Goal: Transaction & Acquisition: Purchase product/service

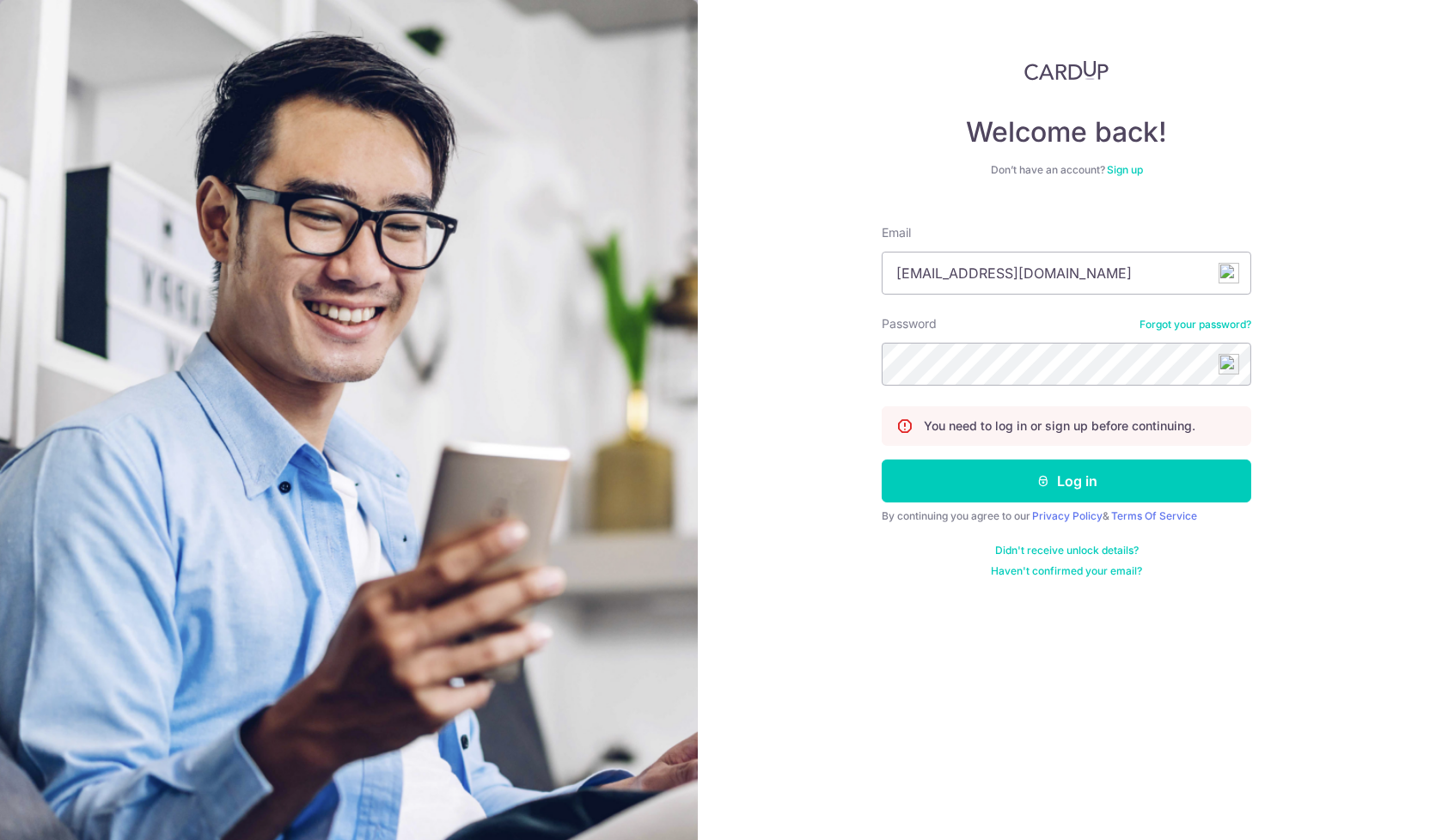
click at [882, 459] on button "Log in" at bounding box center [1066, 480] width 369 height 43
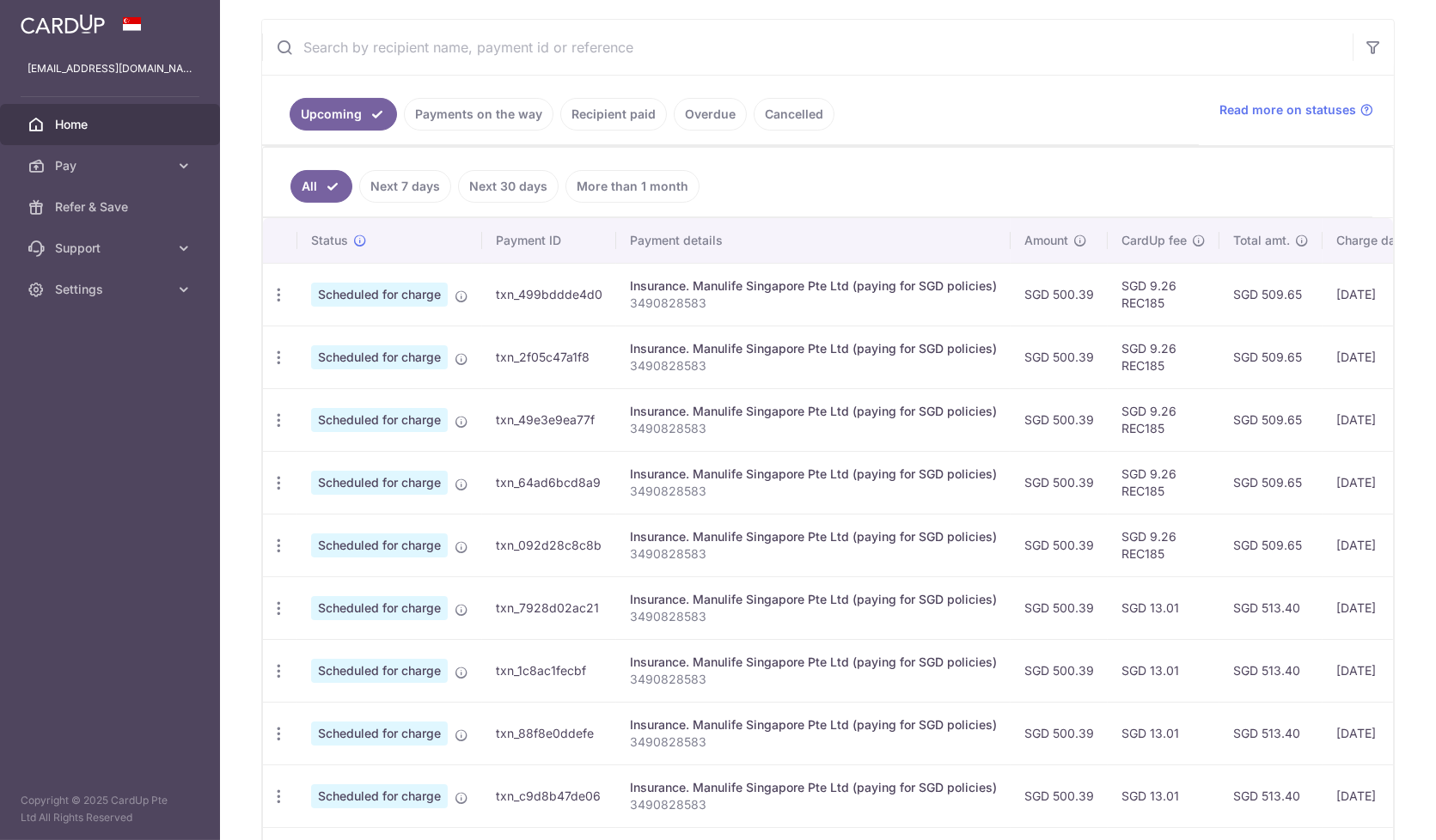
scroll to position [382, 0]
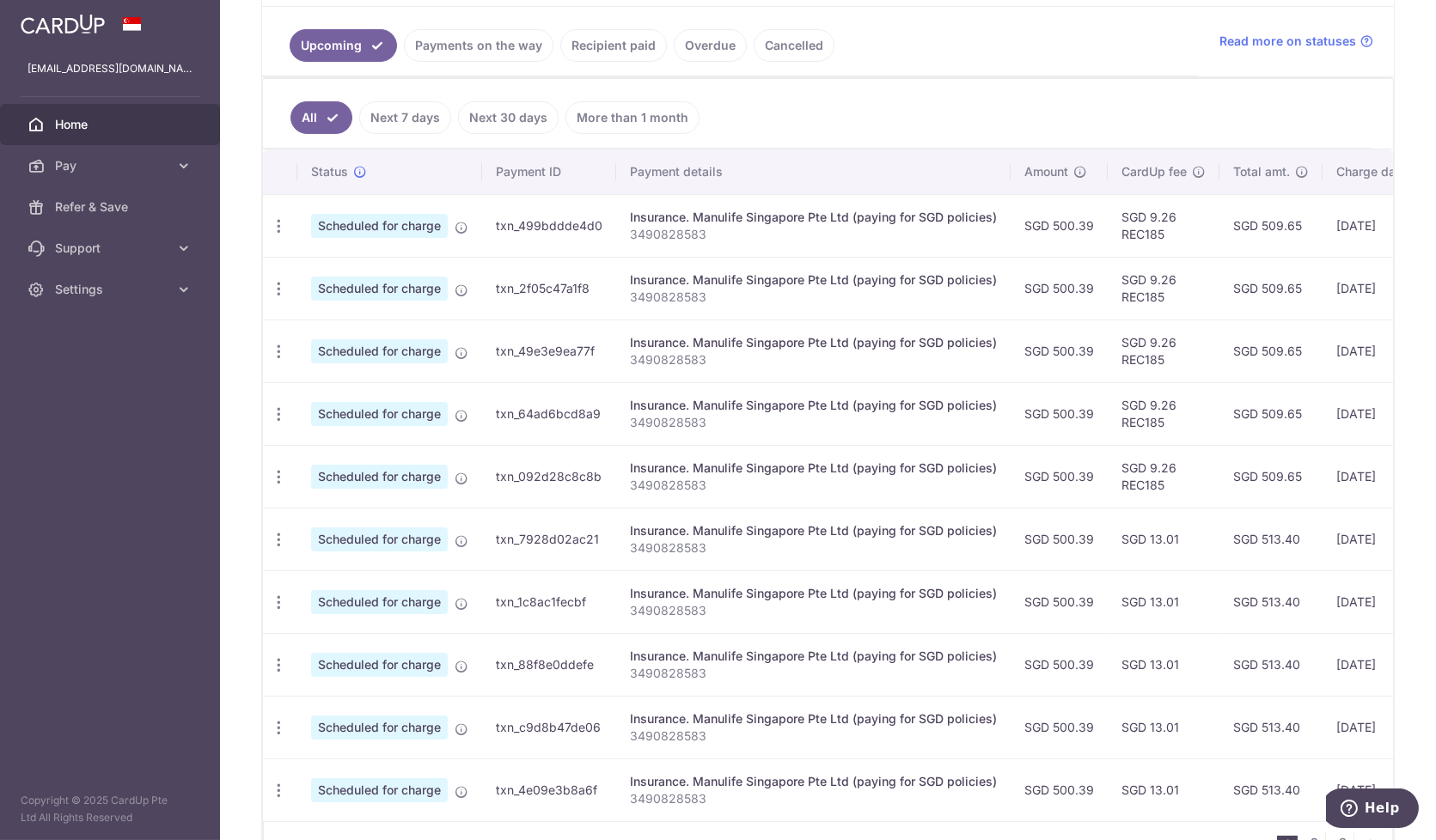
click at [662, 235] on p "3490828583" at bounding box center [813, 234] width 367 height 17
copy p "3490828583"
drag, startPoint x: 104, startPoint y: 579, endPoint x: 167, endPoint y: 573, distance: 63.3
click at [104, 580] on aside "jaspert796@gmail.com Home Pay Payments Recipients Cards Refer & Save Support FA…" at bounding box center [110, 420] width 220 height 840
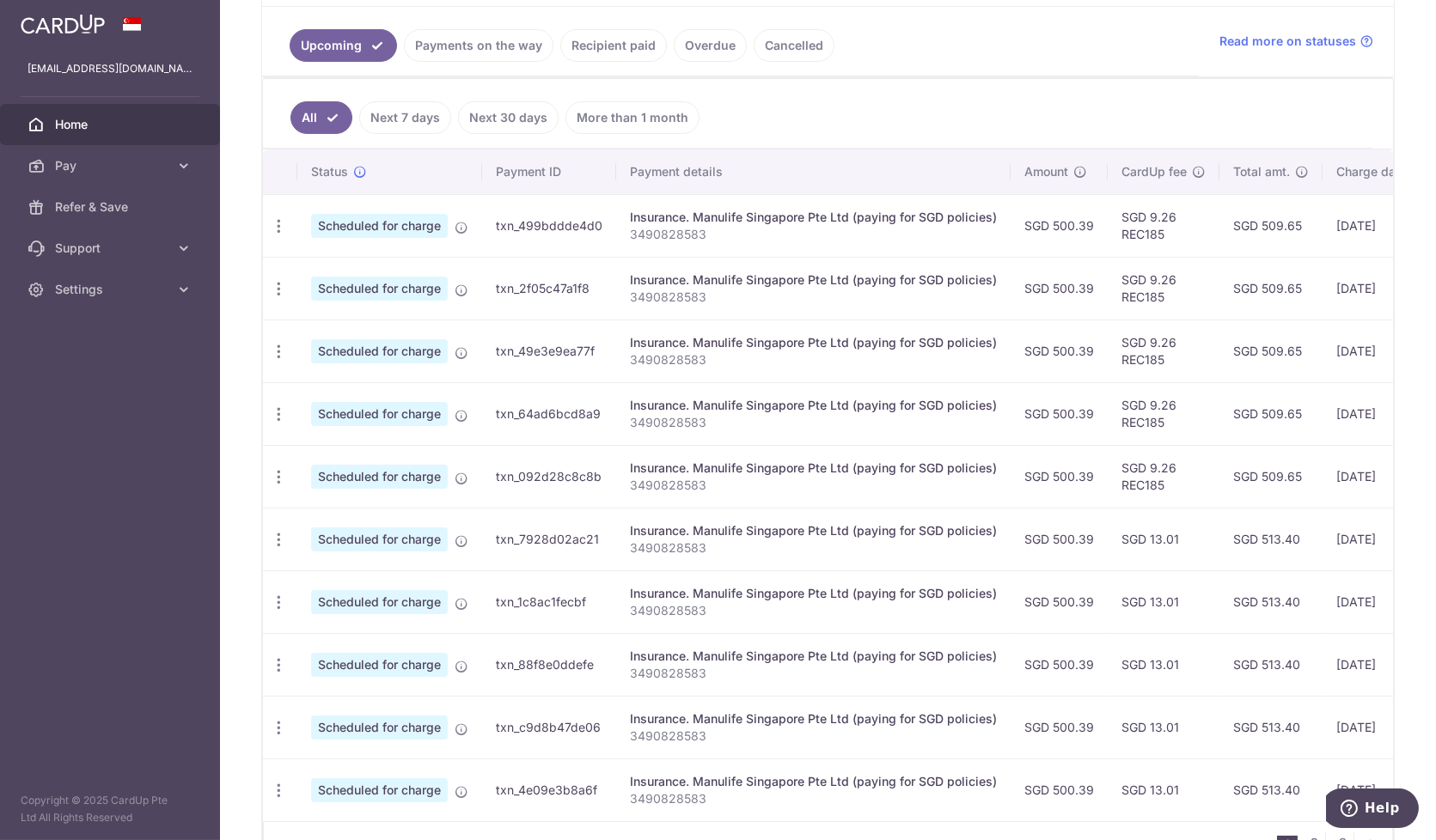
click at [1129, 232] on td "SGD 9.26 REC185" at bounding box center [1164, 226] width 112 height 63
copy td "REC185"
drag, startPoint x: 103, startPoint y: 597, endPoint x: 121, endPoint y: 586, distance: 21.1
click at [103, 597] on aside "jaspert796@gmail.com Home Pay Payments Recipients Cards Refer & Save Support FA…" at bounding box center [110, 420] width 220 height 840
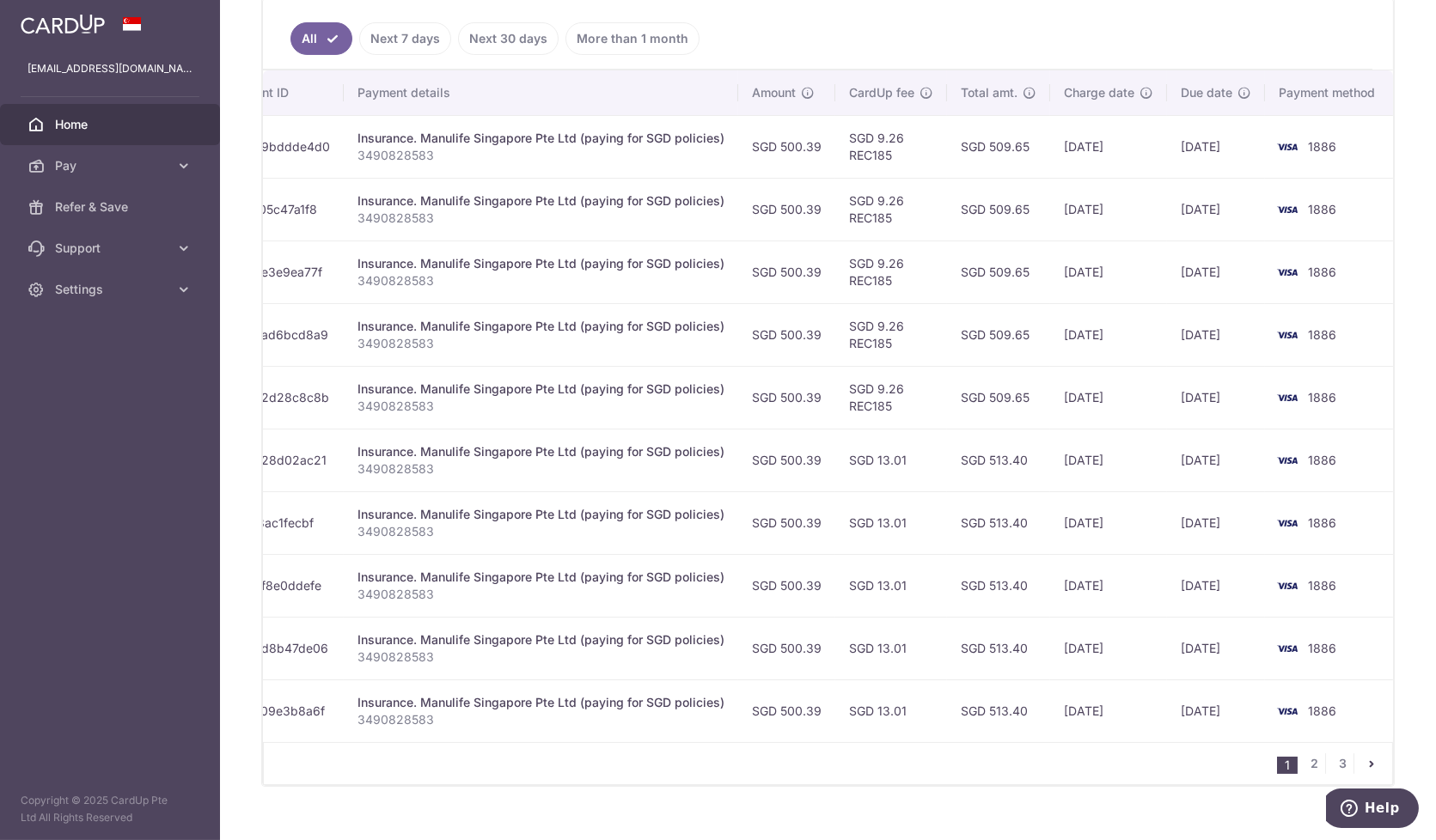
scroll to position [491, 0]
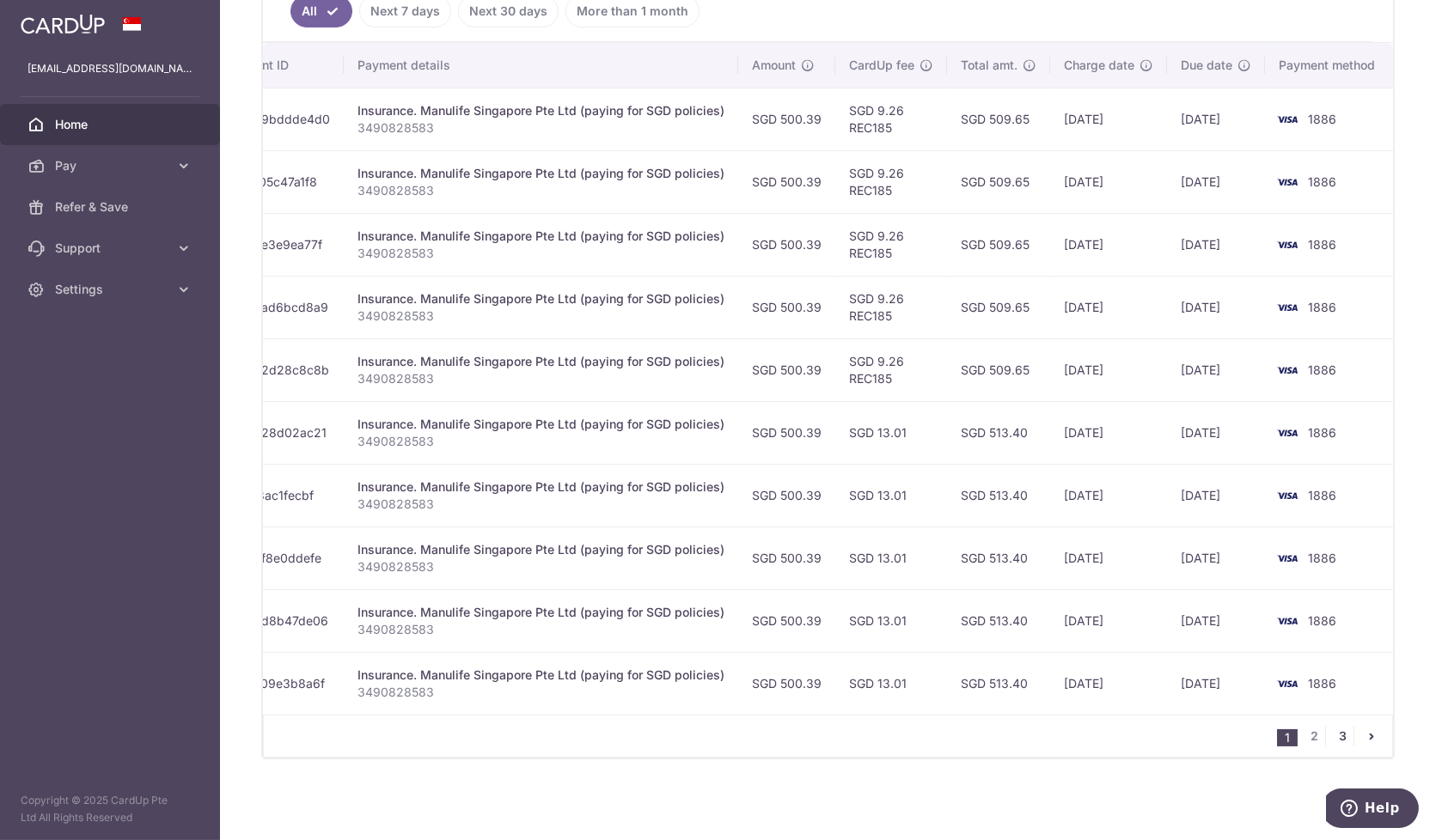
click at [1336, 740] on link "3" at bounding box center [1343, 737] width 21 height 21
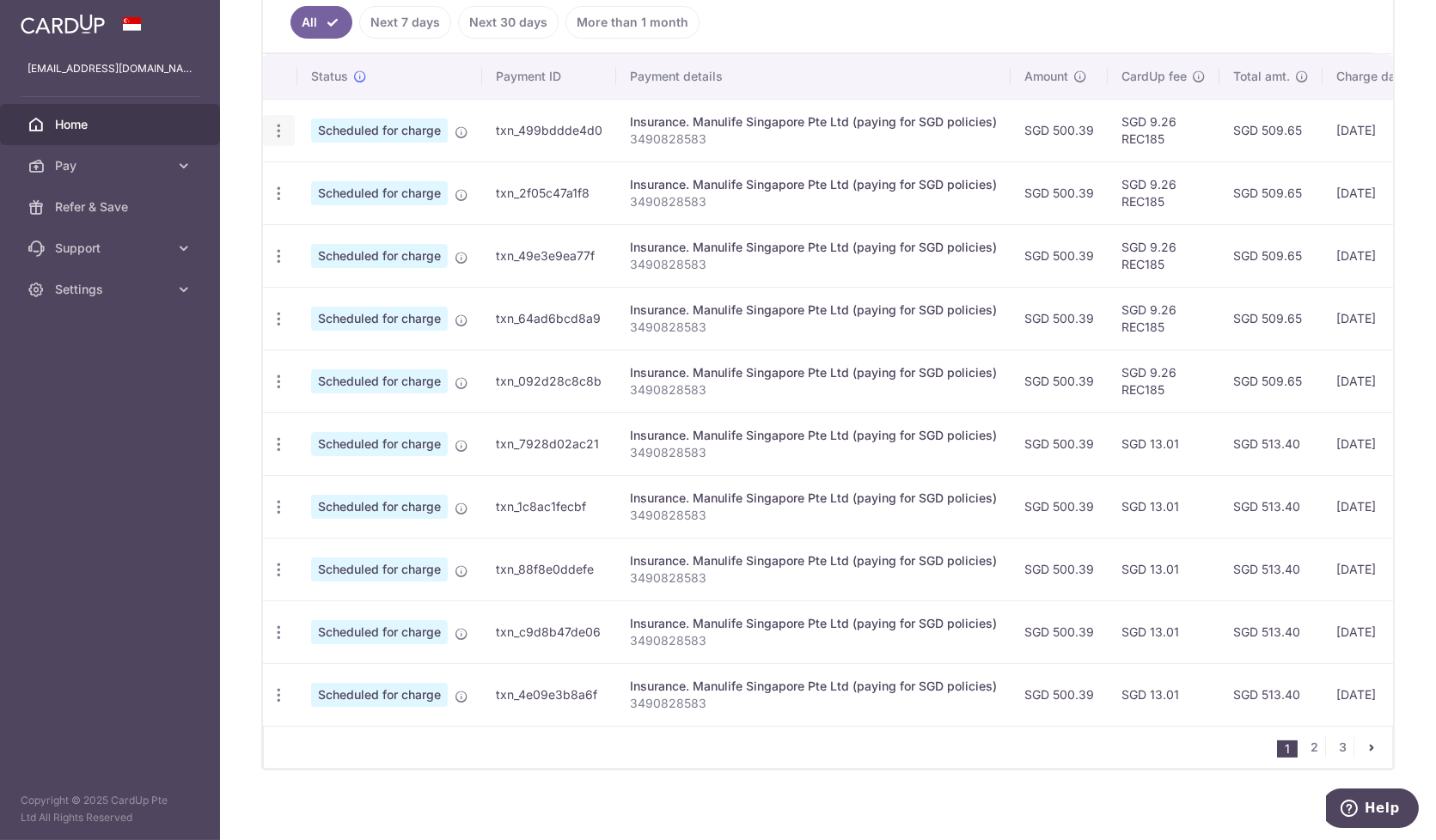
click at [277, 122] on icon "button" at bounding box center [278, 131] width 18 height 18
click at [341, 214] on span "Cancel payment" at bounding box center [370, 220] width 115 height 21
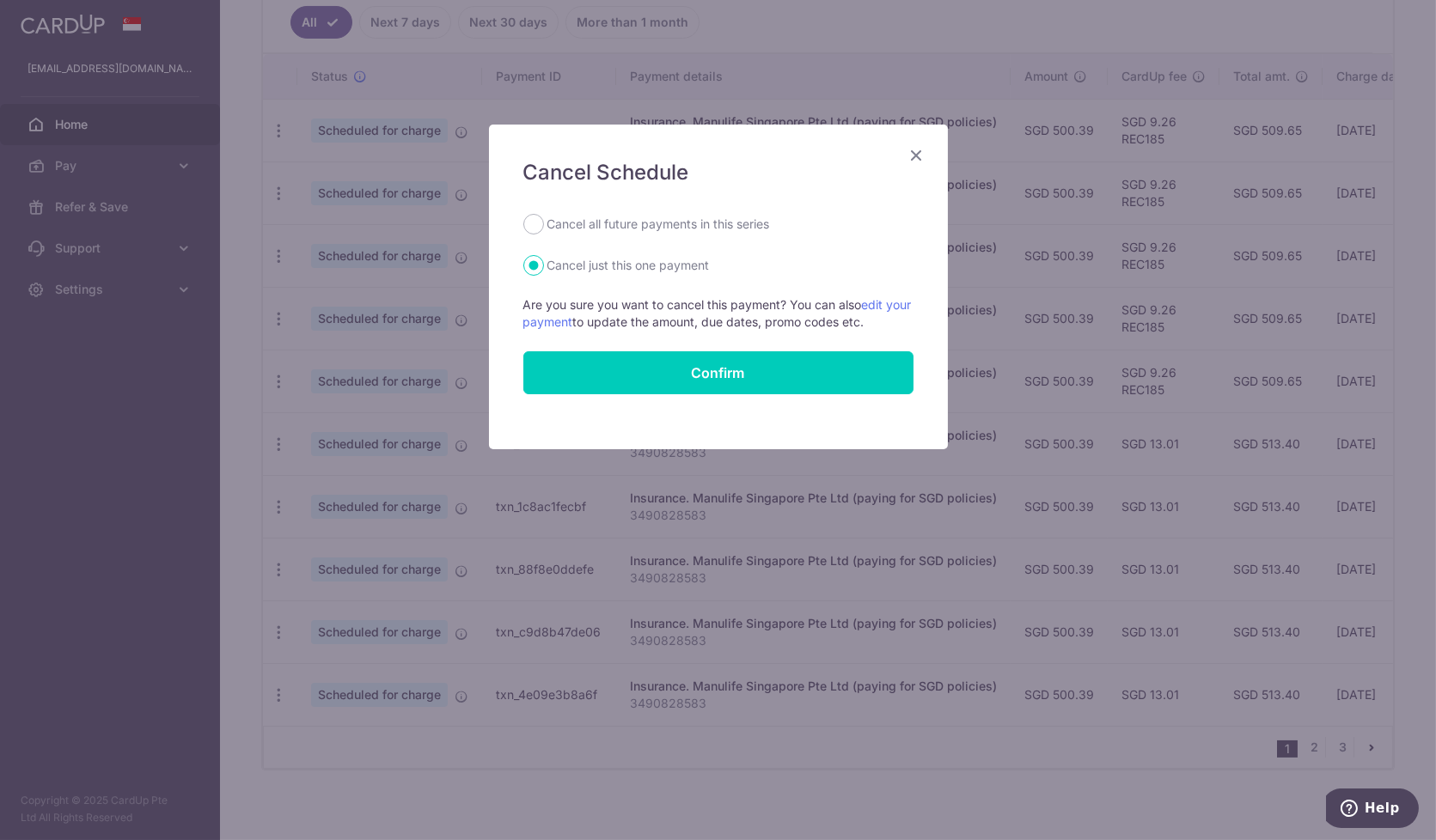
click at [604, 215] on label "Cancel all future payments in this series" at bounding box center [659, 224] width 222 height 21
click at [544, 215] on input "Cancel all future payments in this series" at bounding box center [533, 224] width 21 height 21
radio input "true"
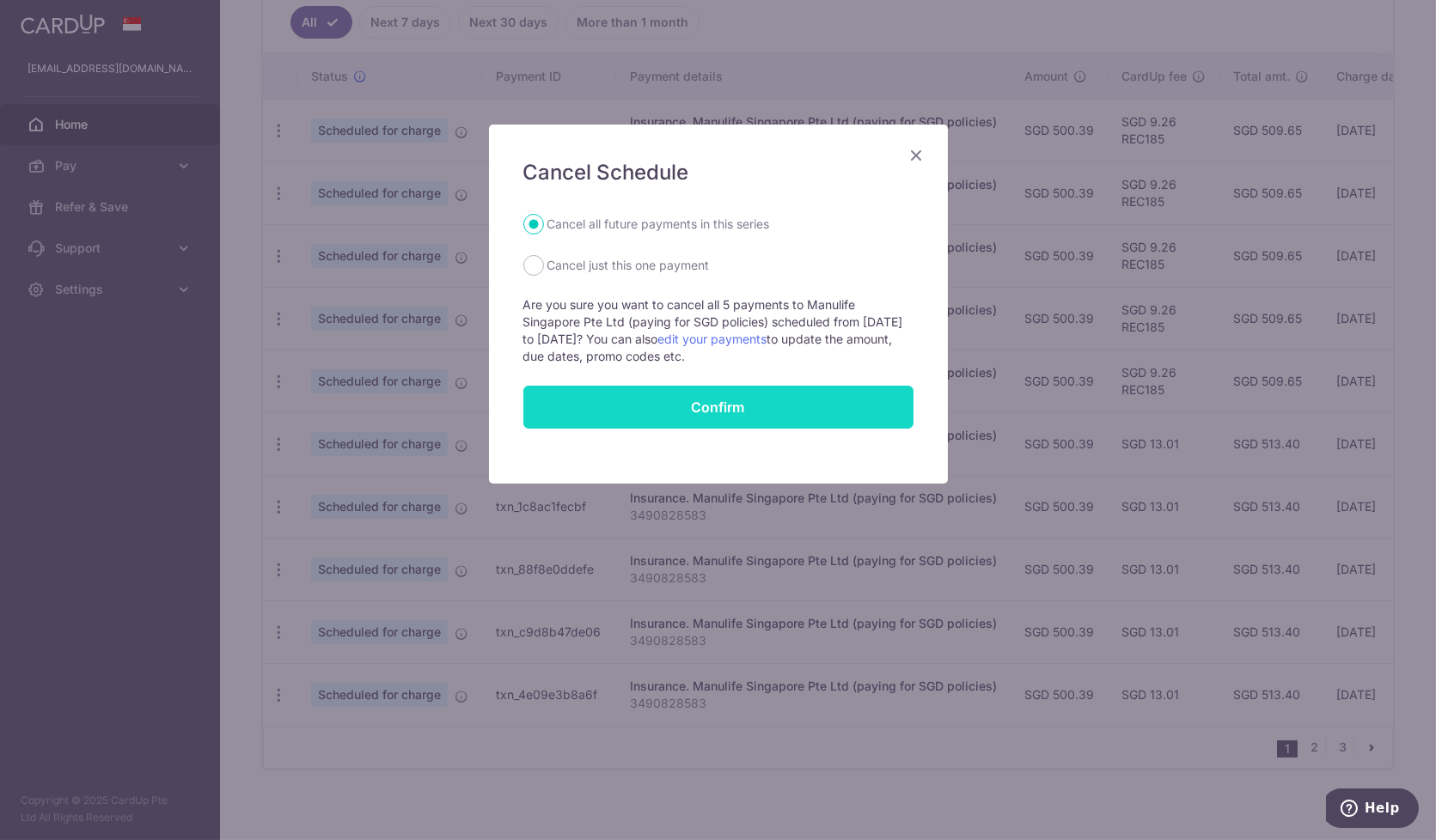
click at [716, 406] on button "Confirm" at bounding box center [718, 407] width 390 height 43
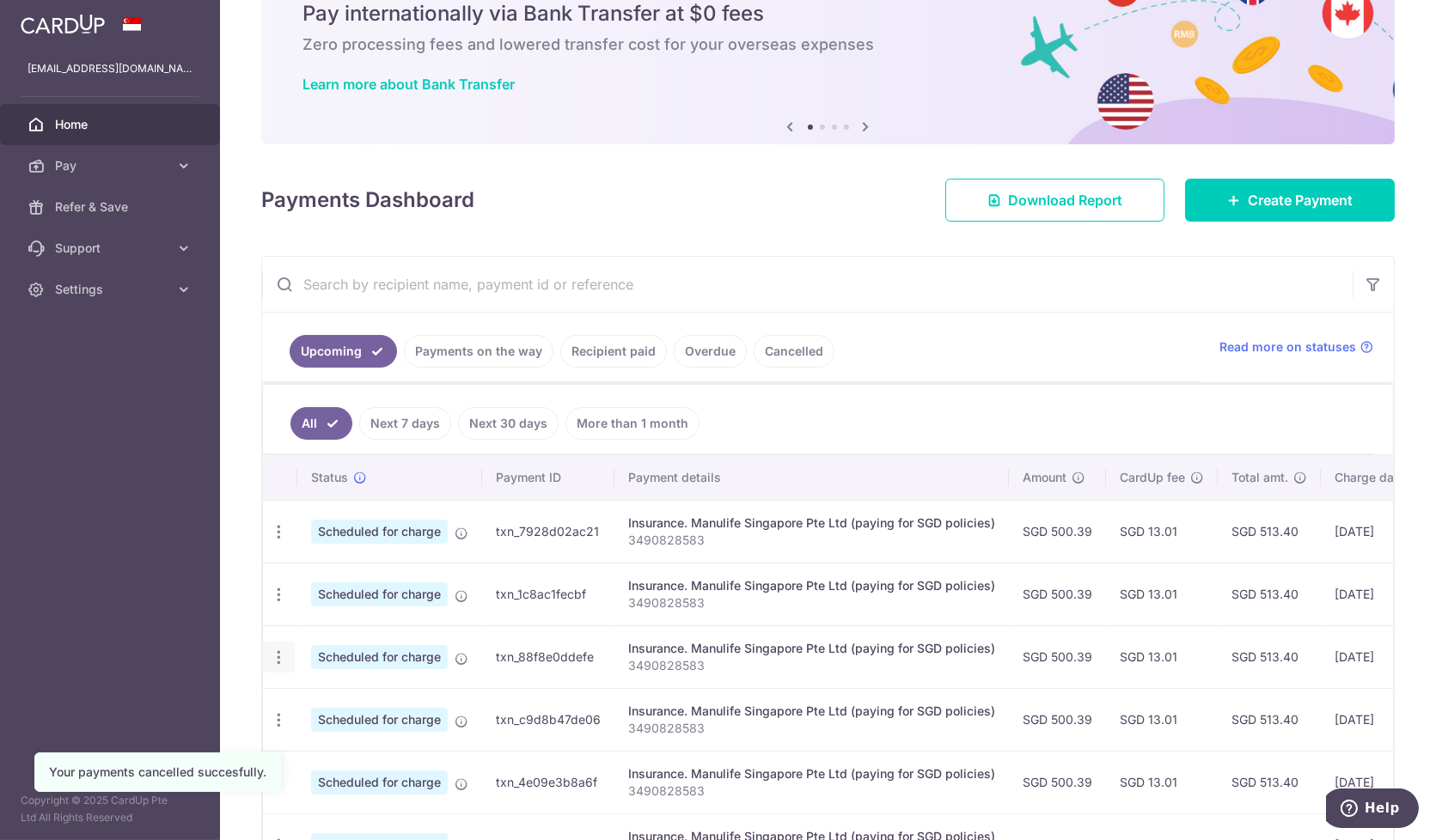
scroll to position [191, 0]
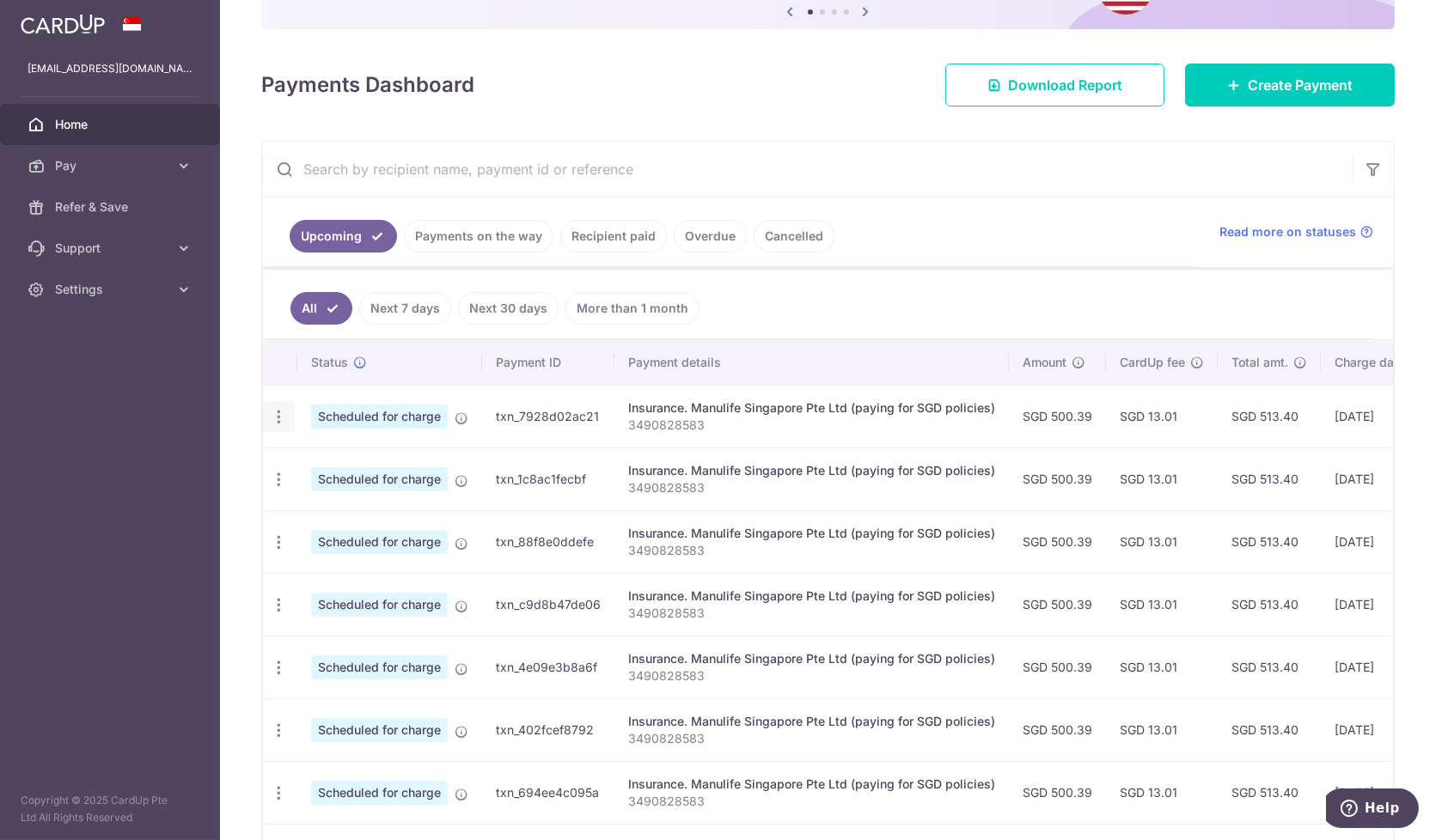
click at [278, 408] on icon "button" at bounding box center [278, 417] width 18 height 18
click at [328, 496] on span "Cancel payment" at bounding box center [370, 506] width 115 height 21
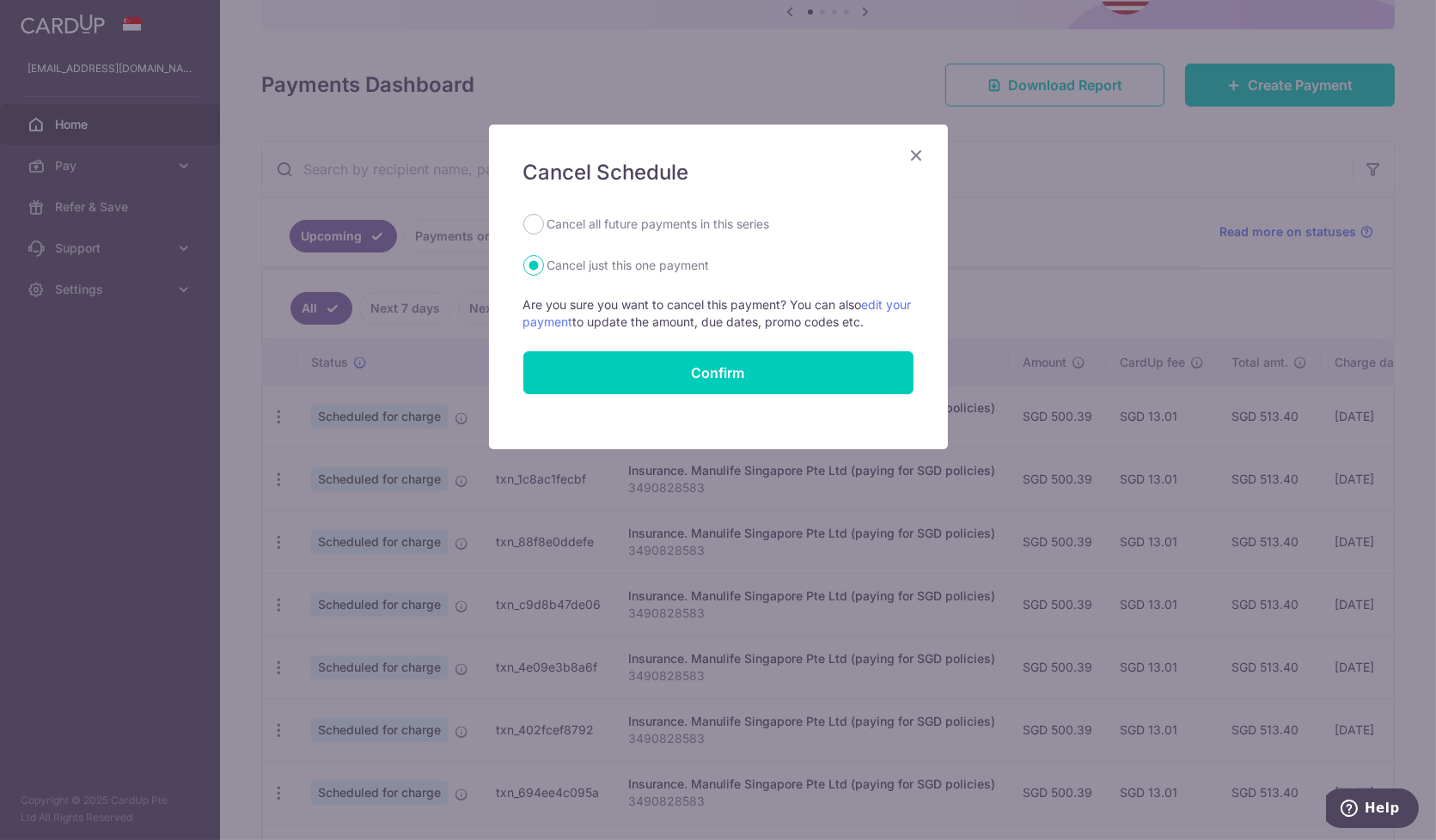
click at [574, 219] on label "Cancel all future payments in this series" at bounding box center [659, 224] width 222 height 21
click at [544, 219] on input "Cancel all future payments in this series" at bounding box center [533, 224] width 21 height 21
radio input "true"
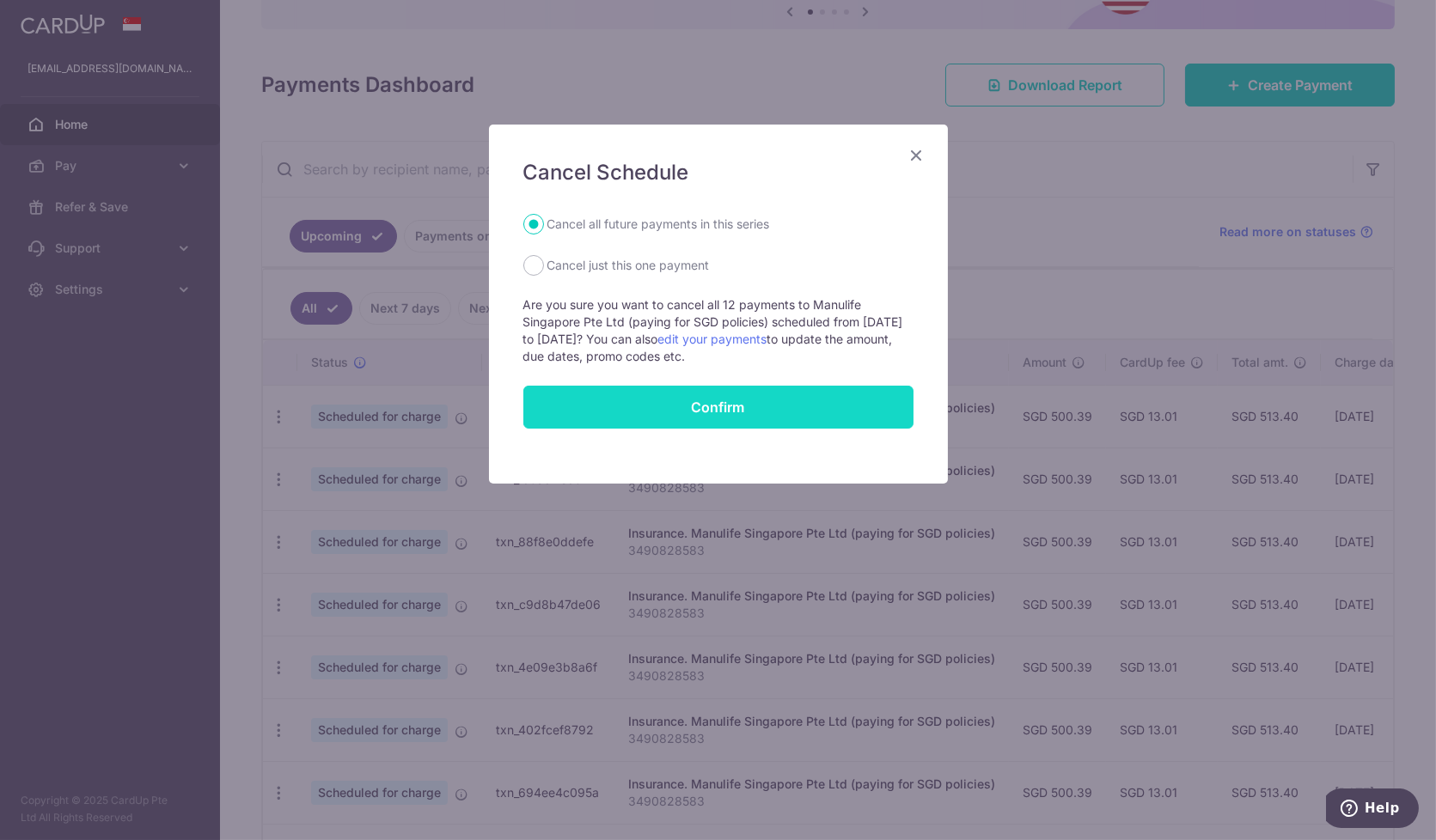
click at [740, 404] on button "Confirm" at bounding box center [718, 407] width 390 height 43
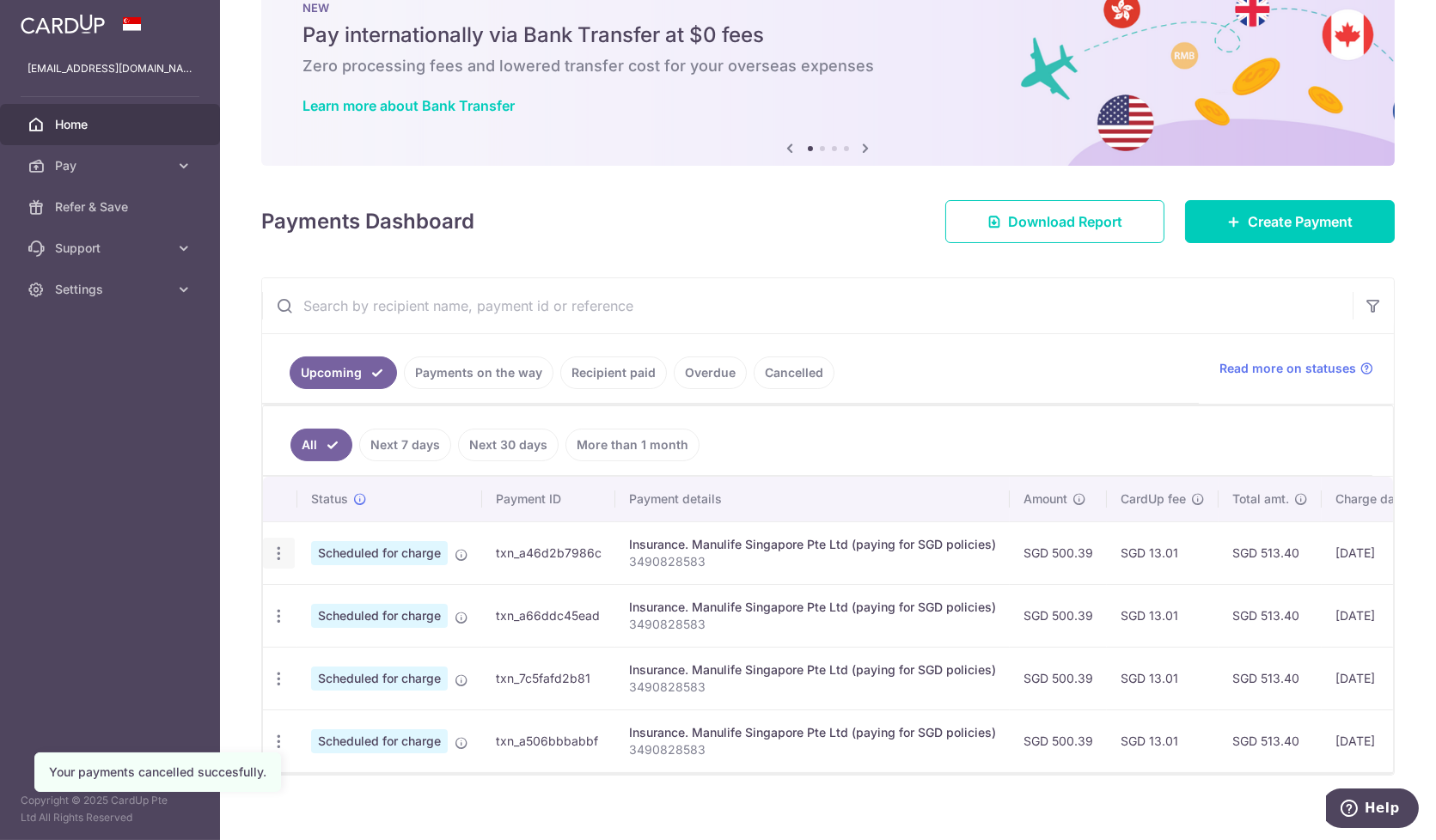
click at [272, 555] on icon "button" at bounding box center [278, 553] width 18 height 18
click at [320, 634] on span "Cancel payment" at bounding box center [370, 643] width 115 height 21
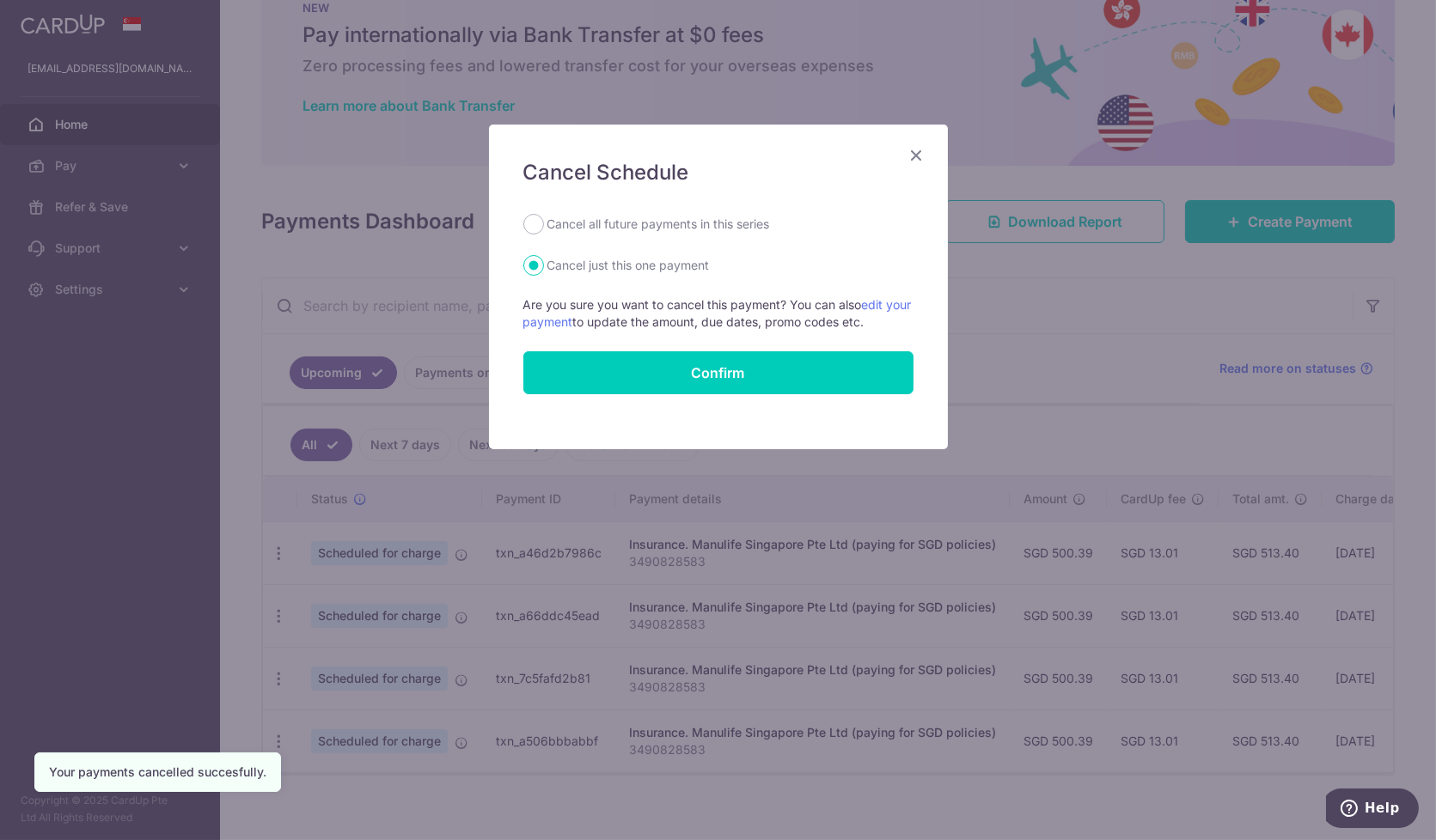
click at [611, 218] on label "Cancel all future payments in this series" at bounding box center [659, 224] width 222 height 21
click at [544, 218] on input "Cancel all future payments in this series" at bounding box center [533, 224] width 21 height 21
radio input "true"
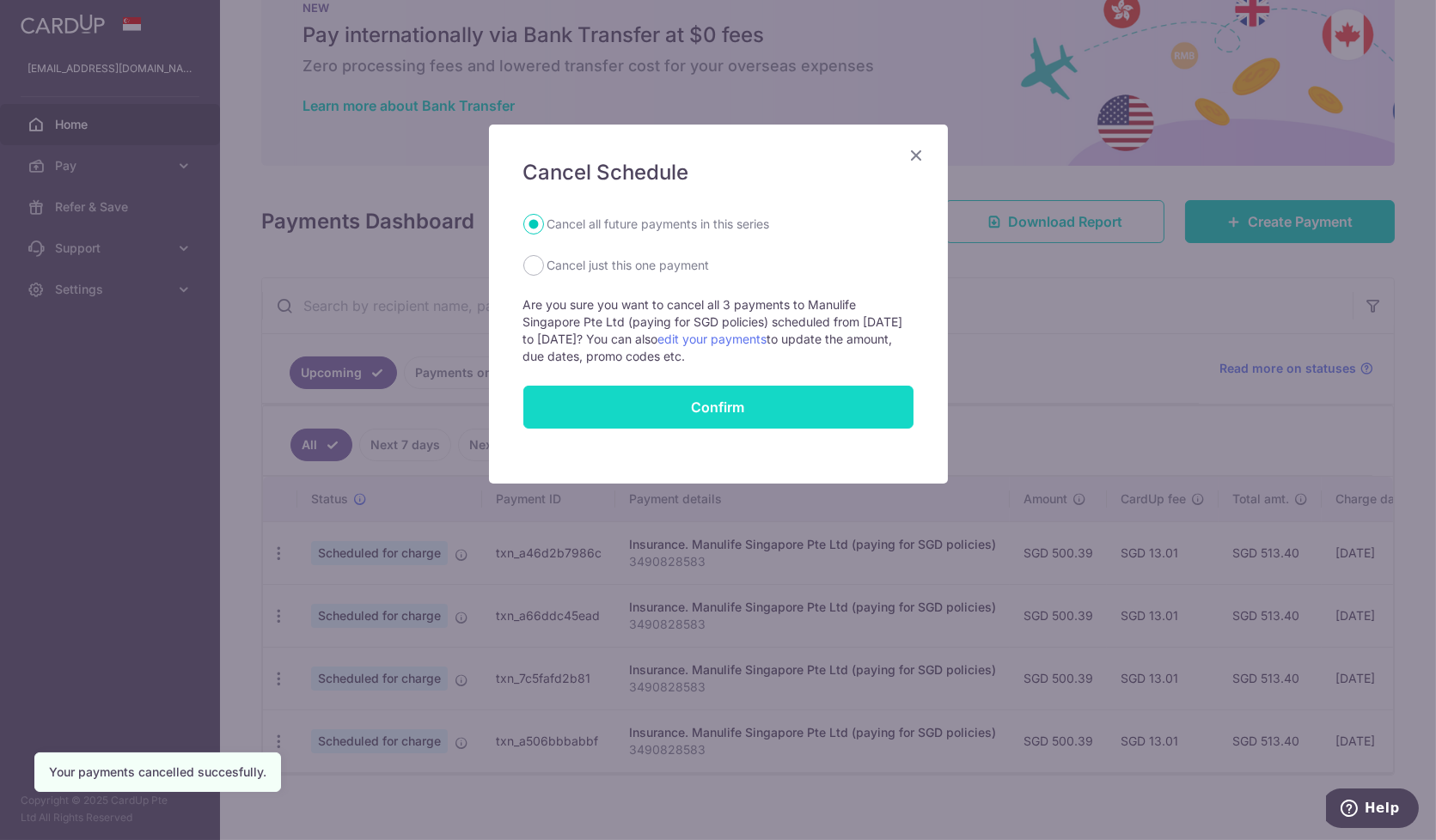
click at [740, 414] on button "Confirm" at bounding box center [718, 407] width 390 height 43
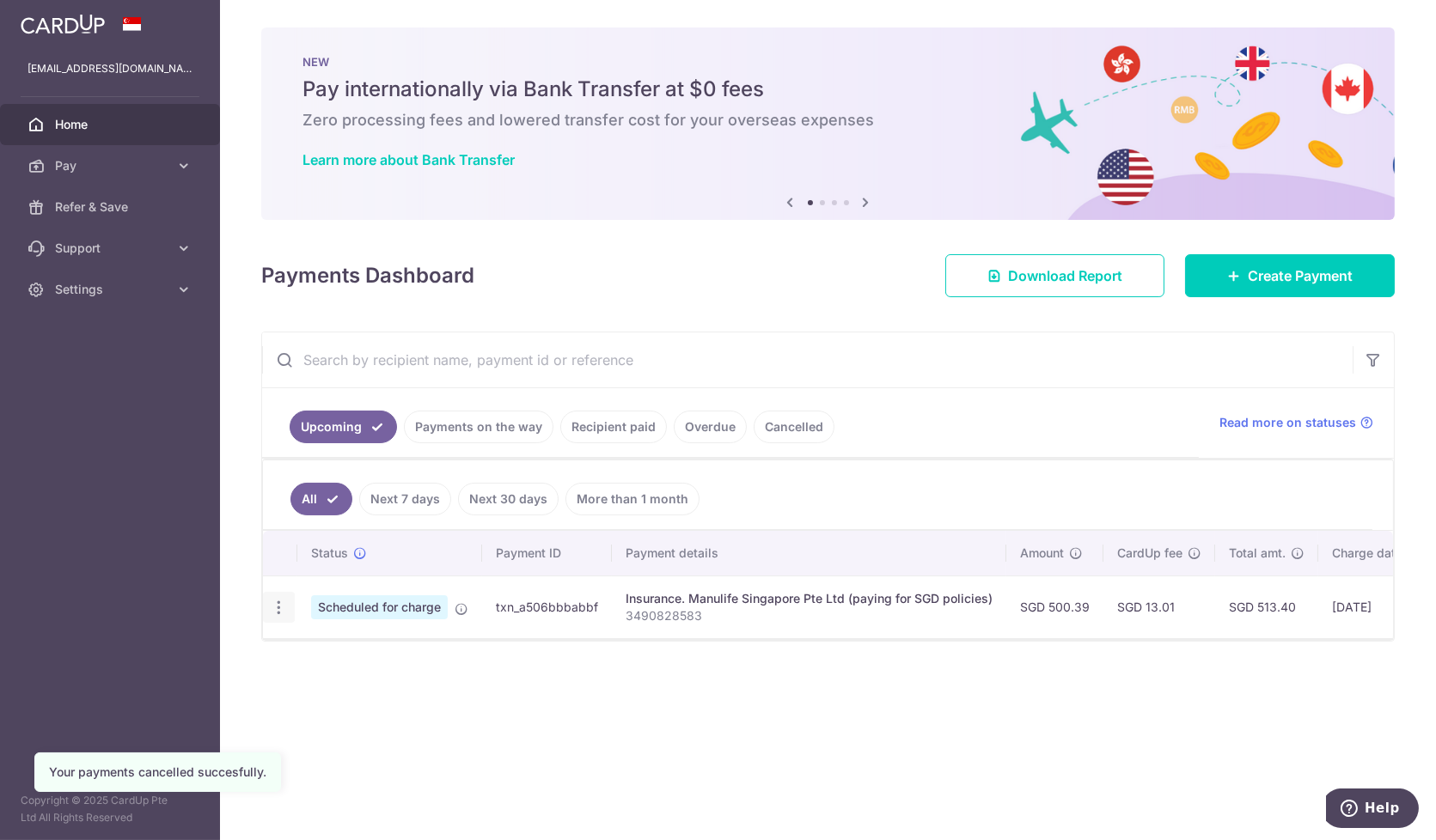
click at [283, 610] on icon "button" at bounding box center [278, 607] width 18 height 18
click at [348, 686] on span "Cancel payment" at bounding box center [370, 697] width 115 height 21
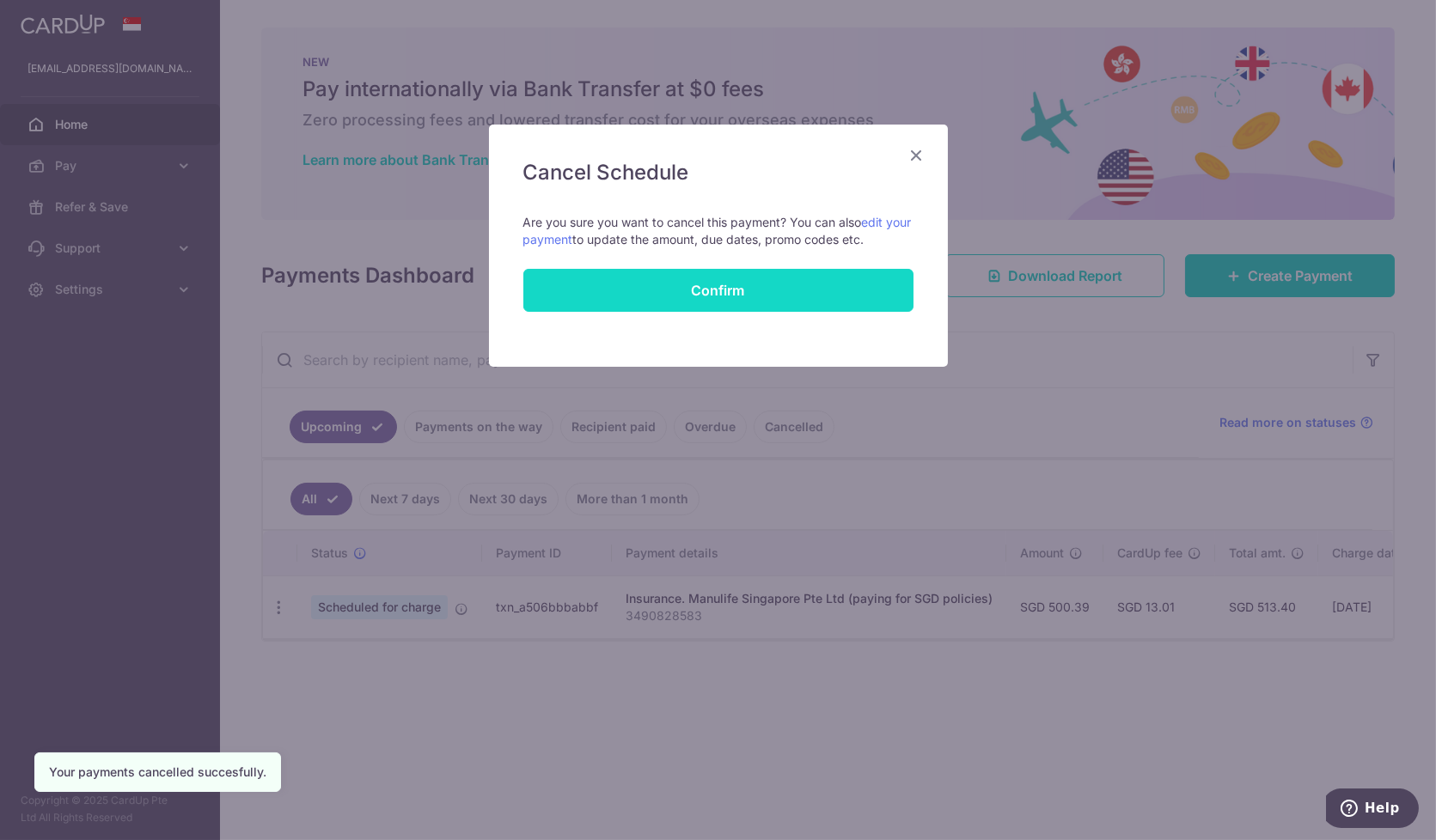
click at [800, 282] on button "Confirm" at bounding box center [718, 289] width 390 height 43
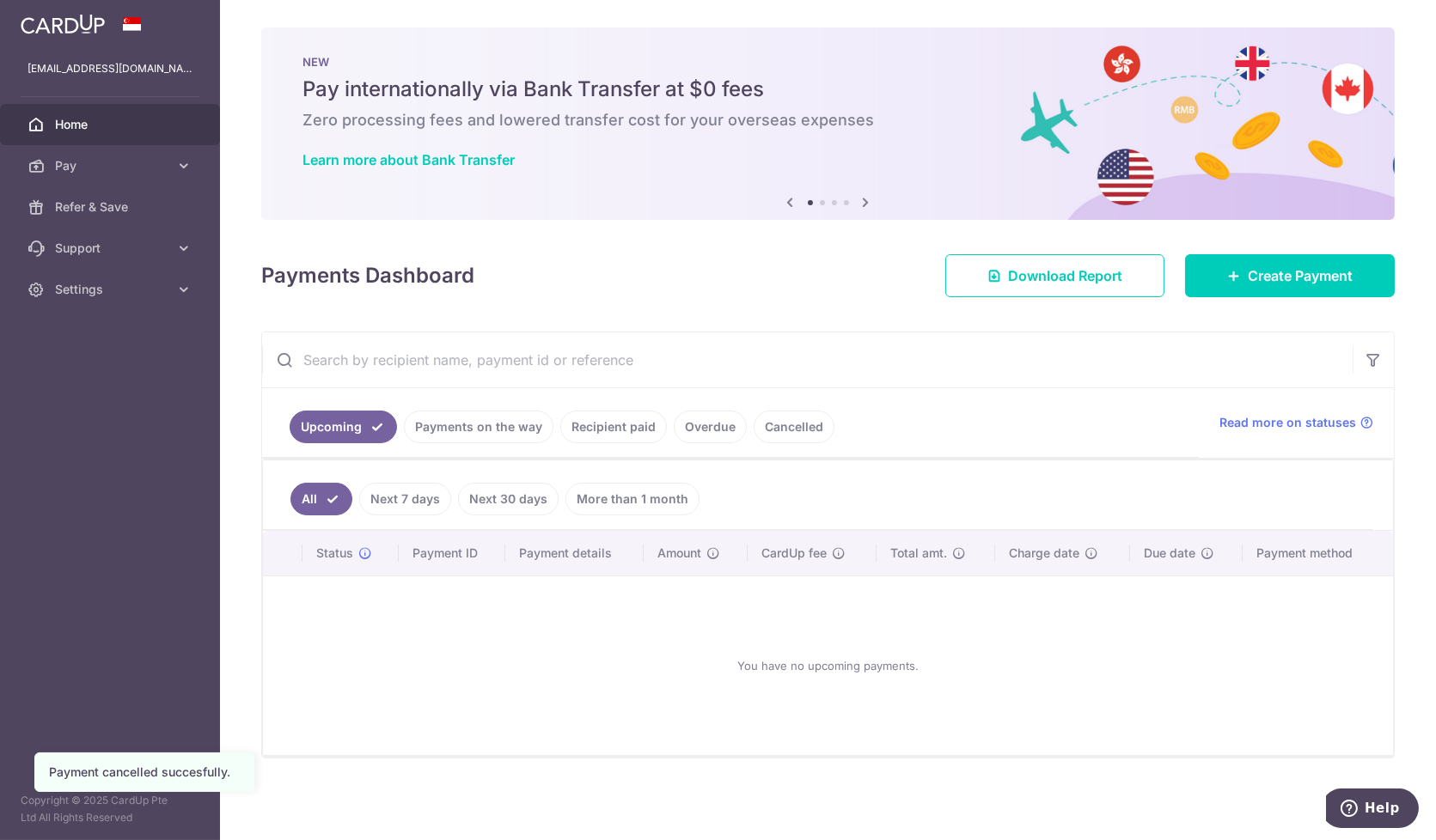
click at [503, 422] on link "Payments on the way" at bounding box center [479, 427] width 150 height 32
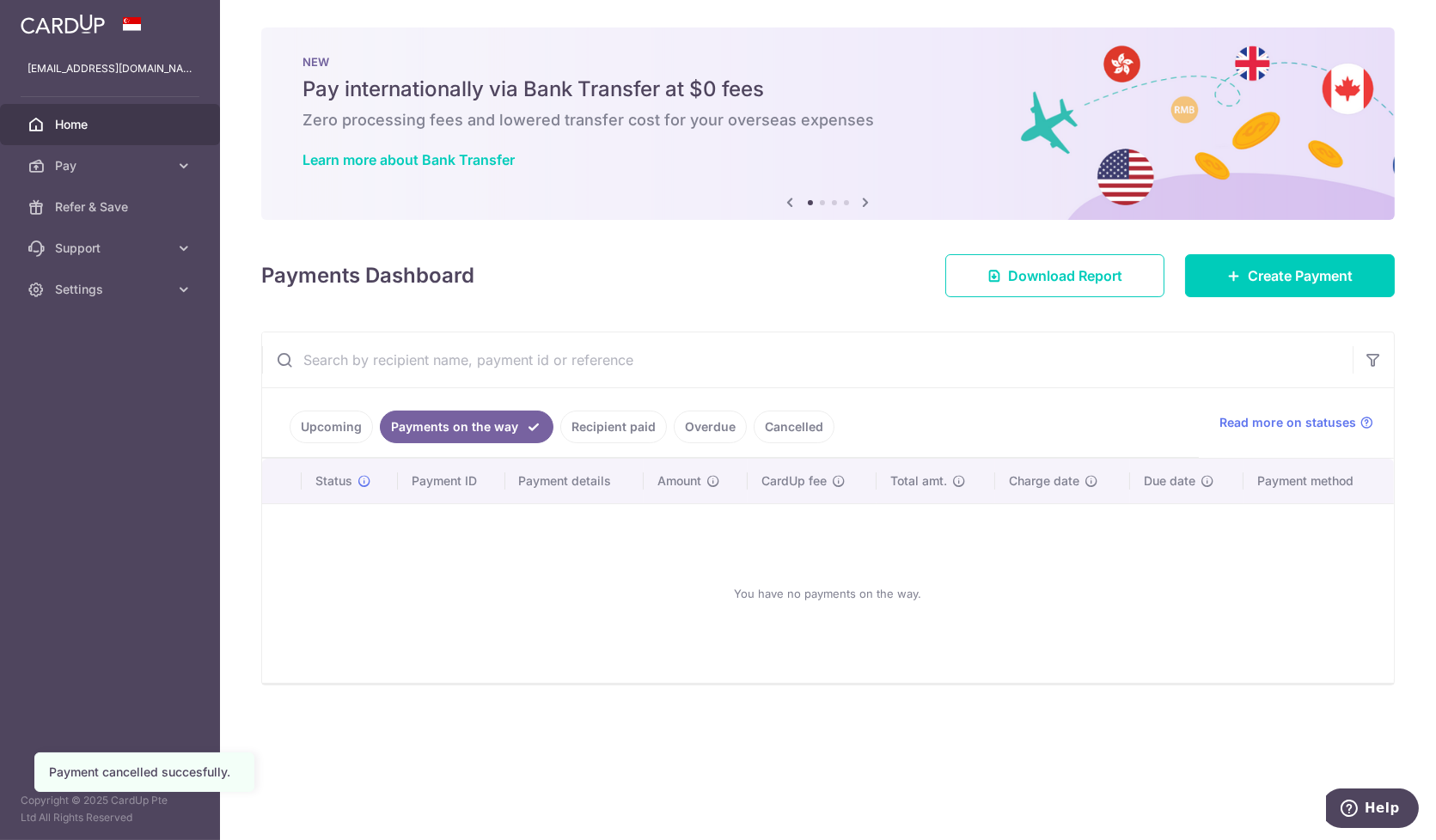
click at [329, 419] on link "Upcoming" at bounding box center [331, 427] width 84 height 32
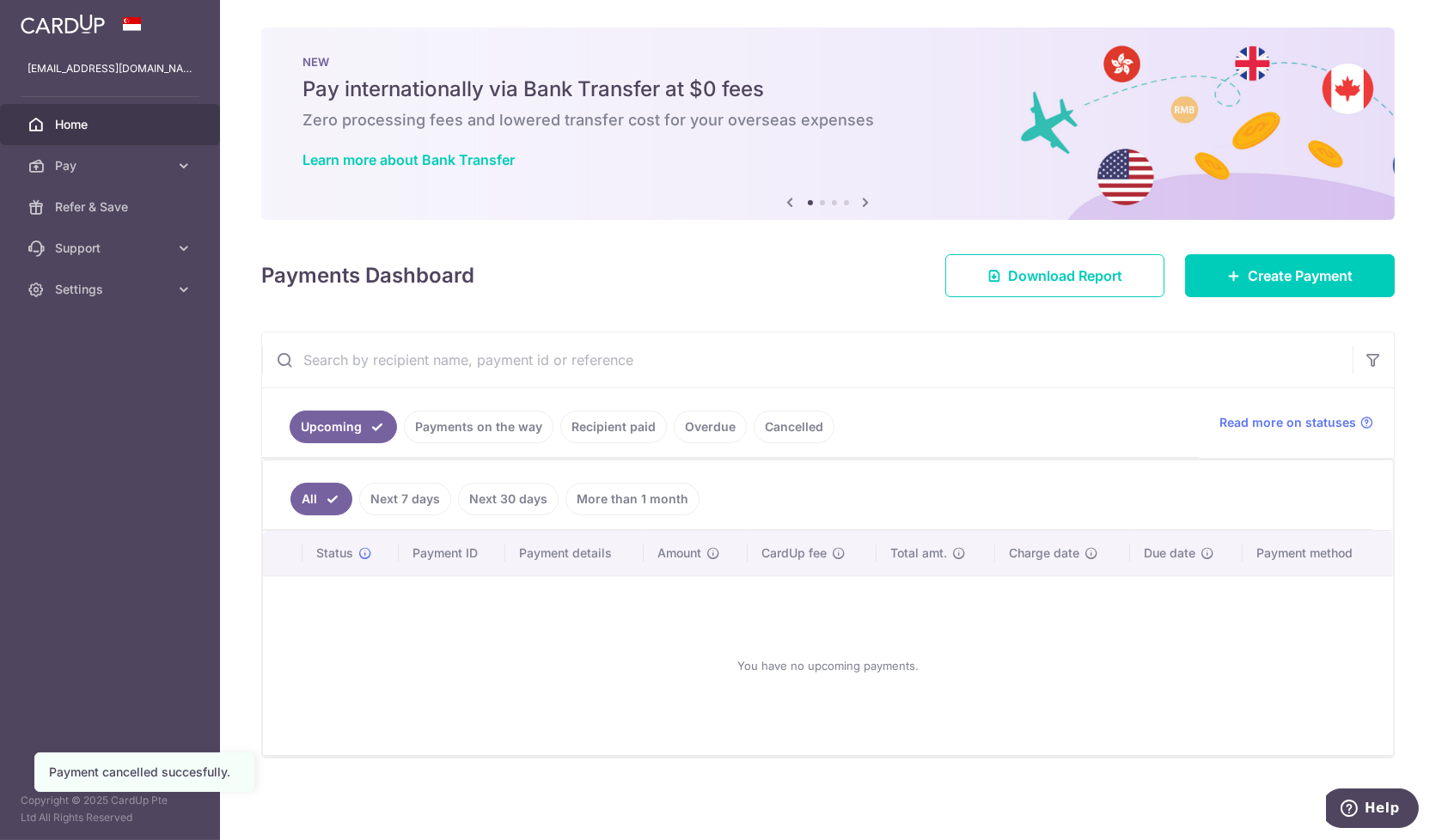
click at [600, 432] on link "Recipient paid" at bounding box center [613, 427] width 106 height 32
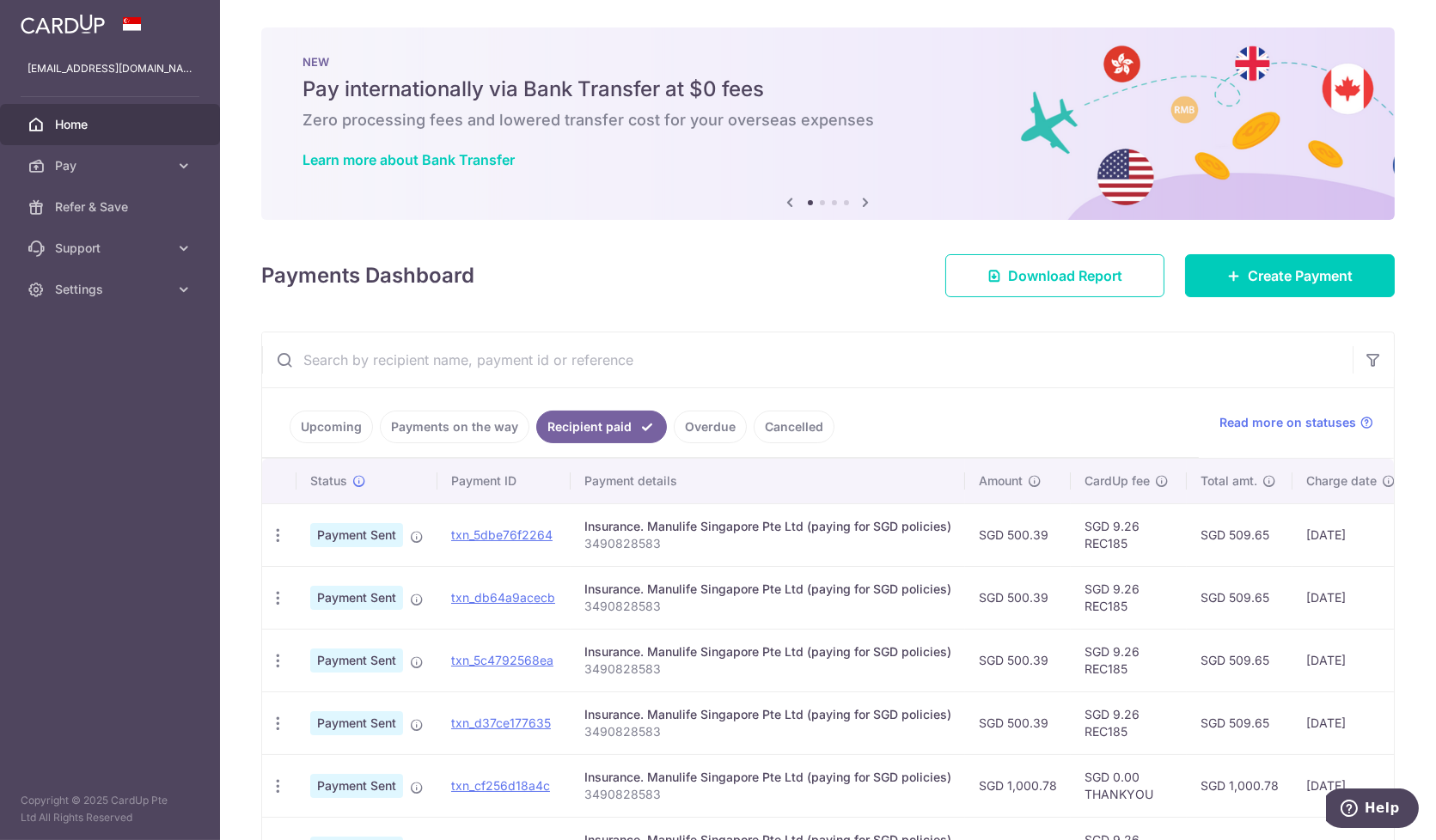
click at [625, 546] on p "3490828583" at bounding box center [768, 544] width 367 height 17
copy p "3490828583"
click at [1273, 266] on span "Create Payment" at bounding box center [1300, 276] width 104 height 21
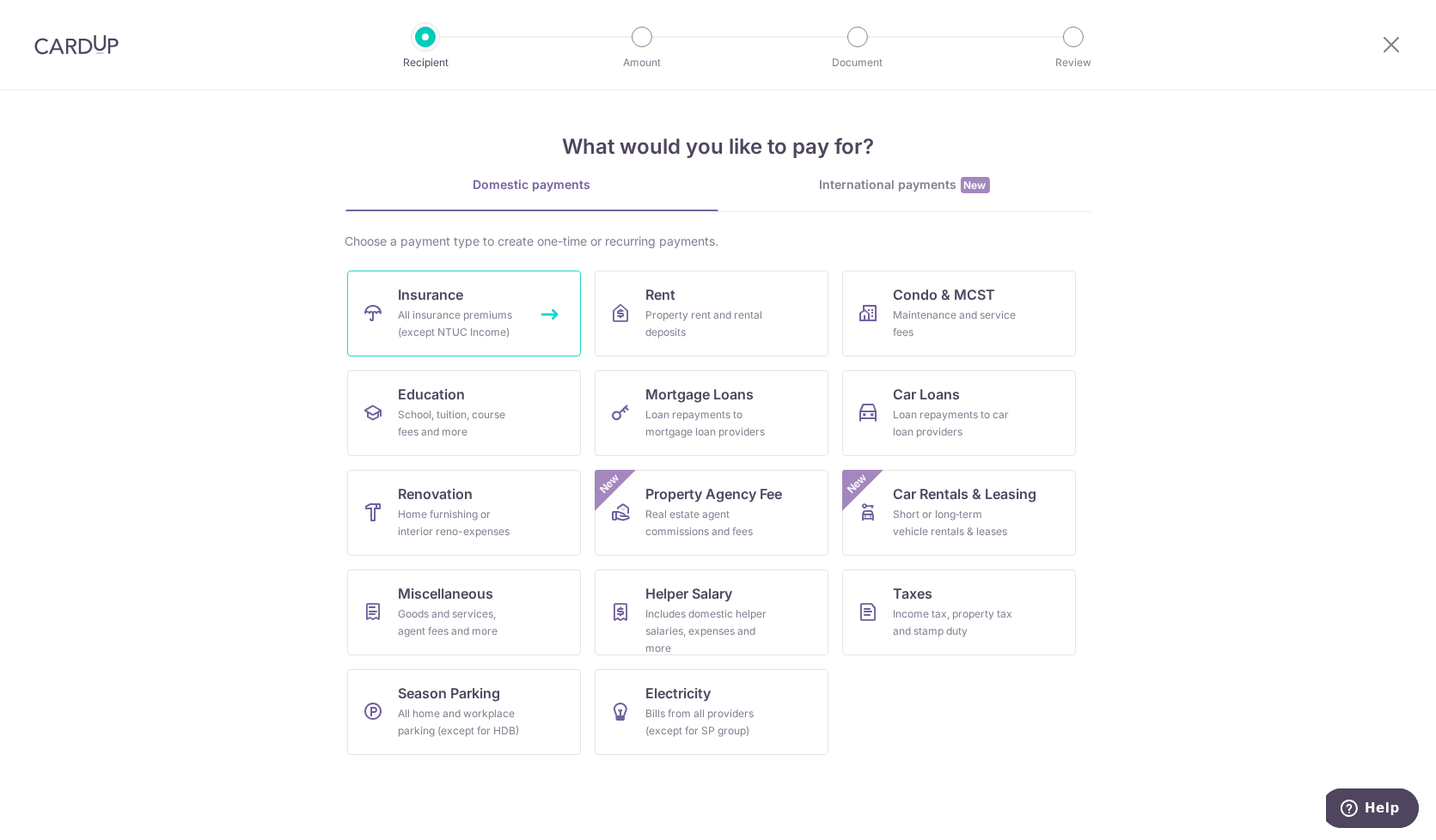
click at [451, 313] on div "All insurance premiums (except NTUC Income)" at bounding box center [460, 324] width 123 height 34
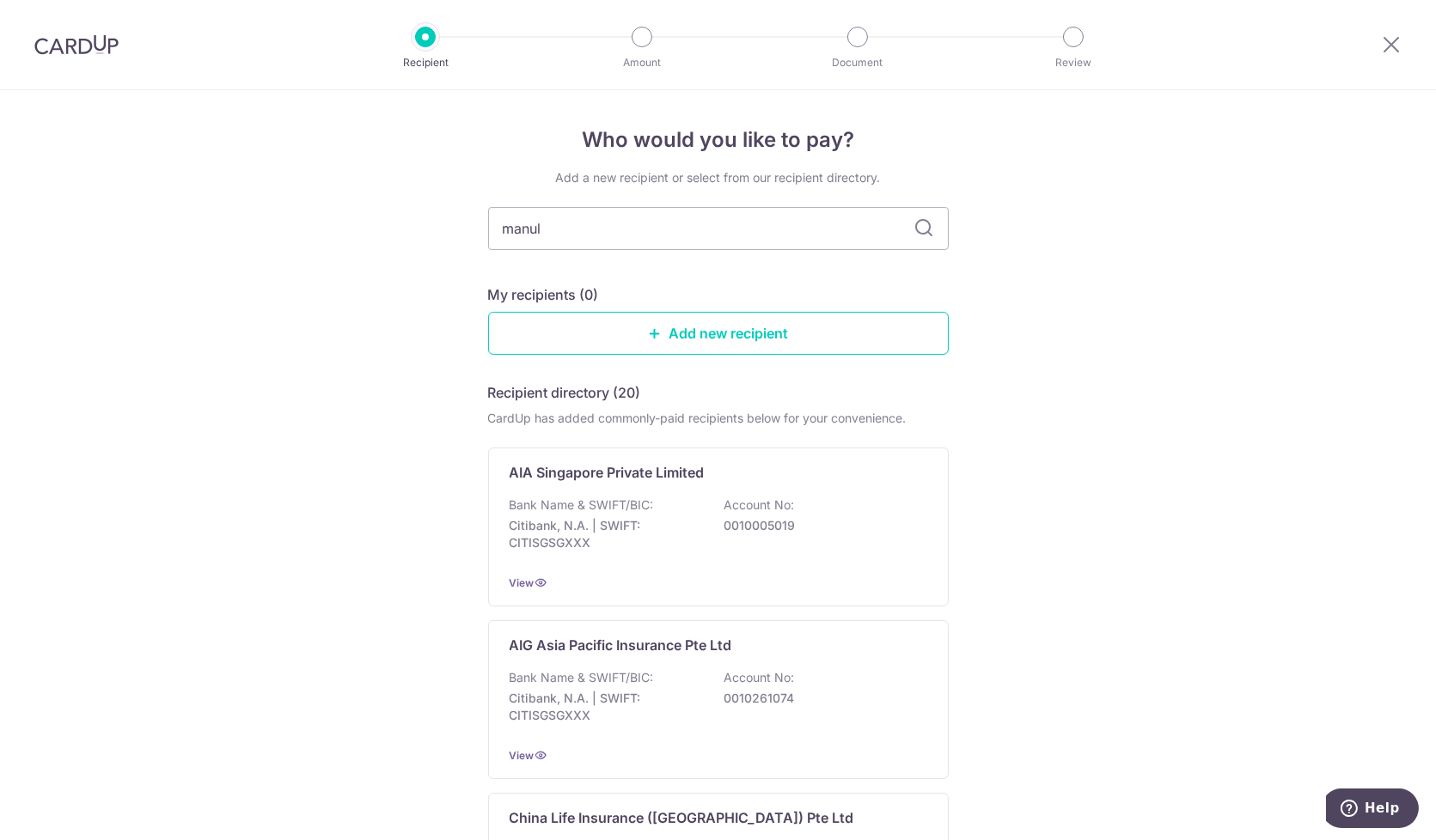
type input "manuli"
type input "manulife"
click at [774, 540] on div "Bank Name & SWIFT/BIC: DBS Bank | SWIFT: DBSSSGSGXXX Account No: 0039009542" at bounding box center [718, 528] width 418 height 64
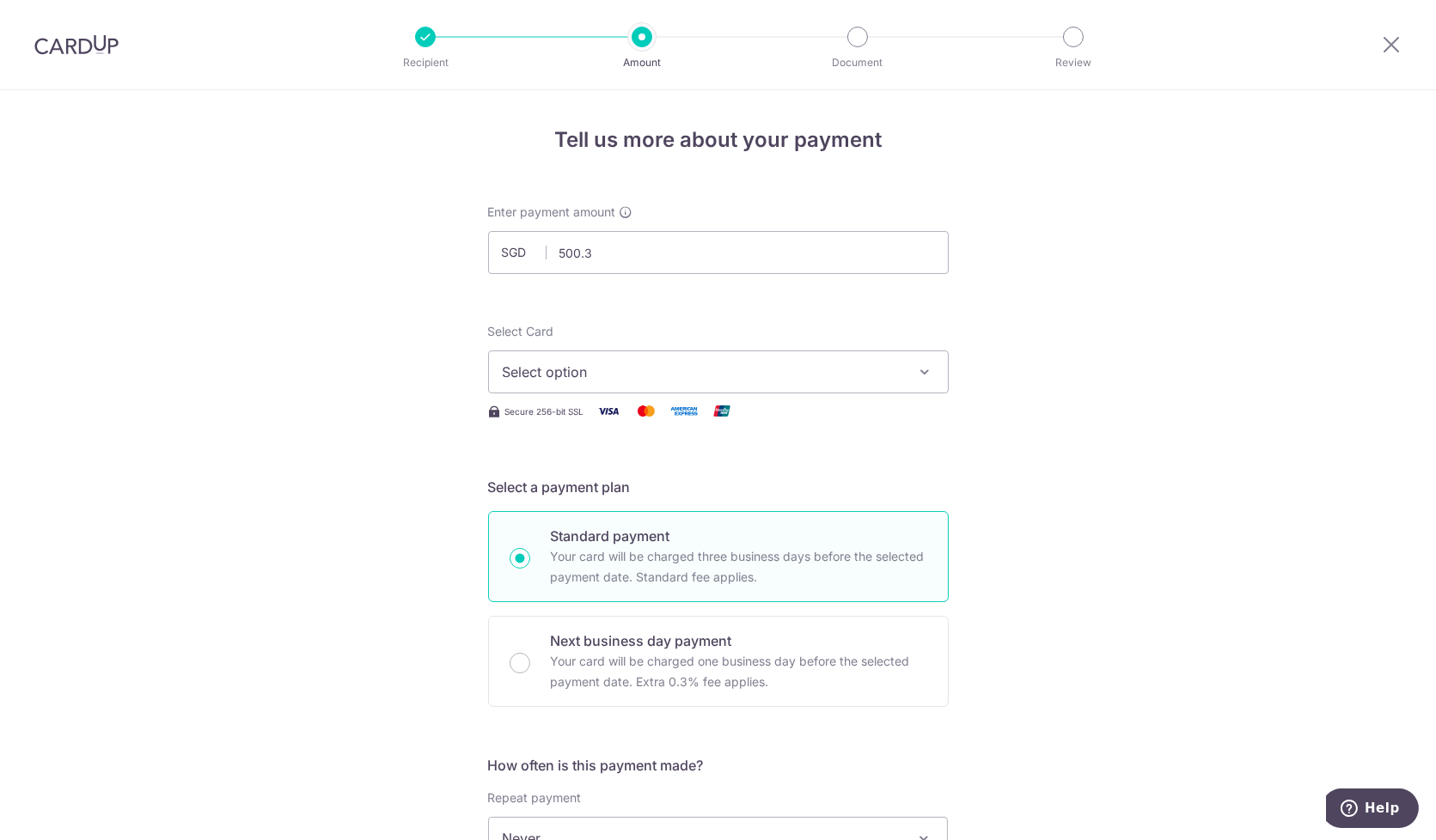
type input "500.39"
click at [917, 370] on icon "button" at bounding box center [925, 372] width 17 height 17
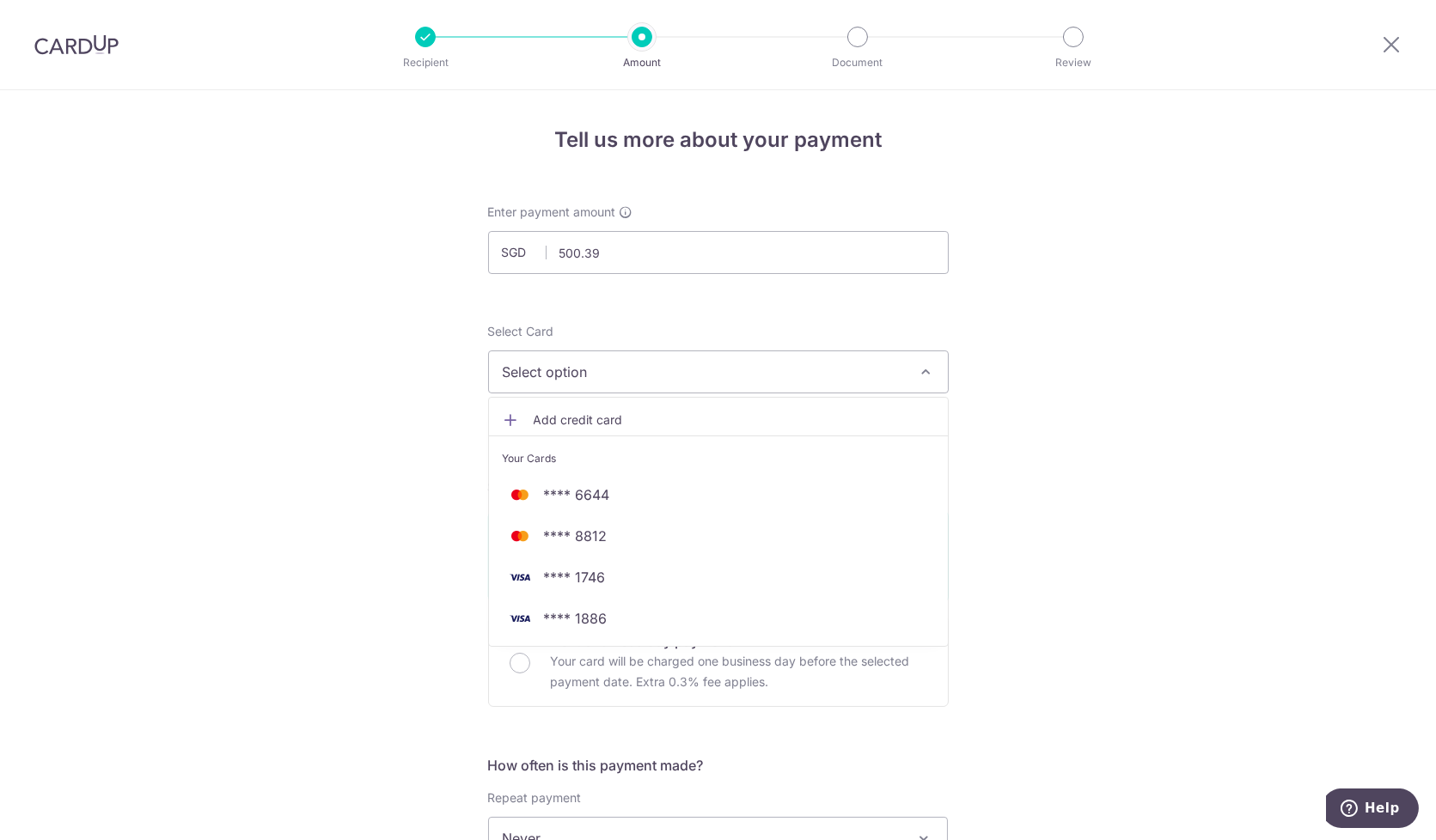
click at [586, 416] on span "Add credit card" at bounding box center [734, 420] width 401 height 17
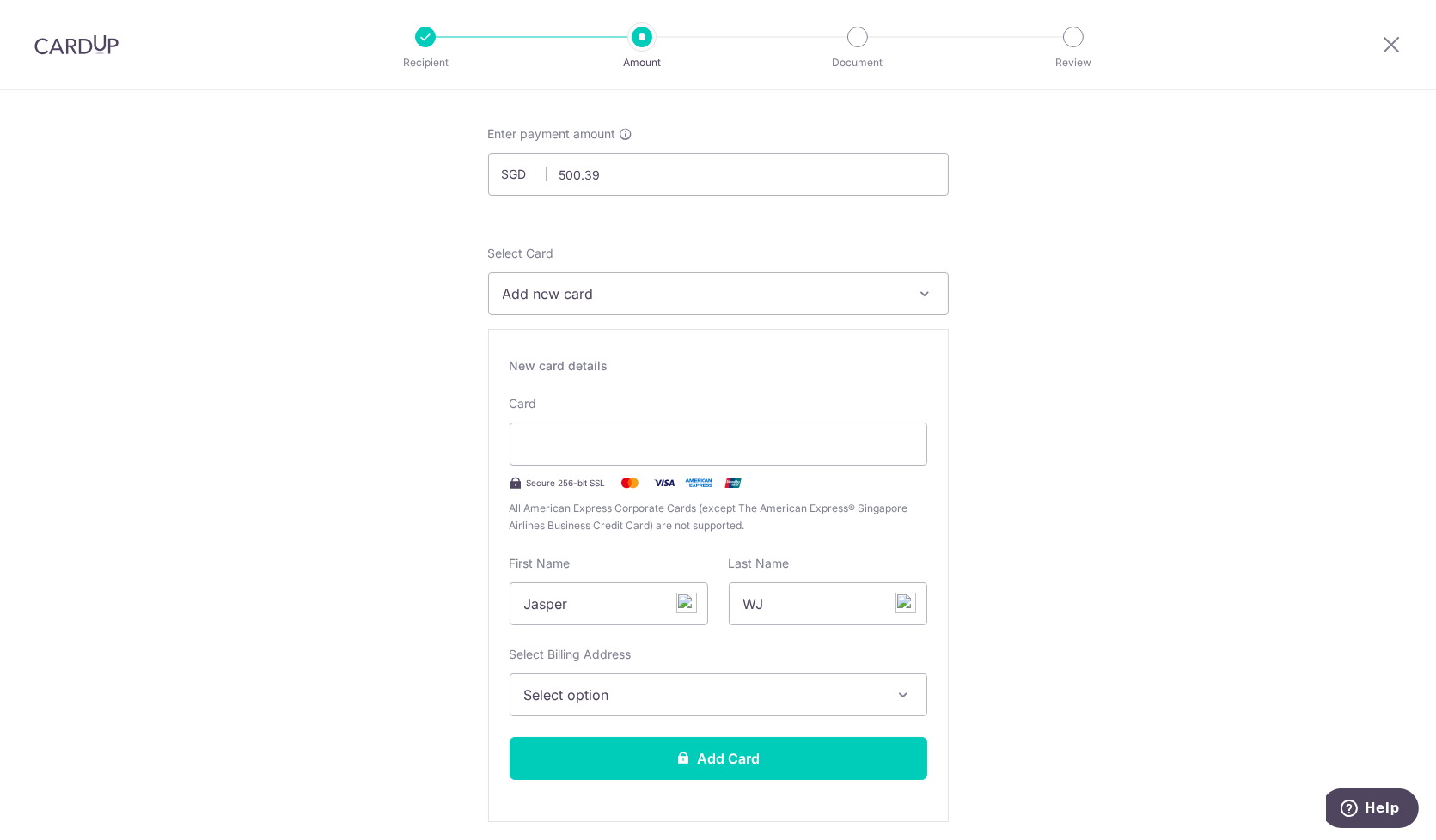
scroll to position [191, 0]
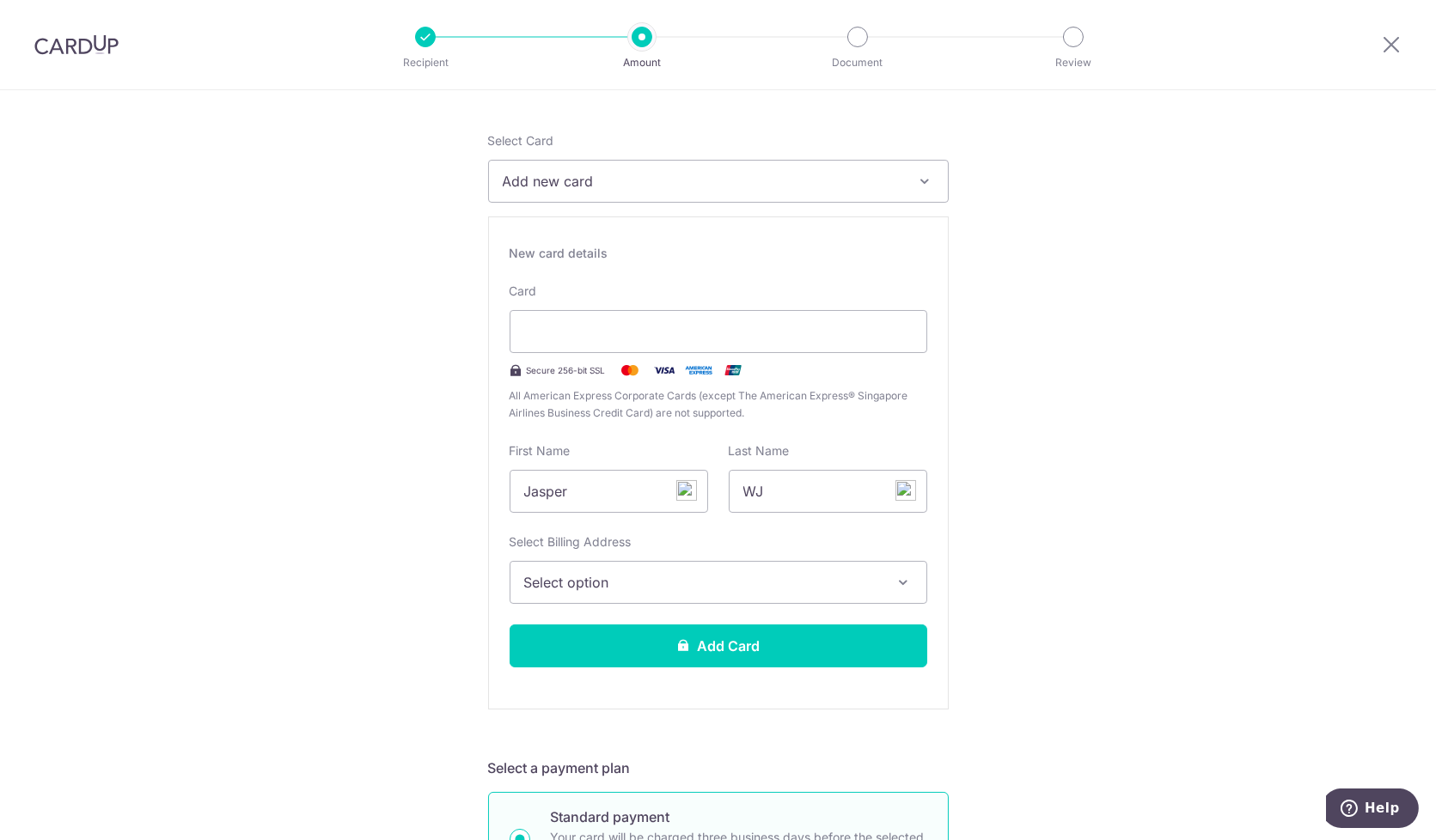
click at [721, 580] on span "Select option" at bounding box center [702, 583] width 358 height 21
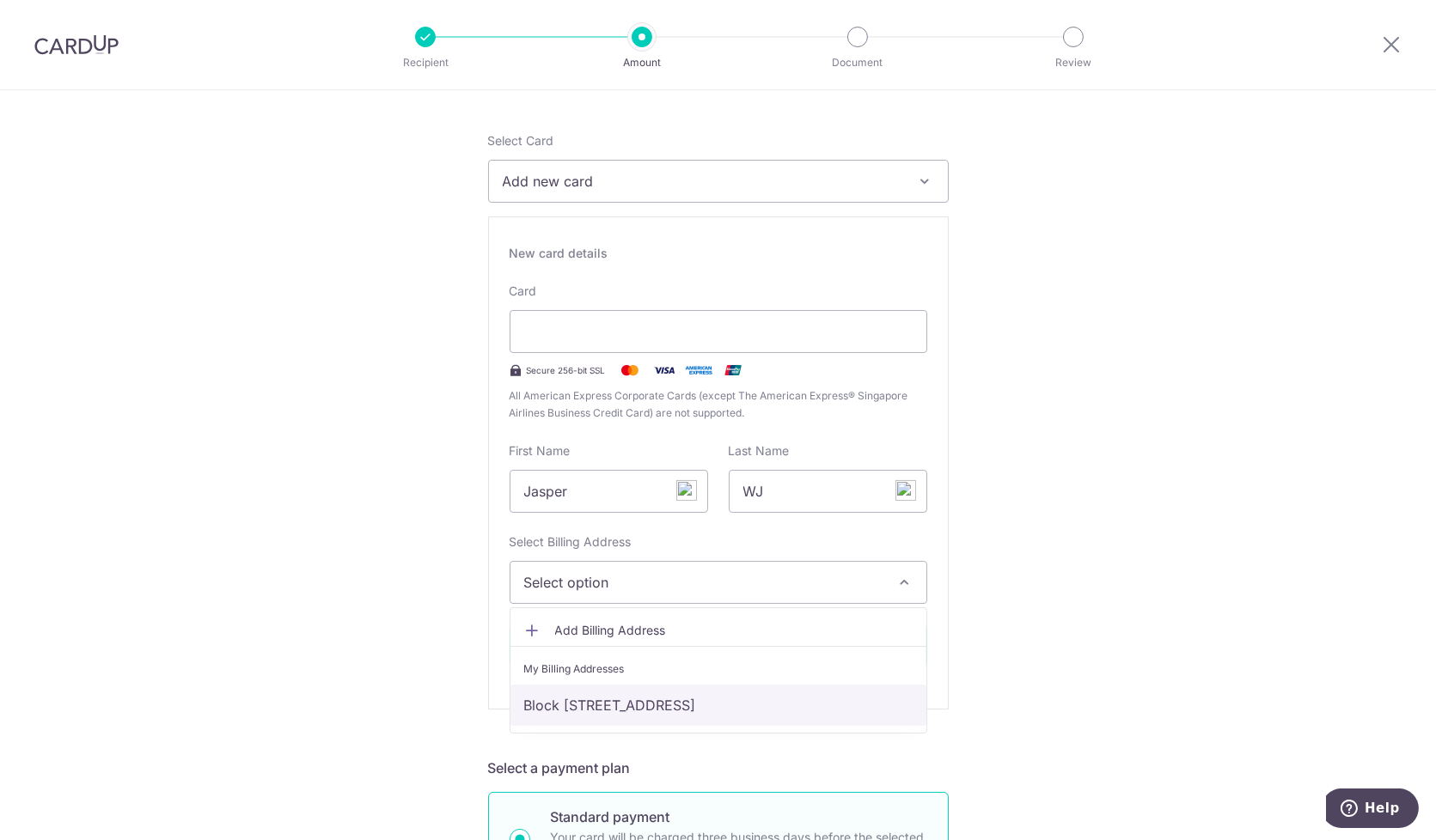
click at [745, 709] on link "Block 141 Simei Street 2 #09-78, Singapore, Singapore, Singapore-520141" at bounding box center [718, 705] width 416 height 41
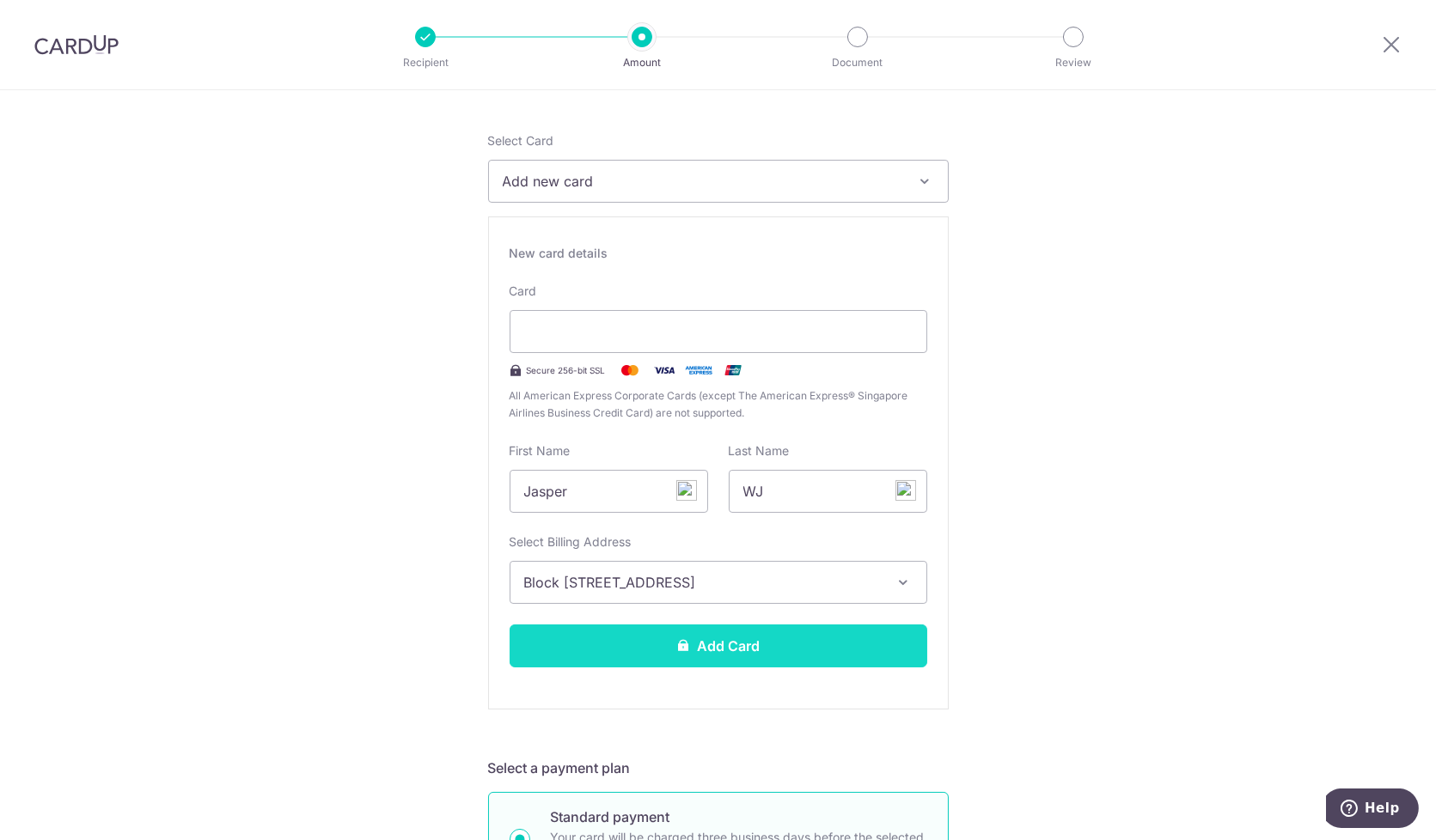
click at [720, 640] on button "Add Card" at bounding box center [718, 645] width 418 height 43
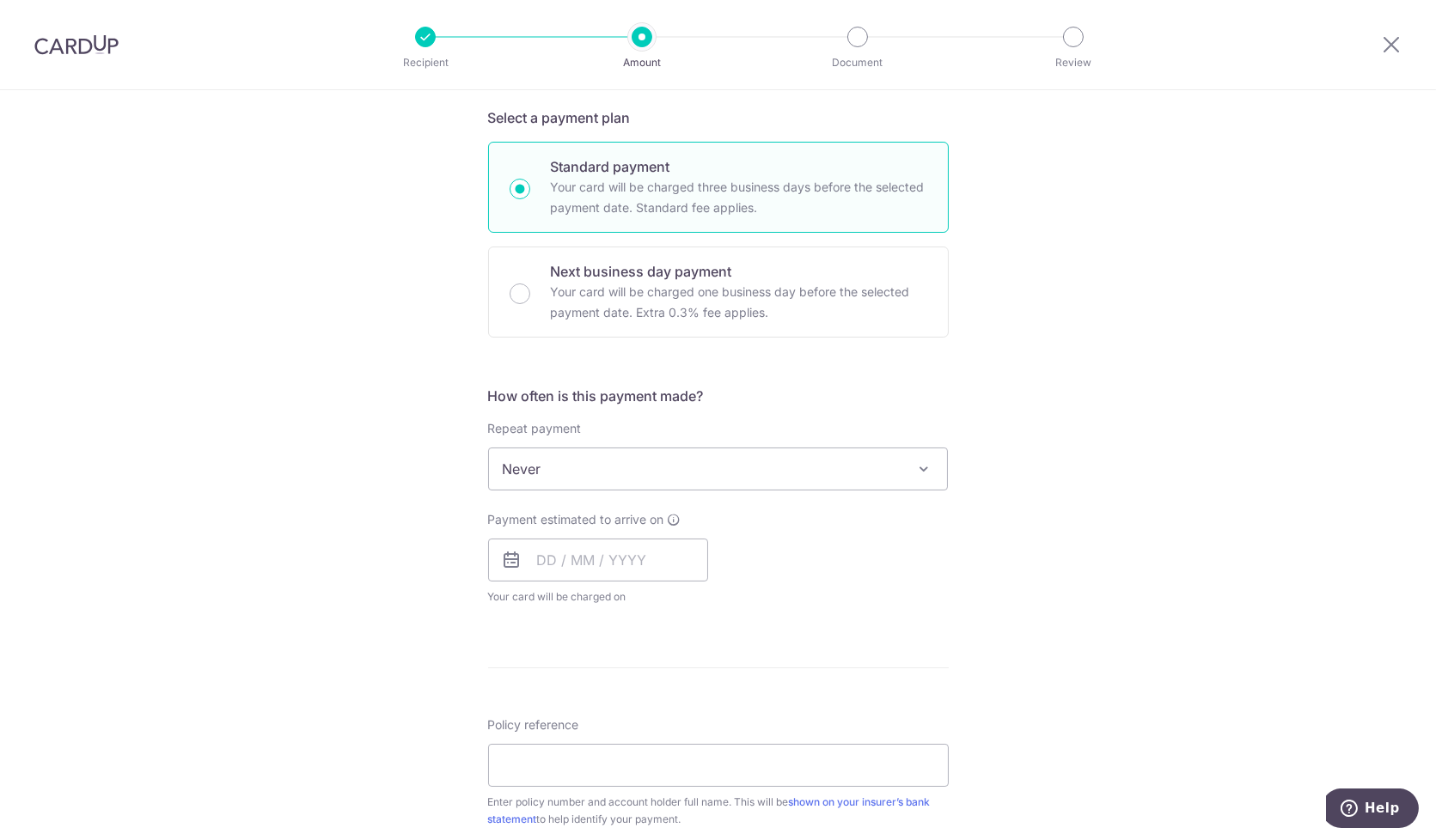
scroll to position [382, 0]
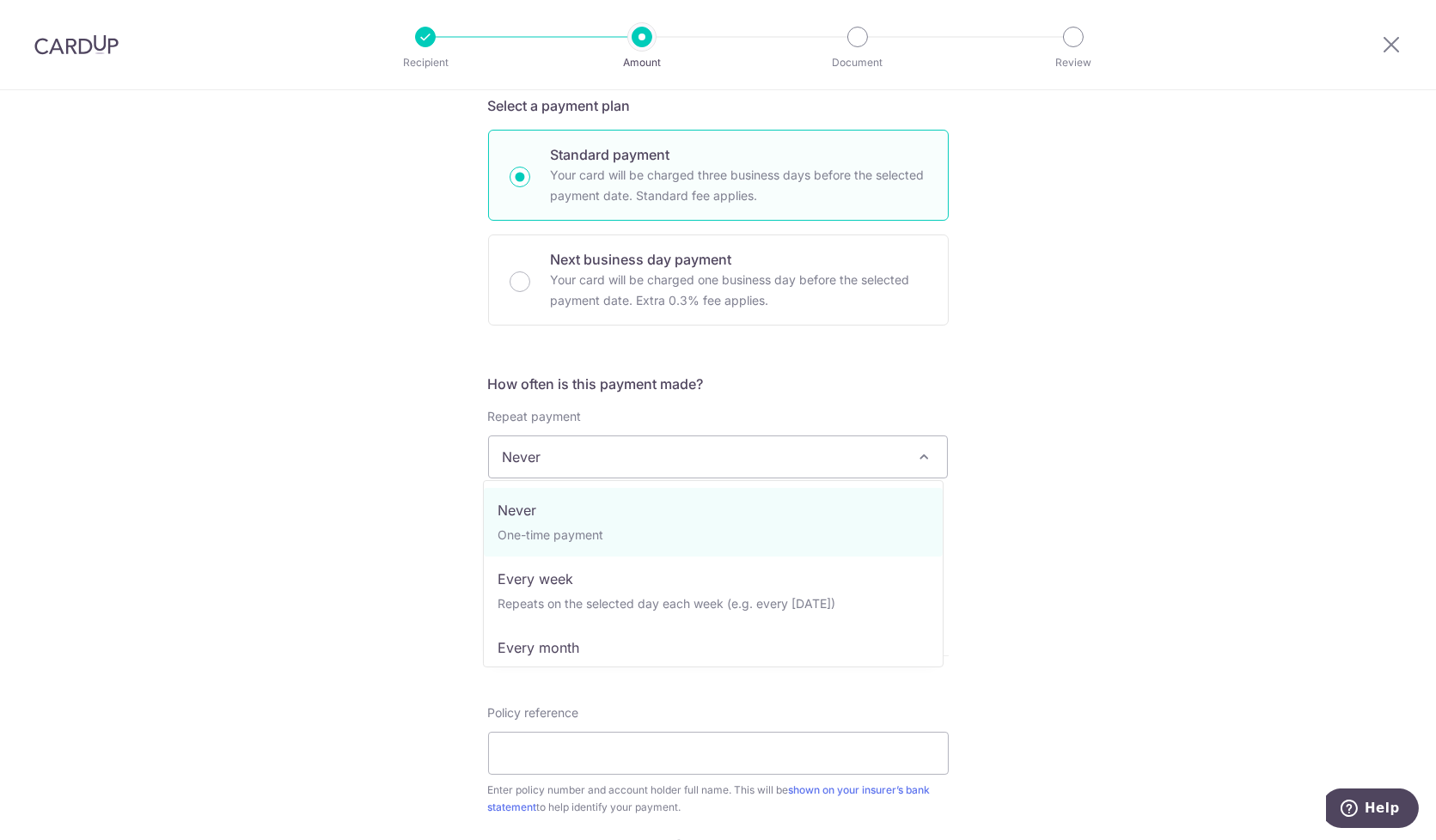
click at [625, 457] on span "Never" at bounding box center [718, 457] width 458 height 41
select select "3"
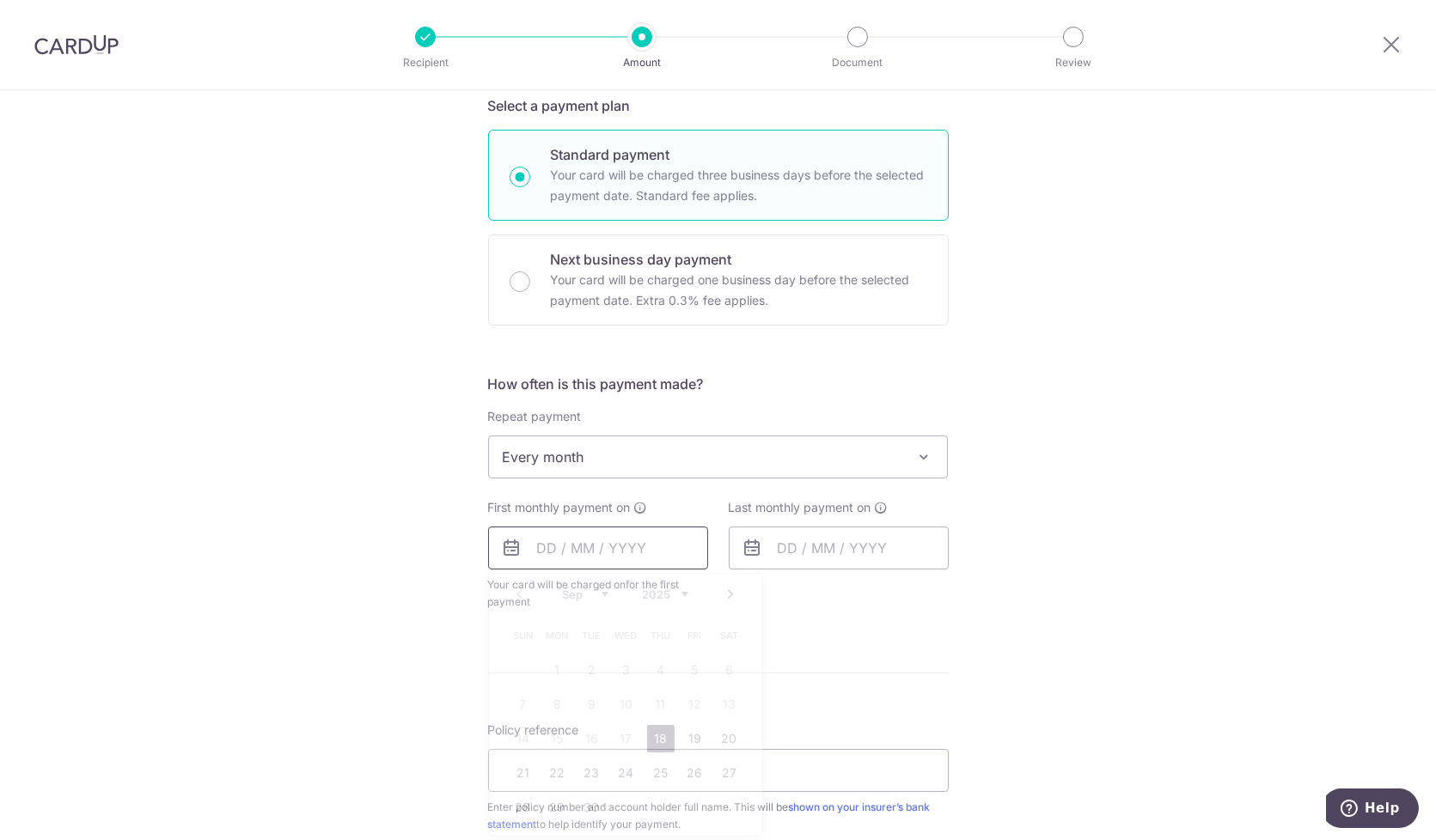
click at [537, 541] on input "text" at bounding box center [598, 548] width 220 height 43
click at [721, 596] on link "Next" at bounding box center [732, 595] width 21 height 21
click at [621, 668] on link "1" at bounding box center [626, 670] width 28 height 28
type input "[DATE]"
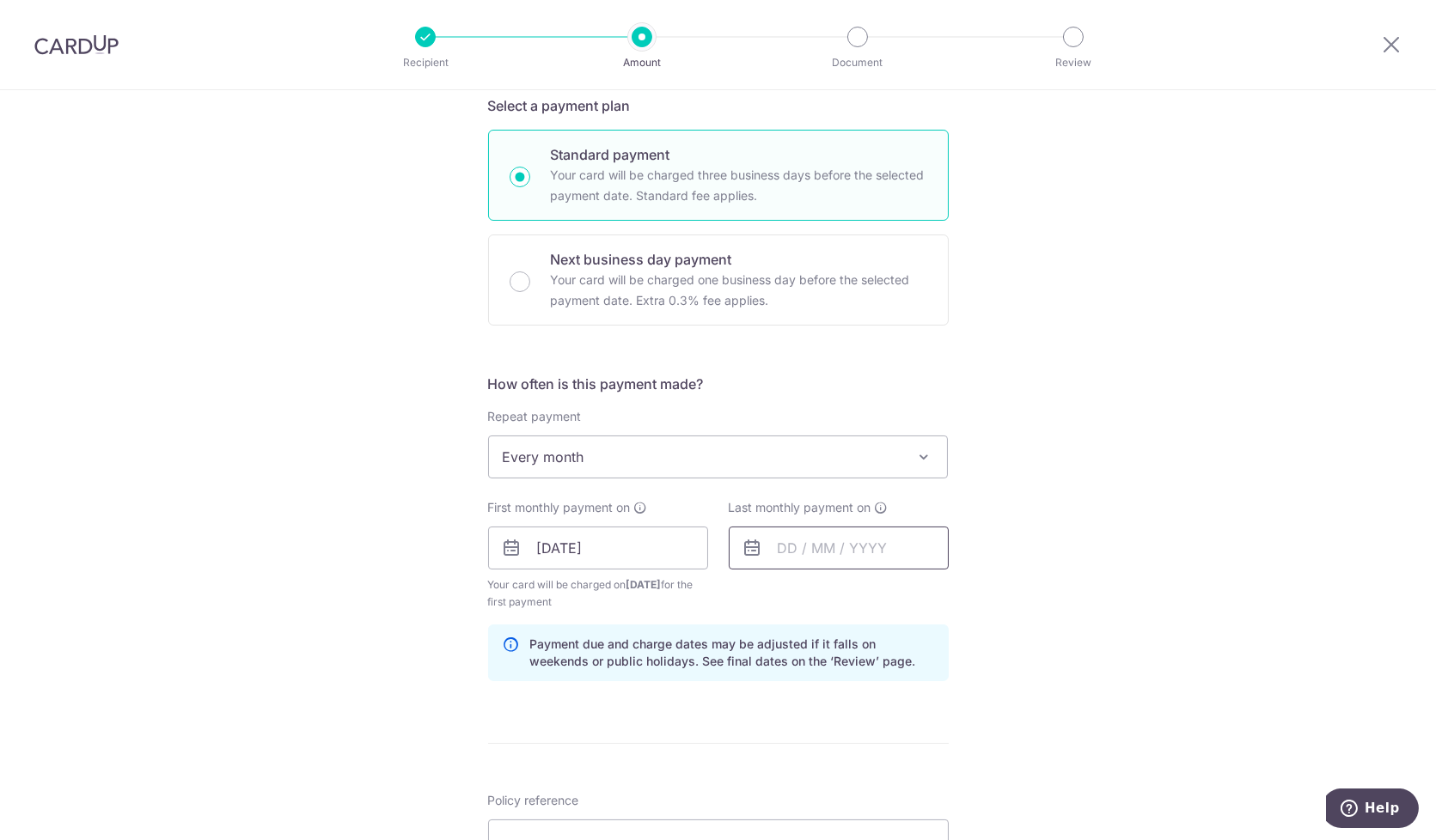
click at [792, 550] on input "text" at bounding box center [839, 548] width 220 height 43
click at [970, 589] on link "Next" at bounding box center [972, 595] width 21 height 21
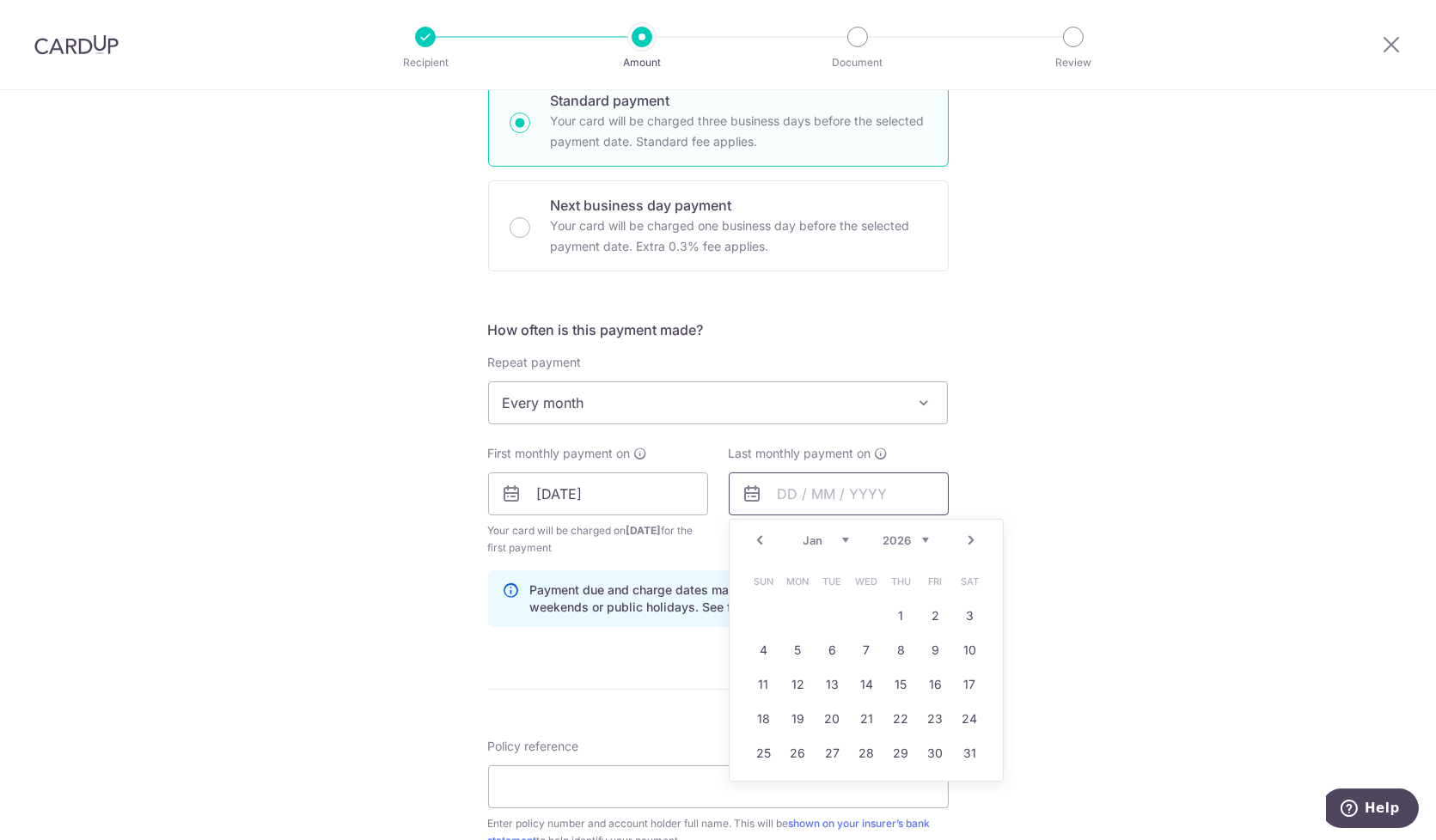
scroll to position [476, 0]
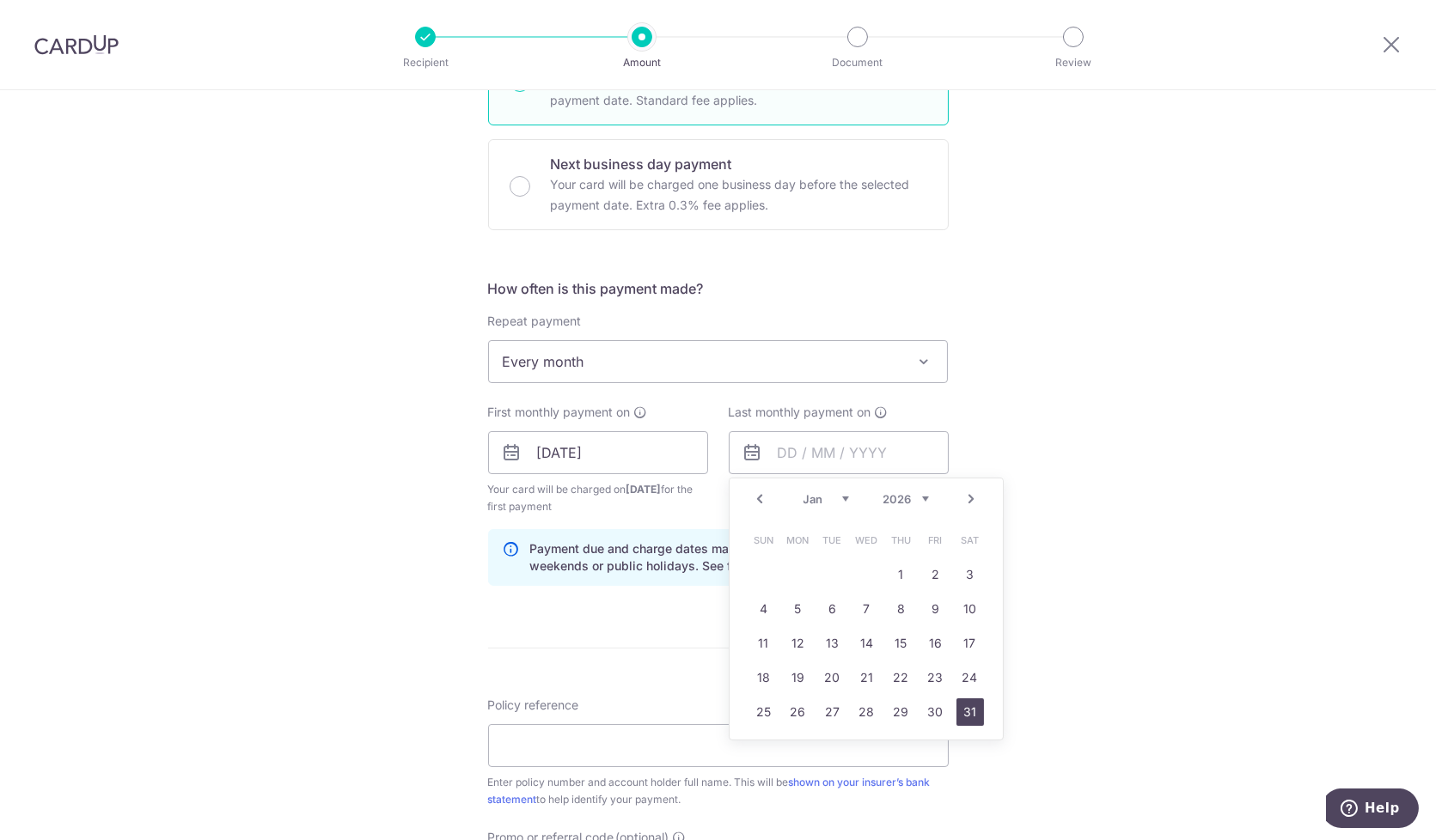
click at [964, 699] on link "31" at bounding box center [970, 712] width 28 height 28
type input "[DATE]"
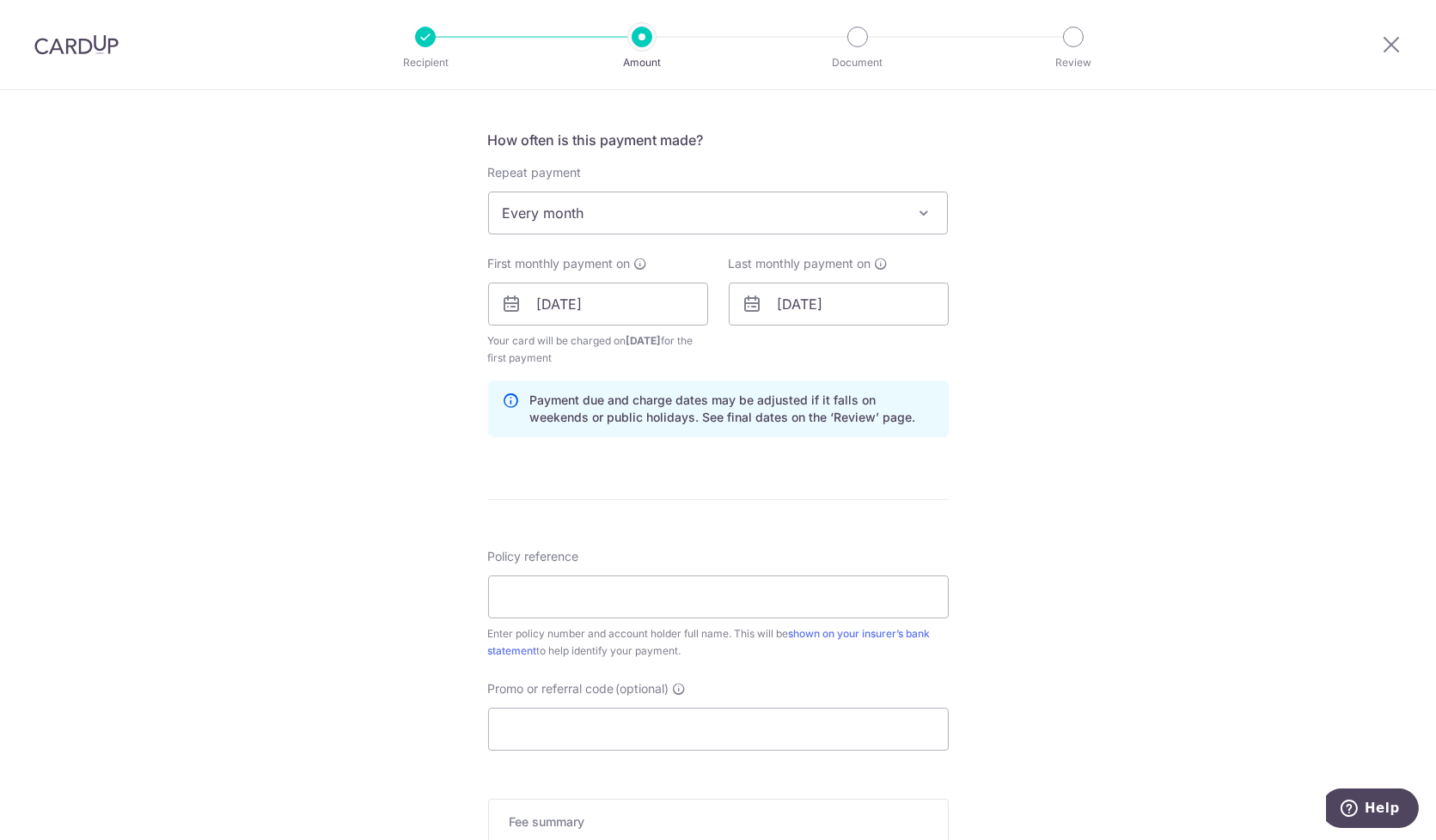
scroll to position [667, 0]
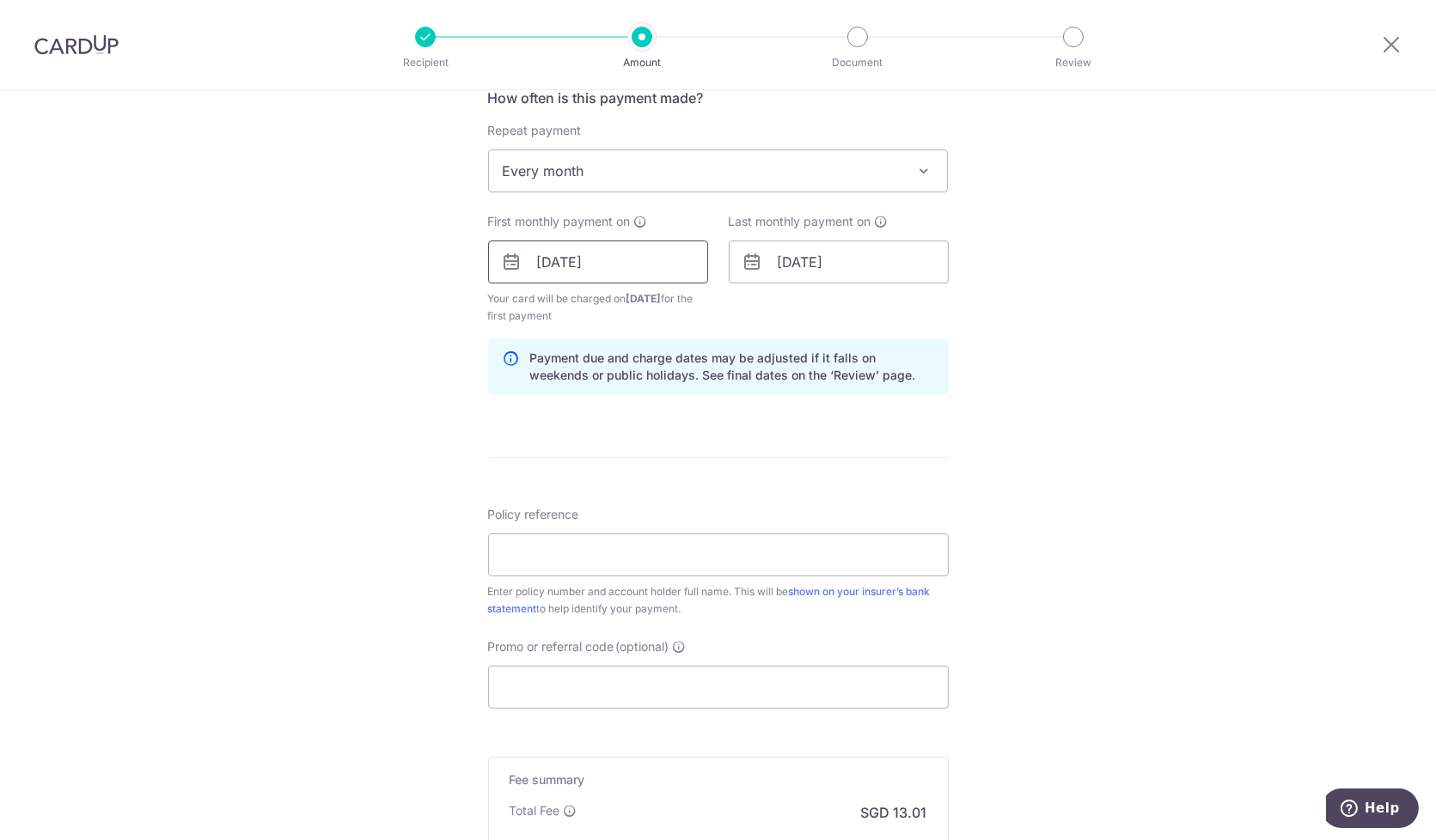
click at [639, 261] on input "[DATE]" at bounding box center [598, 261] width 220 height 43
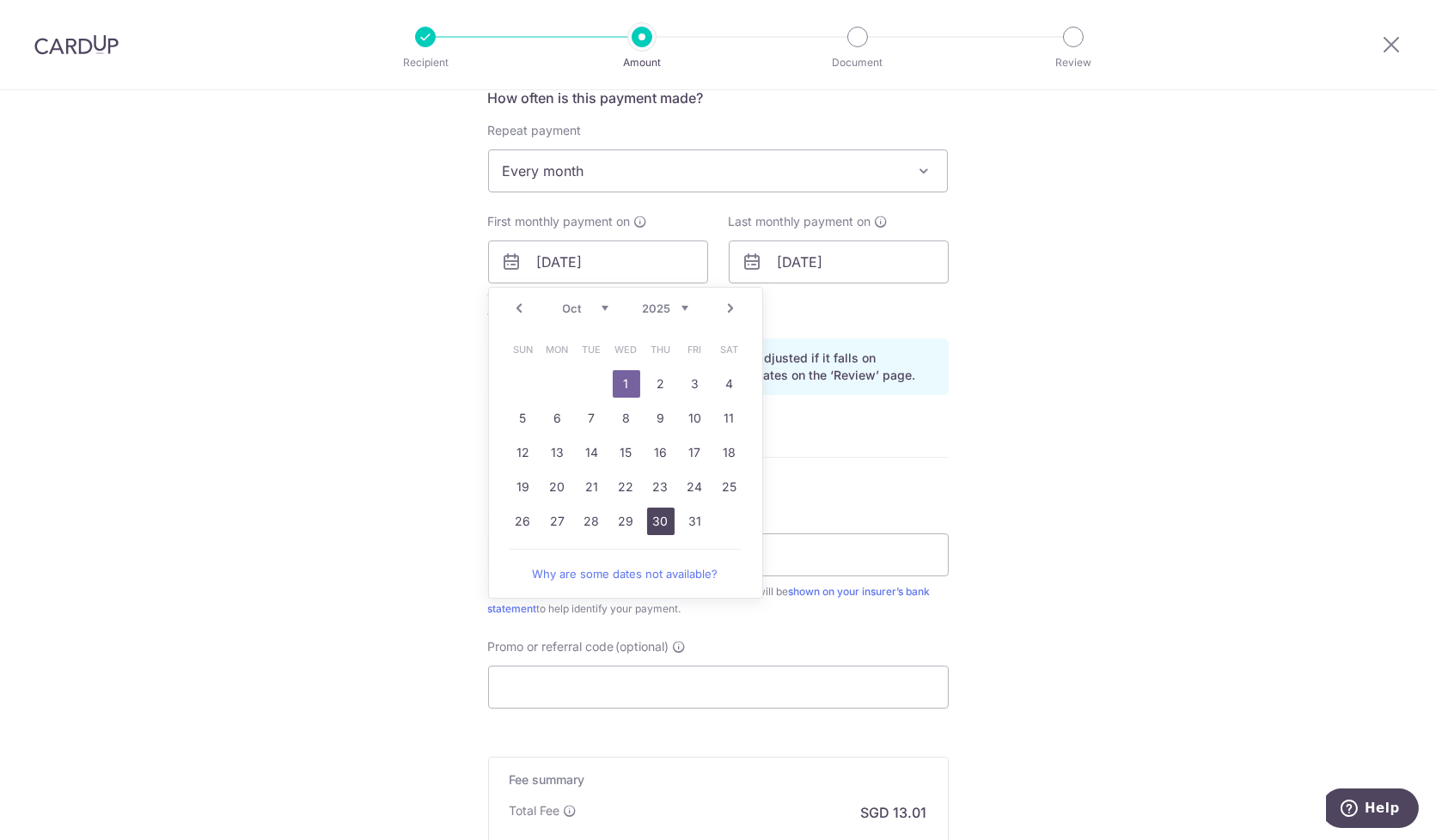
click at [656, 520] on link "30" at bounding box center [661, 521] width 28 height 28
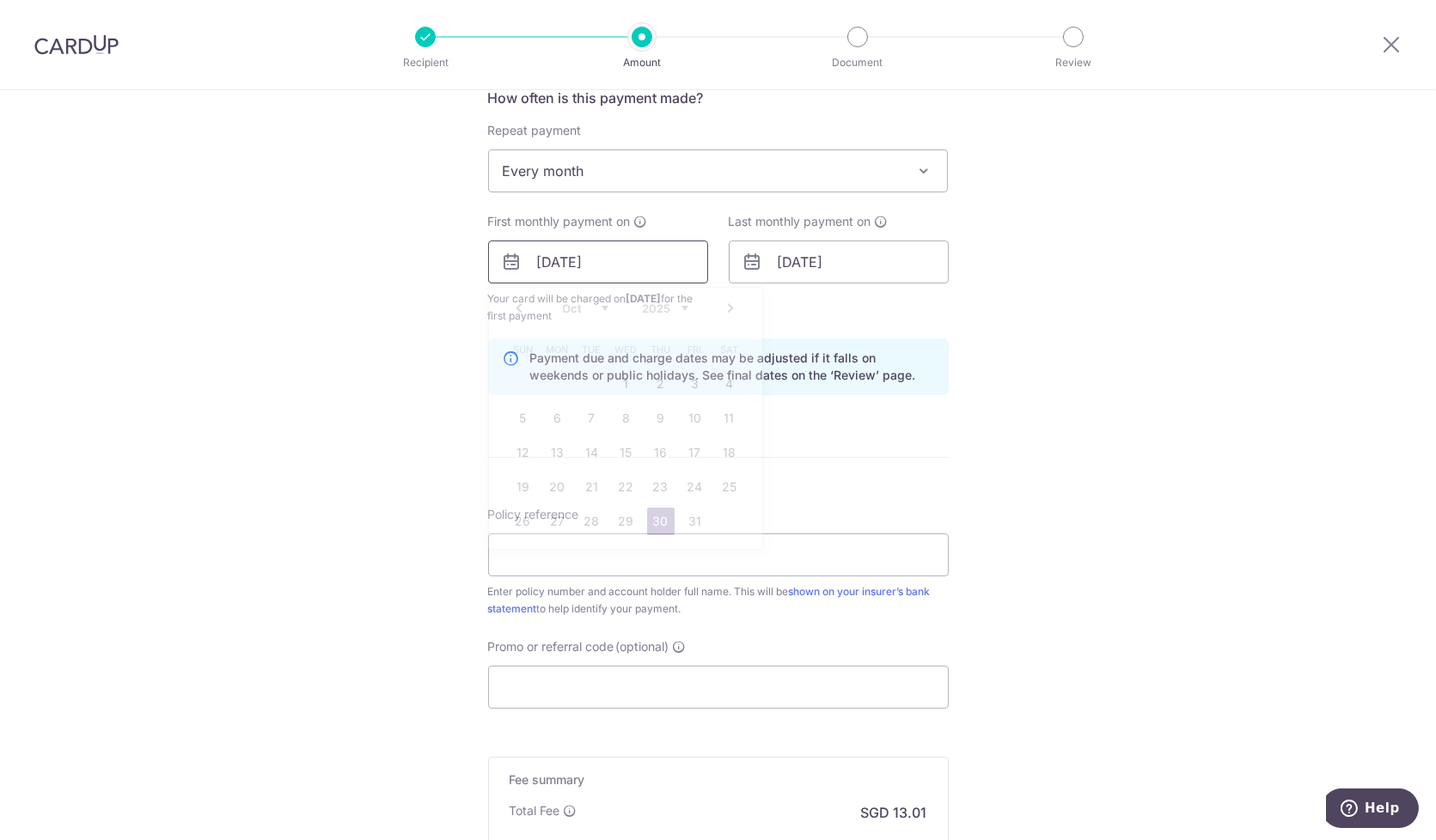
click at [608, 244] on input "[DATE]" at bounding box center [598, 261] width 220 height 43
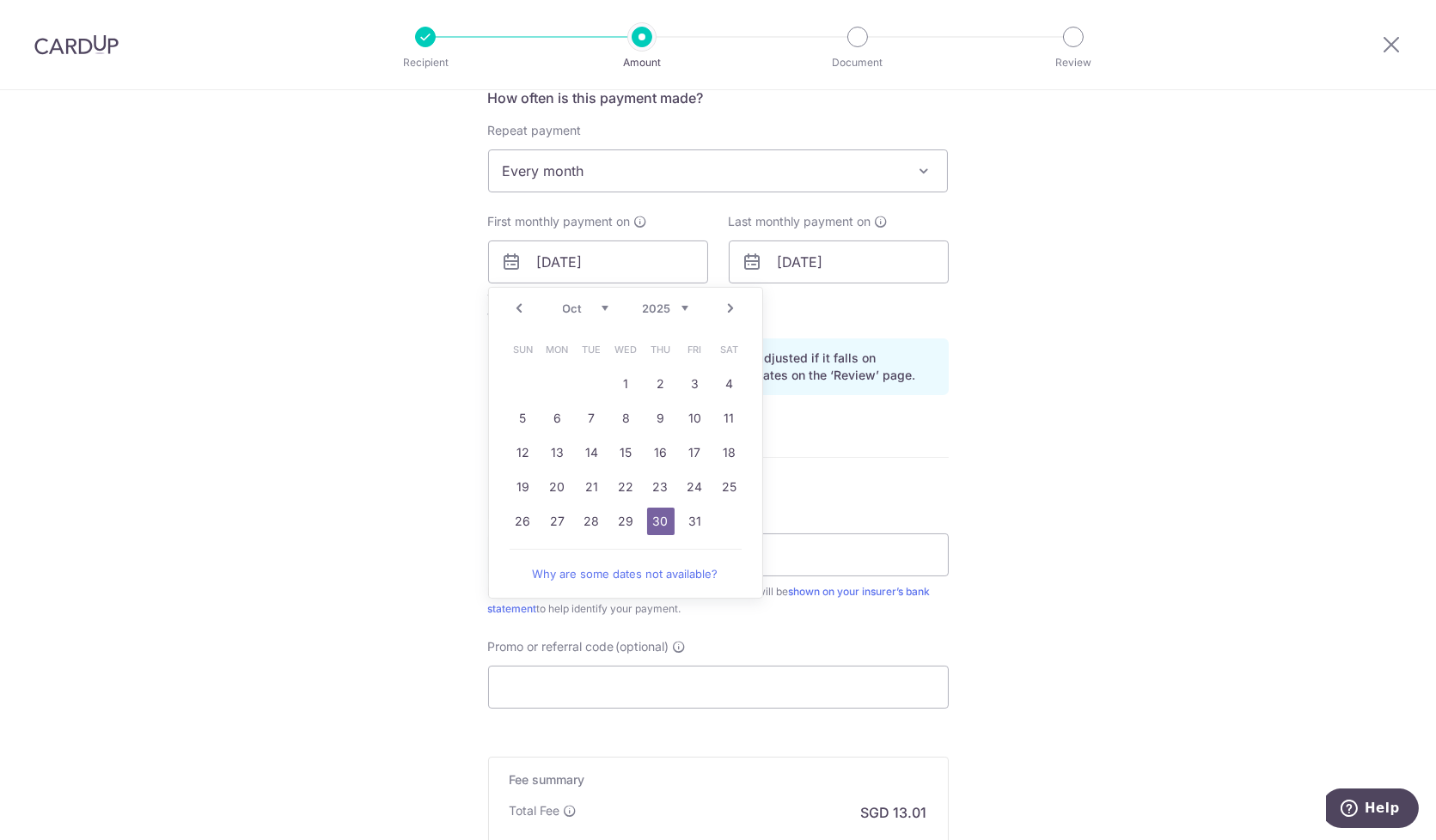
click at [510, 308] on link "Prev" at bounding box center [520, 308] width 21 height 21
click at [594, 516] on link "30" at bounding box center [591, 521] width 28 height 28
type input "[DATE]"
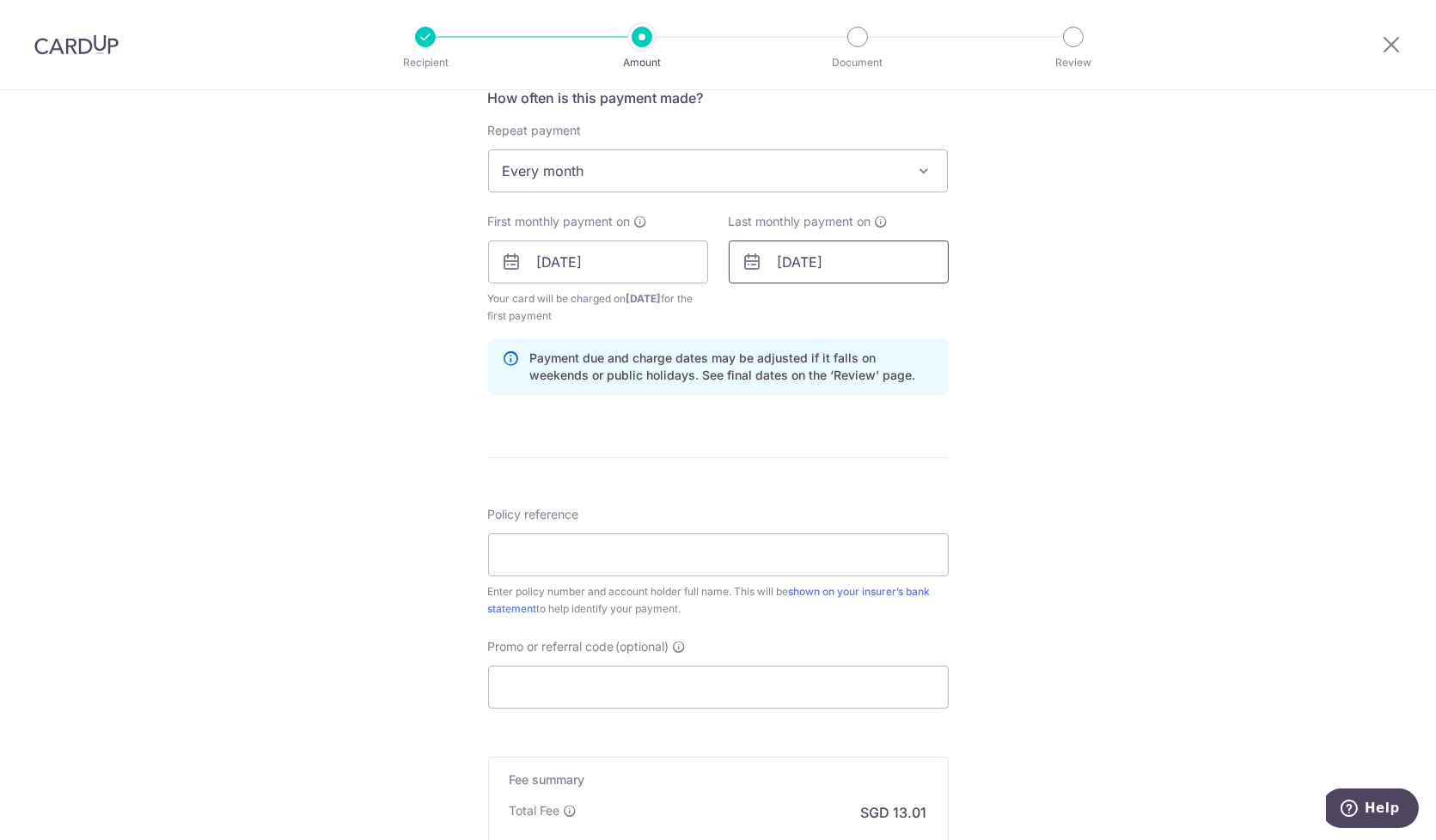
click at [859, 261] on input "[DATE]" at bounding box center [839, 261] width 220 height 43
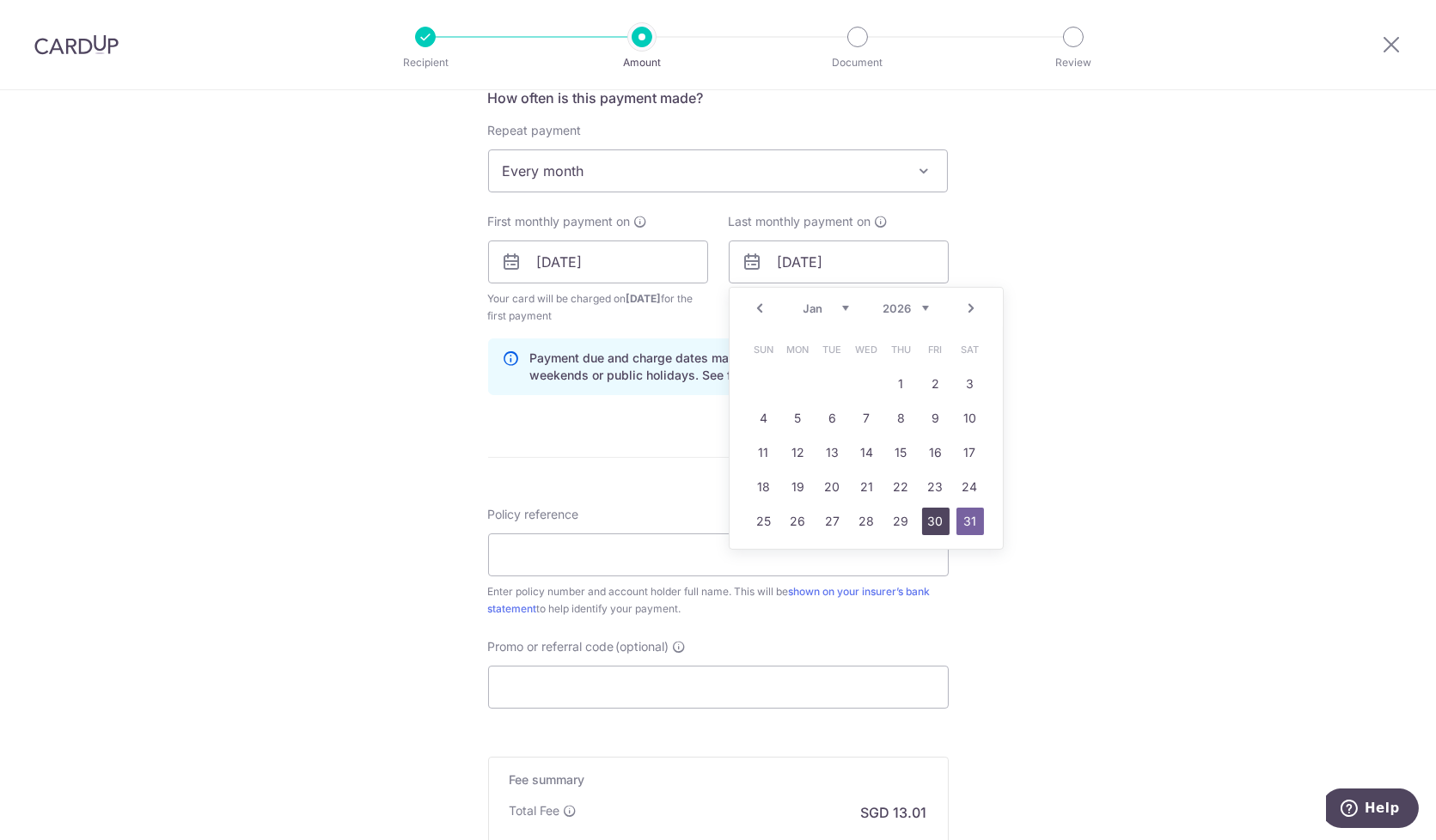
click at [935, 516] on link "30" at bounding box center [935, 521] width 28 height 28
type input "[DATE]"
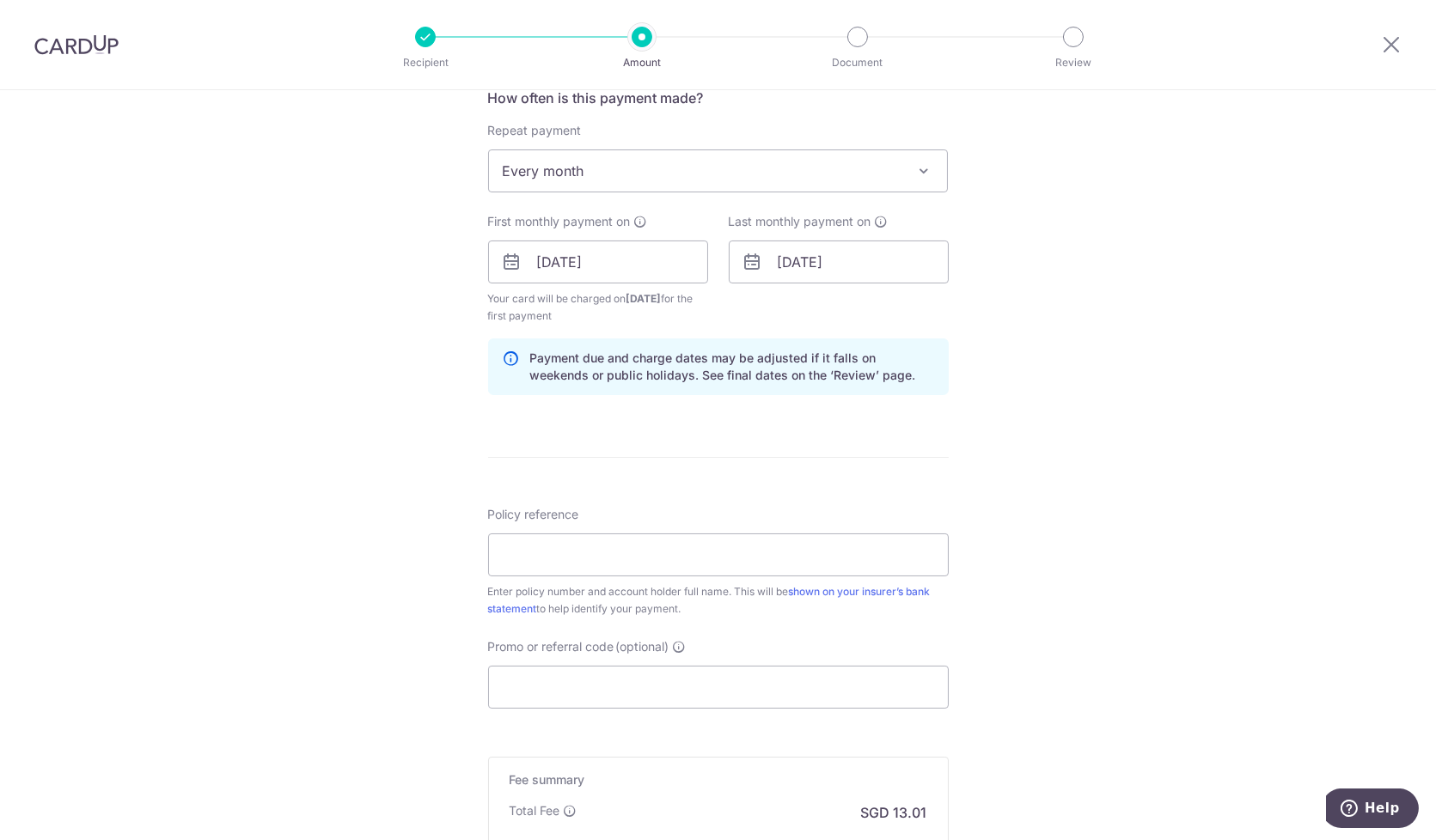
scroll to position [763, 0]
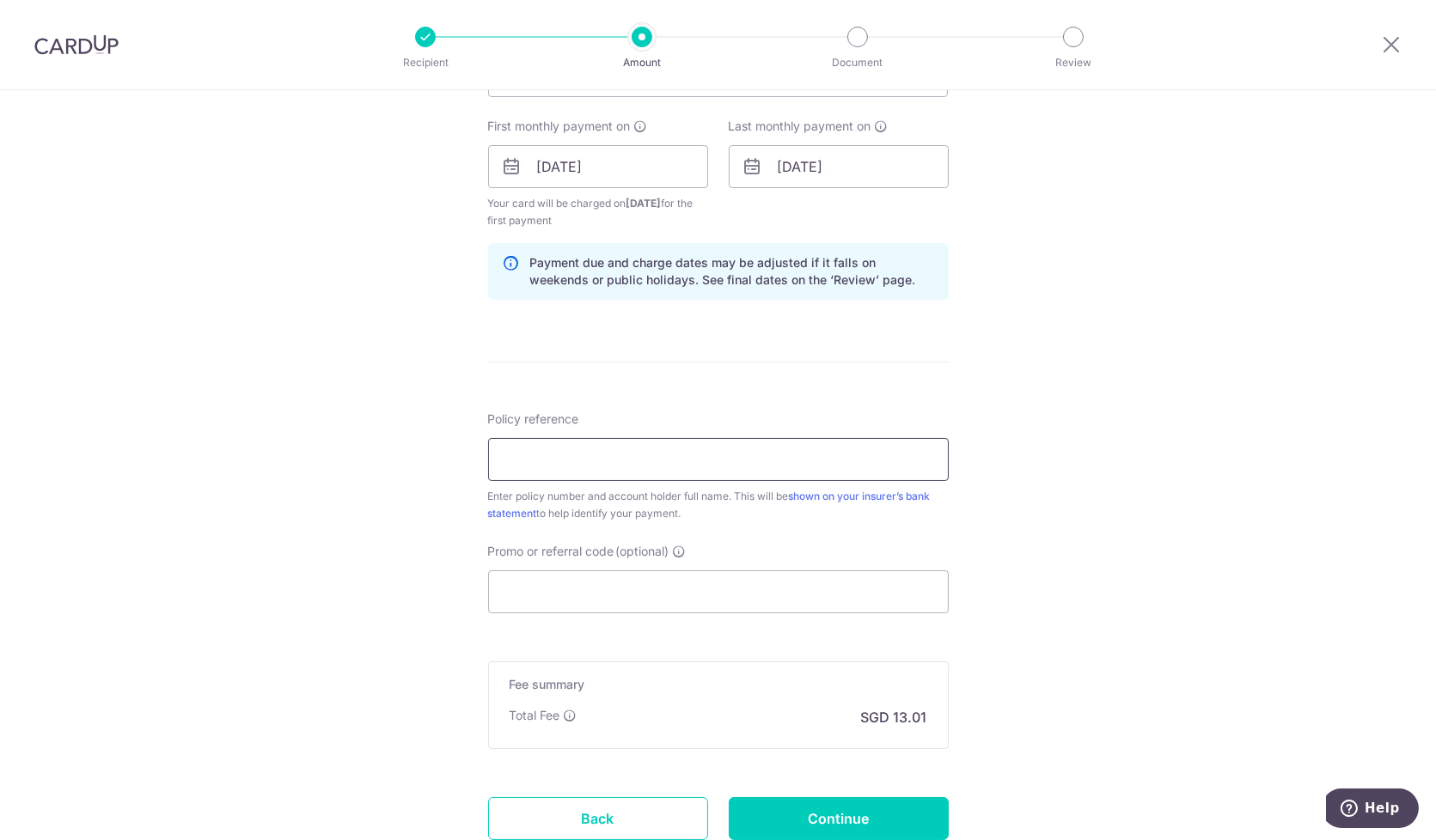
click at [648, 450] on input "Policy reference" at bounding box center [718, 459] width 460 height 43
click at [718, 468] on input "Policy reference" at bounding box center [718, 459] width 460 height 43
paste input "3490828583"
type input "3490828583"
click at [562, 597] on input "Promo or referral code (optional)" at bounding box center [718, 591] width 460 height 43
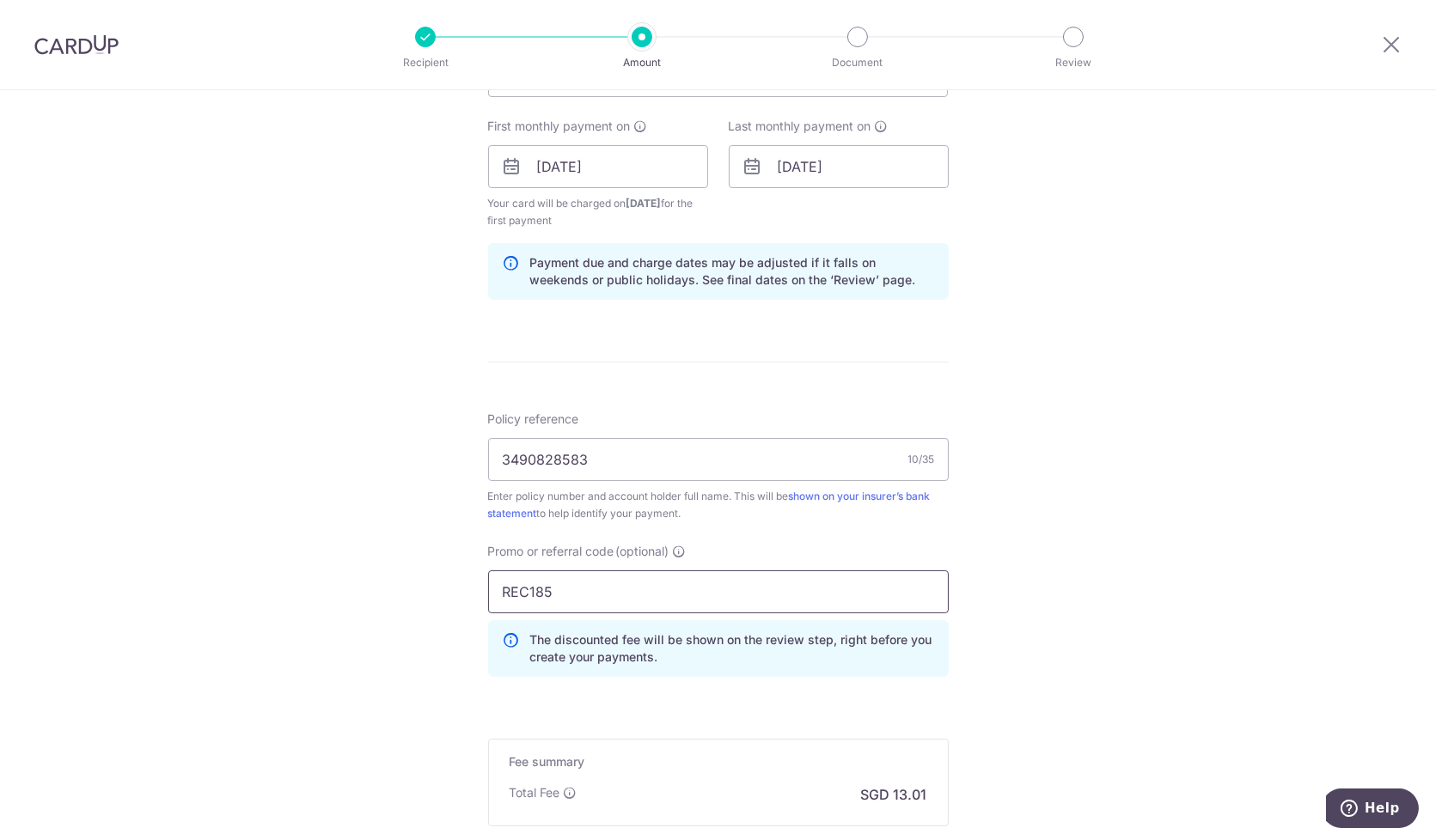
type input "REC185"
click at [1075, 526] on div "Tell us more about your payment Enter payment amount SGD 500.39 500.39 Card add…" at bounding box center [718, 187] width 1436 height 1720
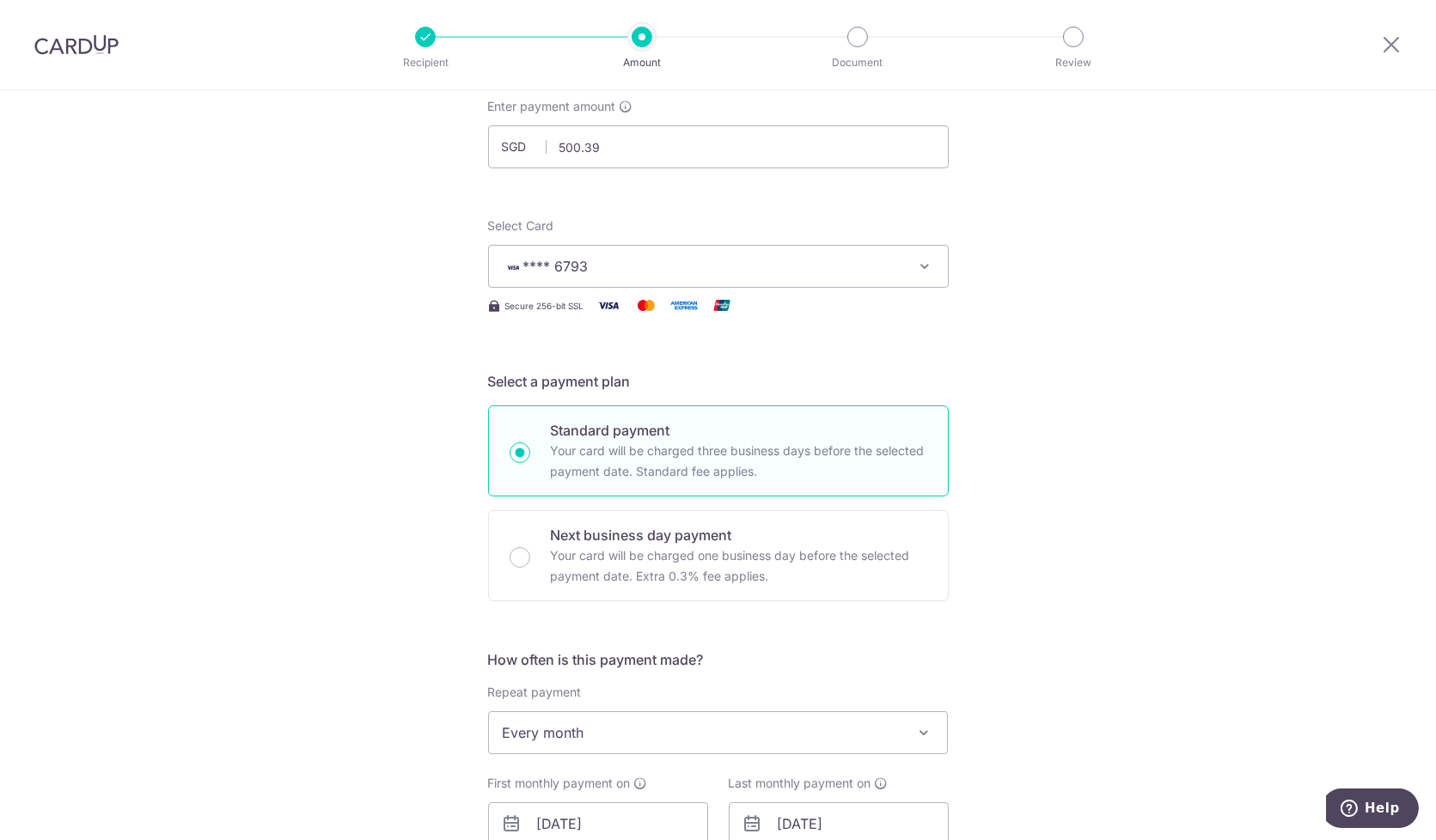
scroll to position [965, 0]
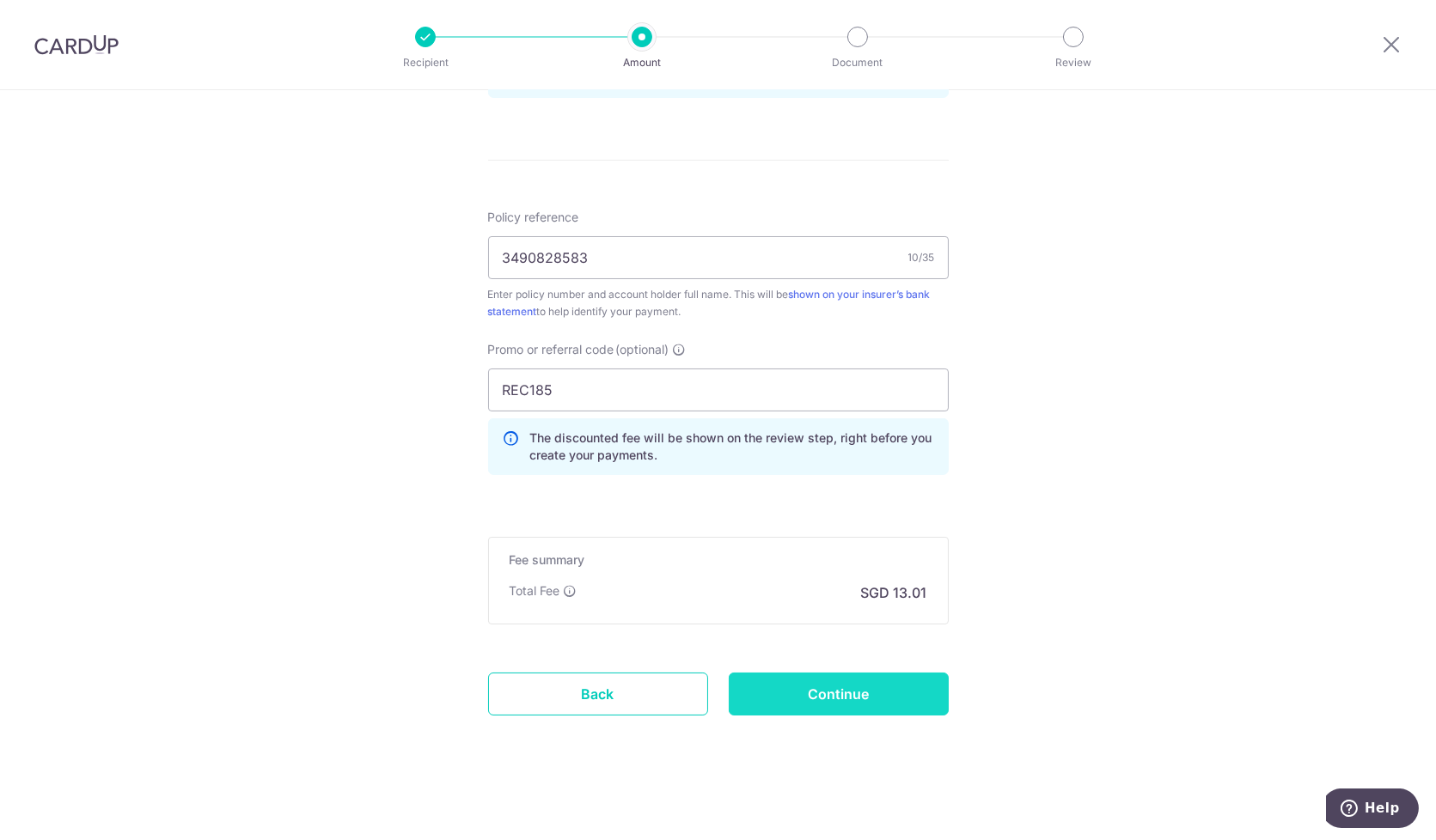
click at [893, 679] on input "Continue" at bounding box center [839, 694] width 220 height 43
type input "Create Schedule"
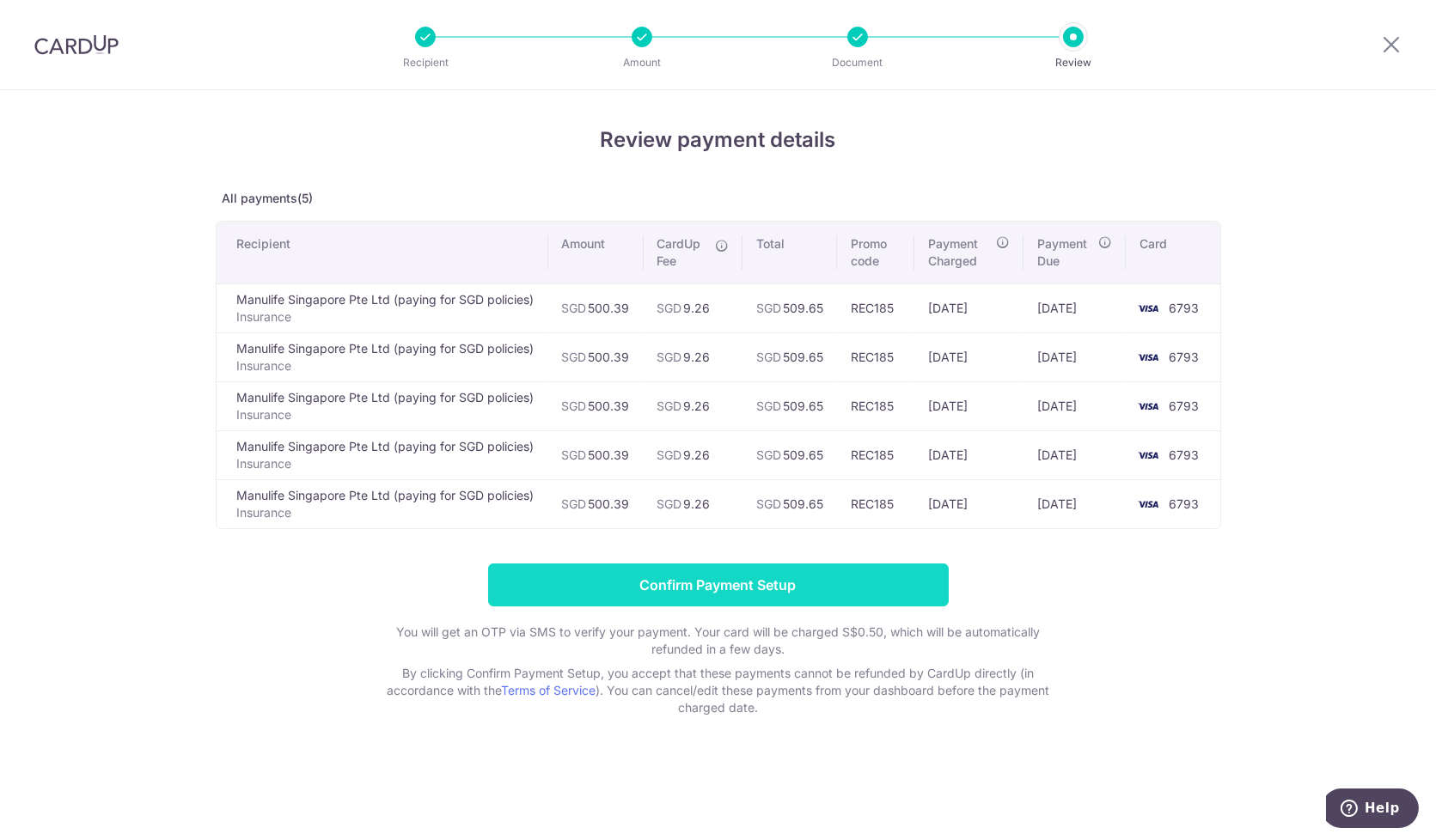
click at [765, 577] on input "Confirm Payment Setup" at bounding box center [718, 585] width 460 height 43
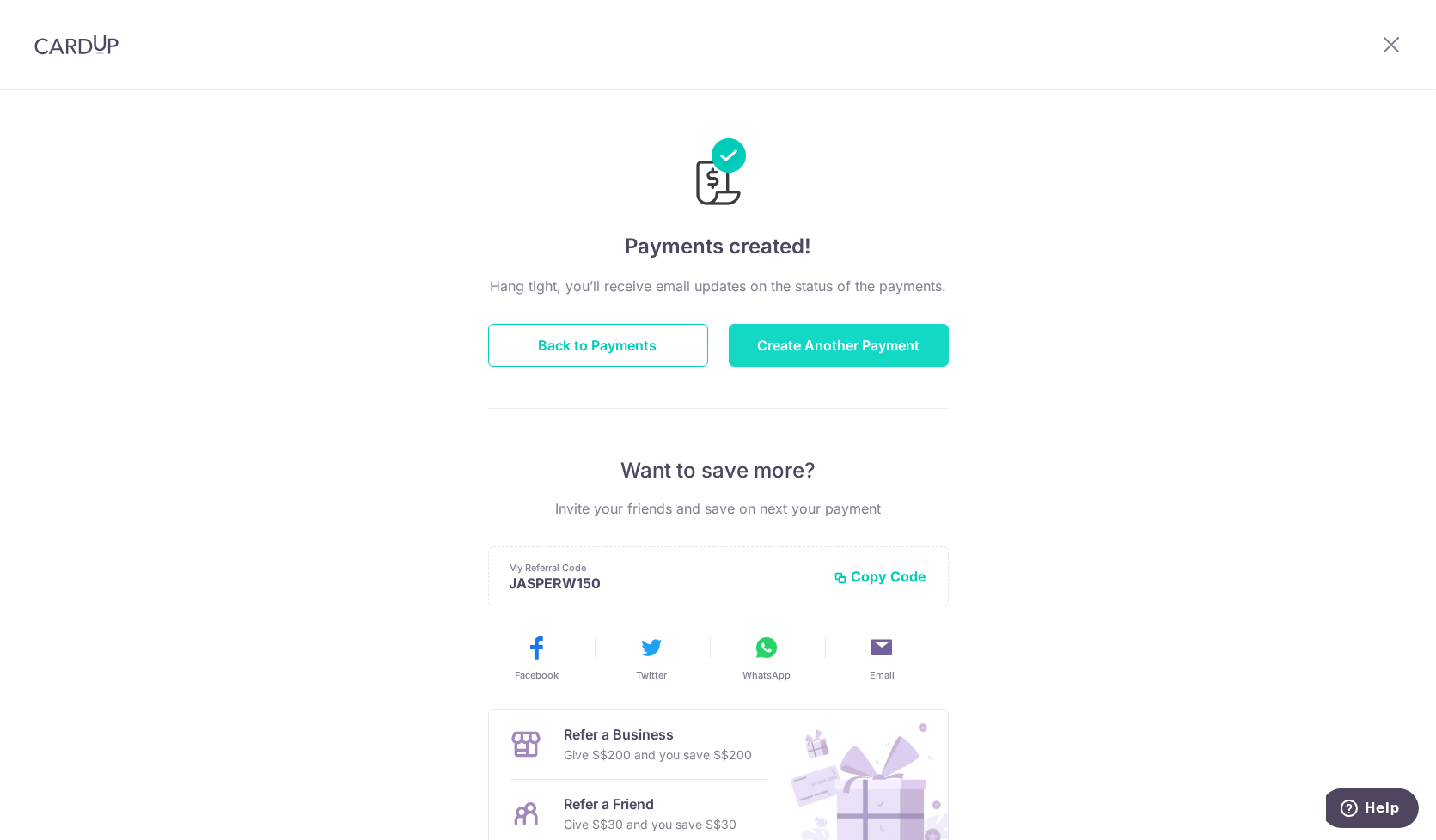
click at [865, 345] on button "Create Another Payment" at bounding box center [839, 345] width 220 height 43
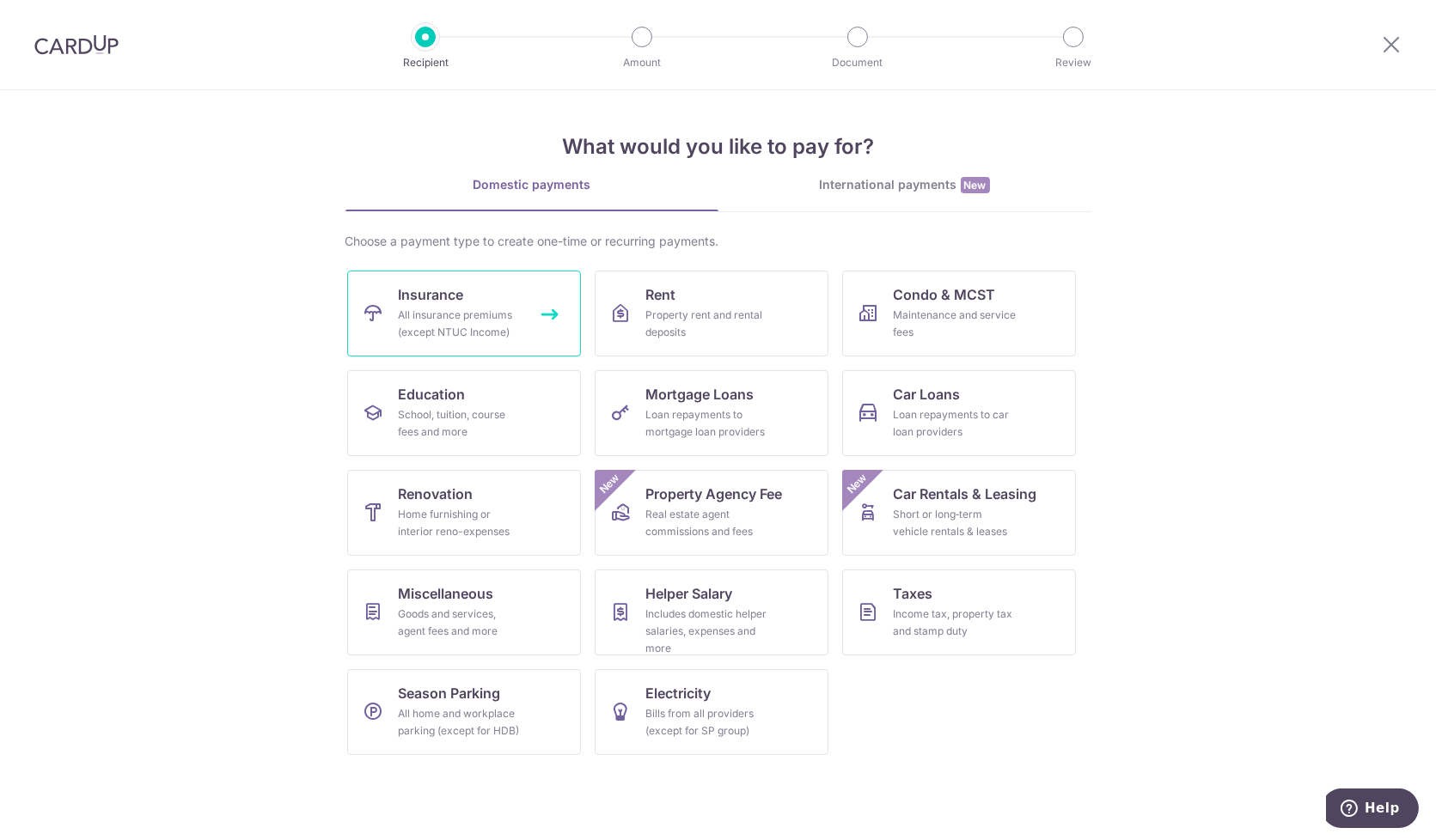
click at [498, 309] on div "All insurance premiums (except NTUC Income)" at bounding box center [460, 324] width 123 height 34
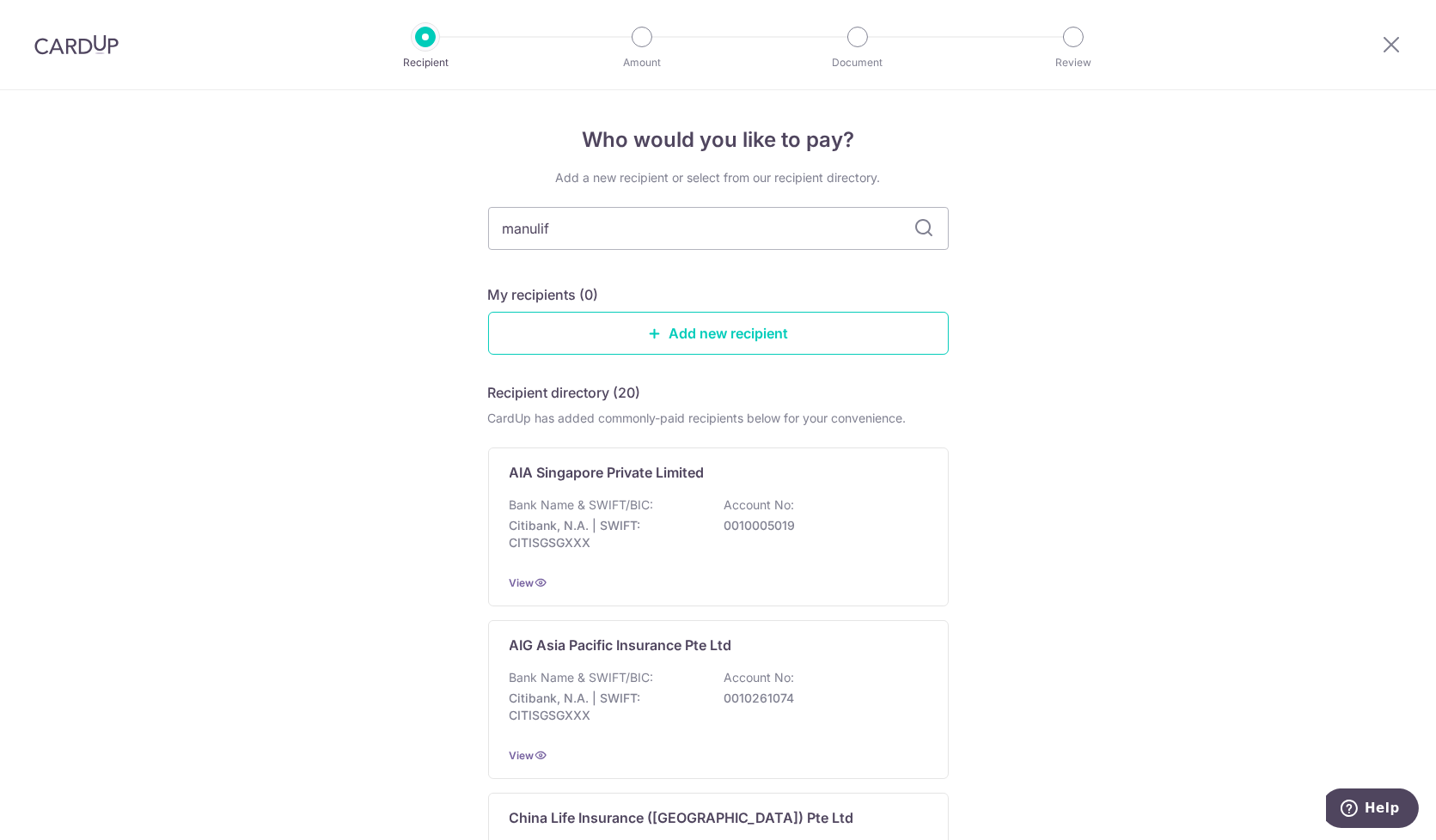
type input "manulife"
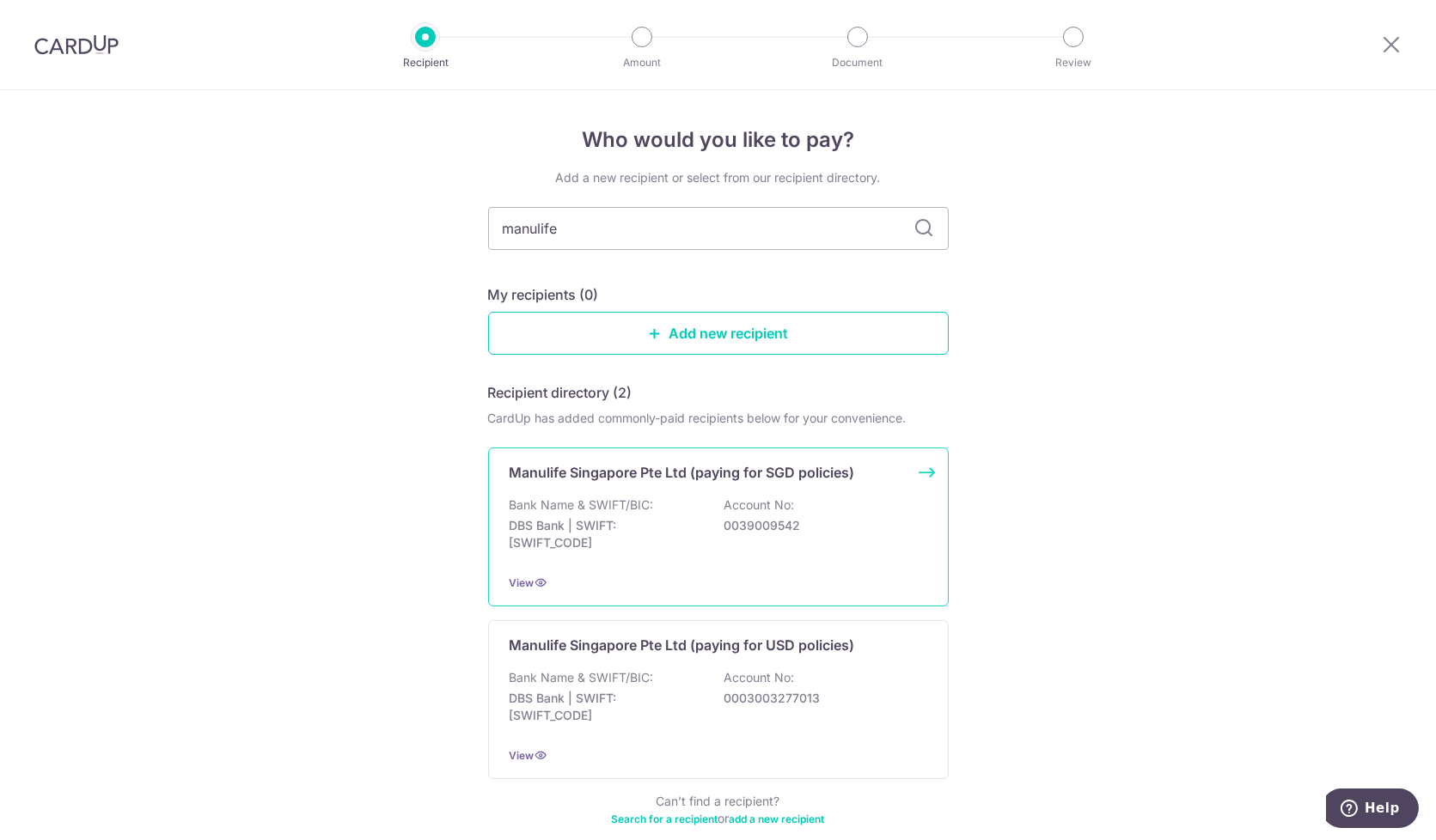
click at [587, 488] on div "Manulife Singapore Pte Ltd (paying for SGD policies) Bank Name & SWIFT/BIC: DBS…" at bounding box center [718, 527] width 460 height 159
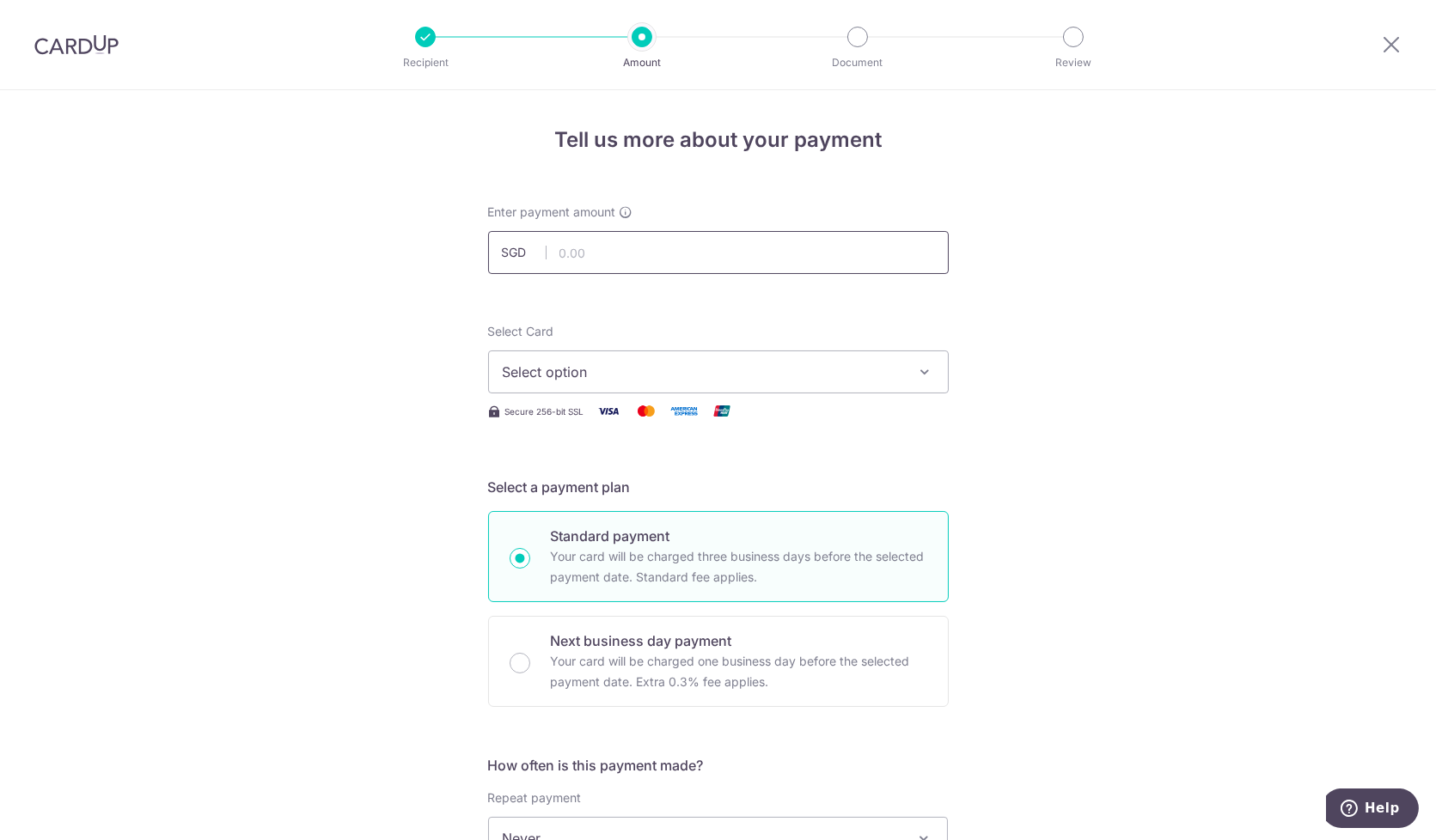
click at [609, 255] on input "text" at bounding box center [718, 252] width 460 height 43
type input "500.39"
click at [606, 370] on span "Select option" at bounding box center [703, 372] width 401 height 21
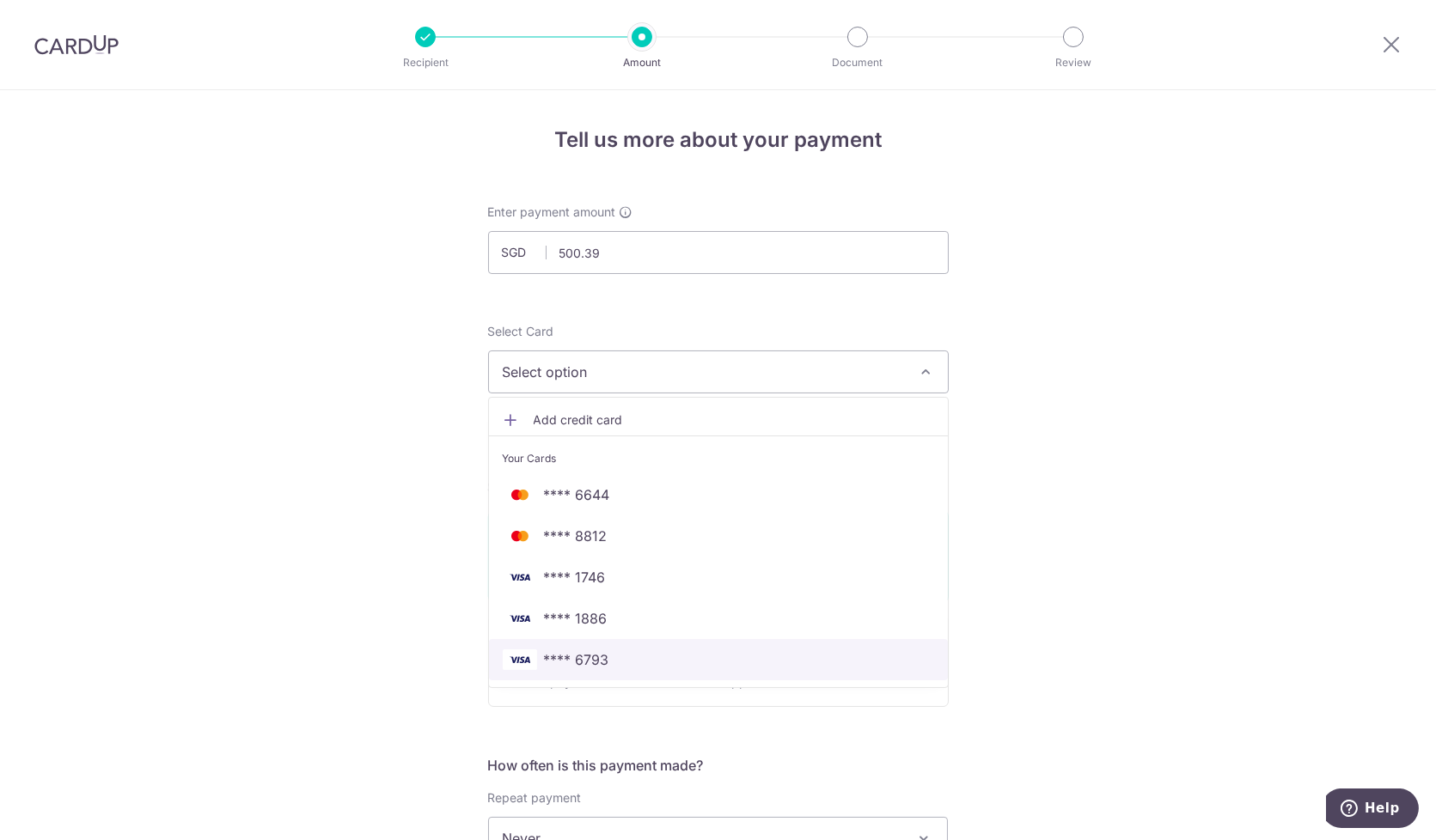
drag, startPoint x: 626, startPoint y: 654, endPoint x: 647, endPoint y: 186, distance: 468.5
click at [626, 654] on span "**** 6793" at bounding box center [718, 660] width 431 height 21
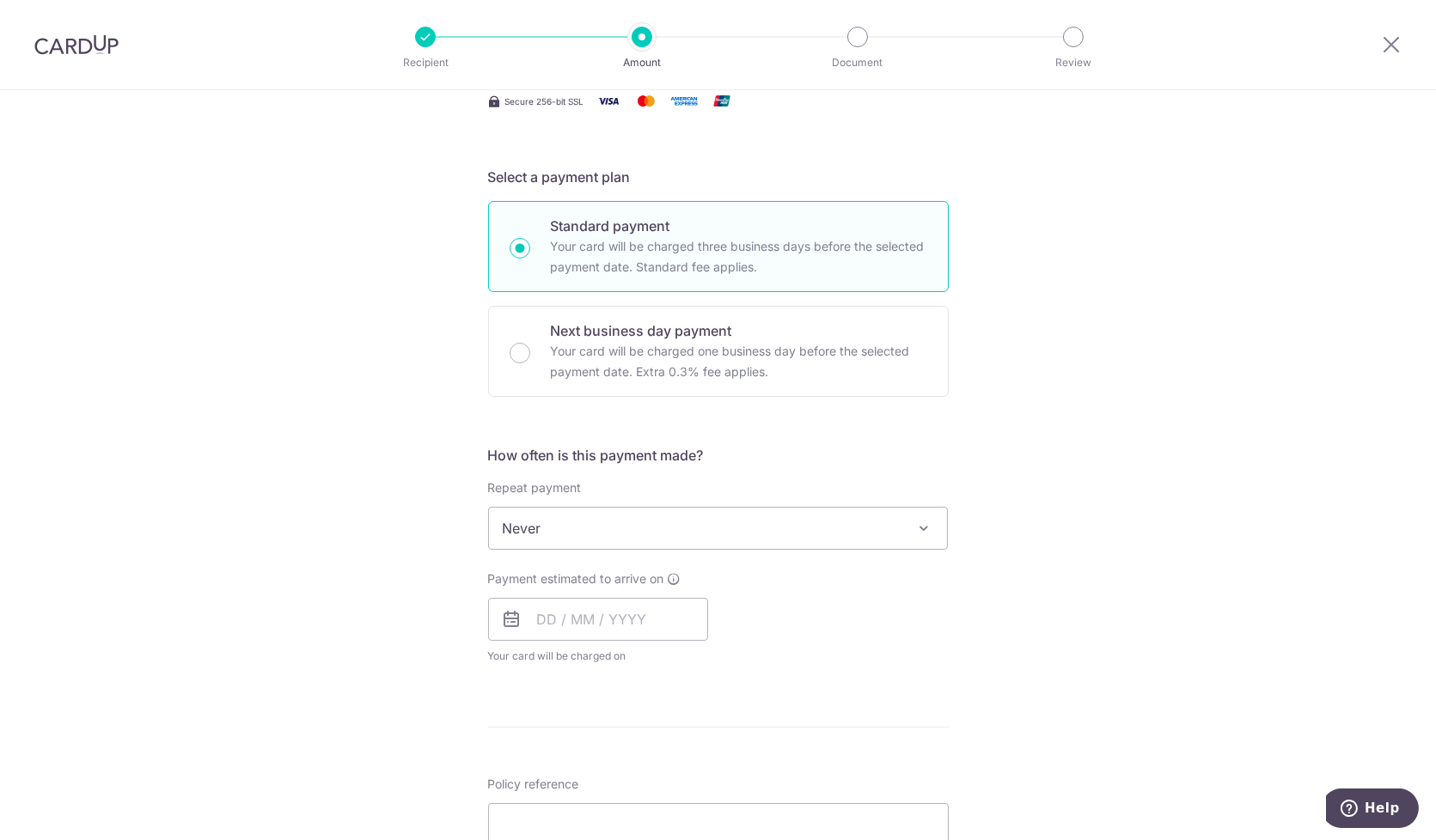
scroll to position [382, 0]
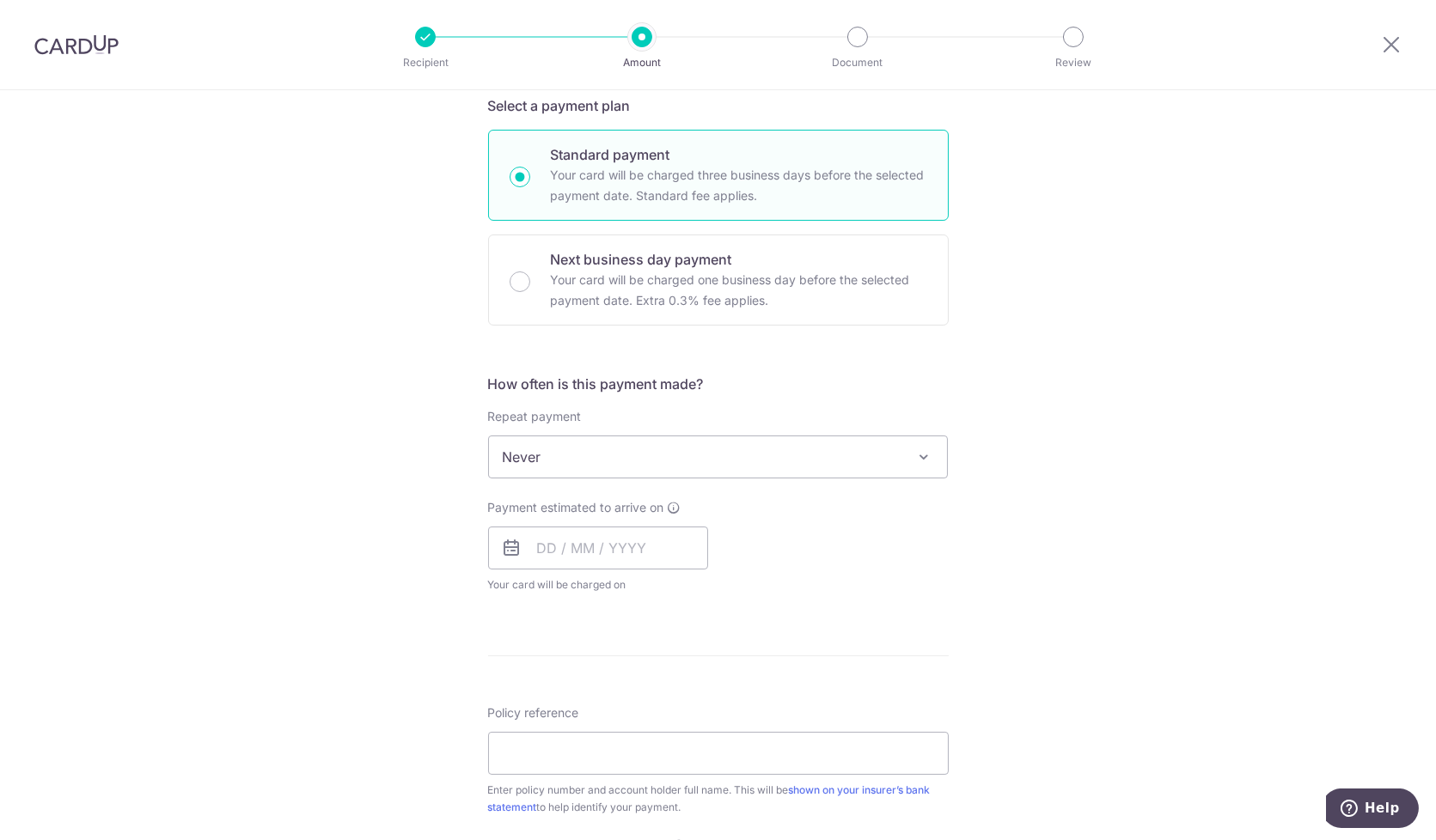
click at [713, 453] on span "Never" at bounding box center [718, 457] width 458 height 41
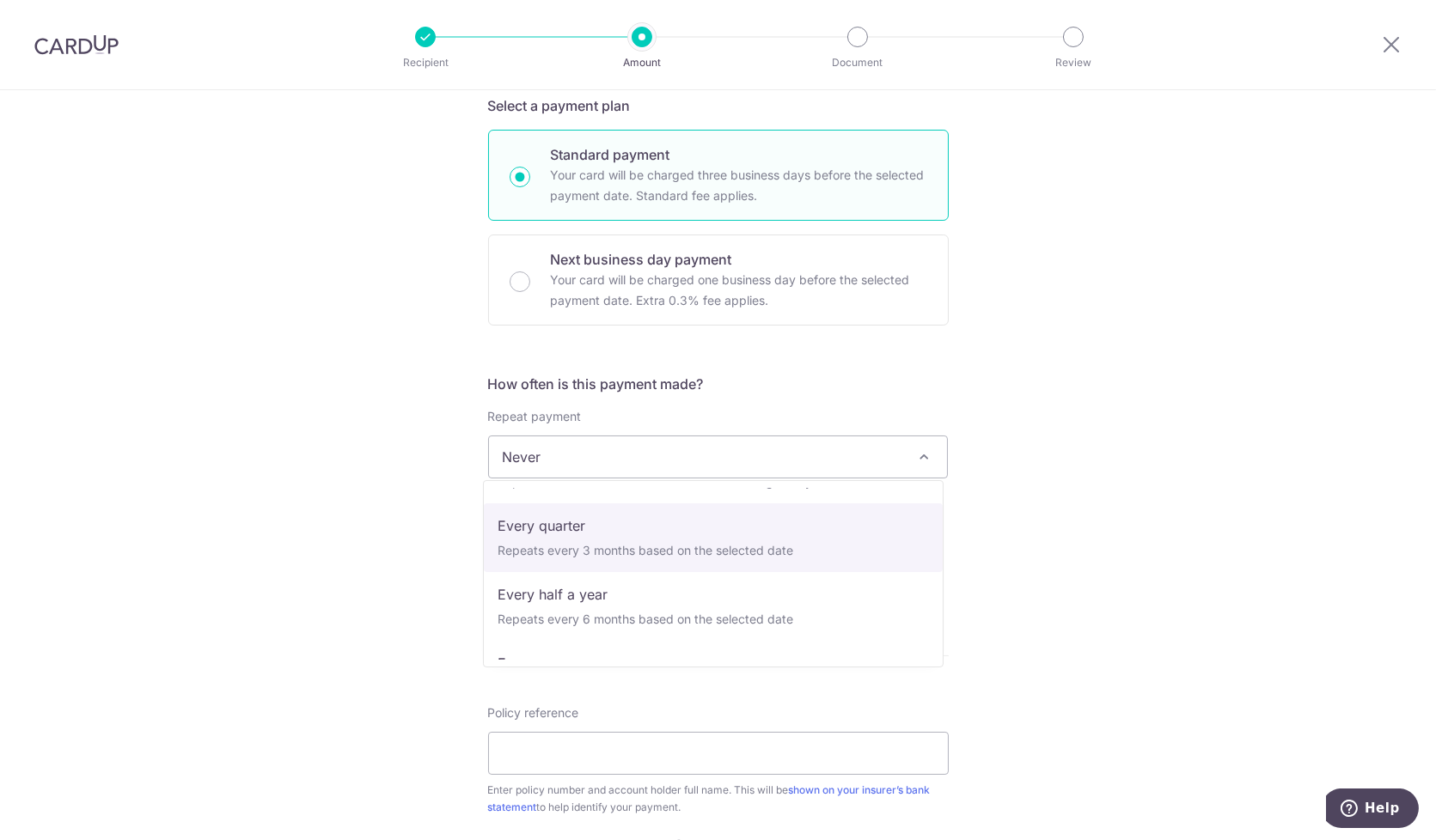
scroll to position [95, 0]
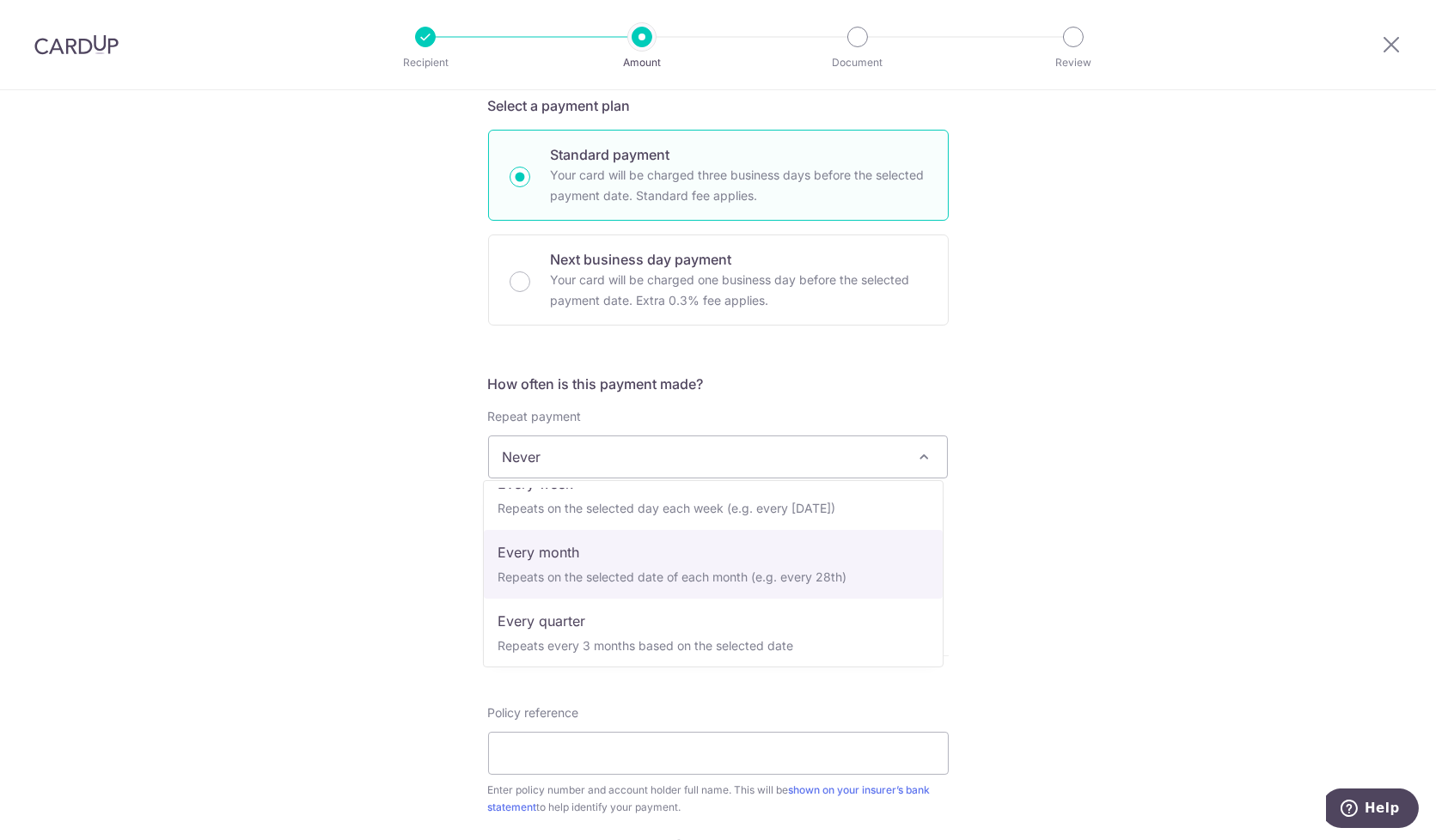
select select "3"
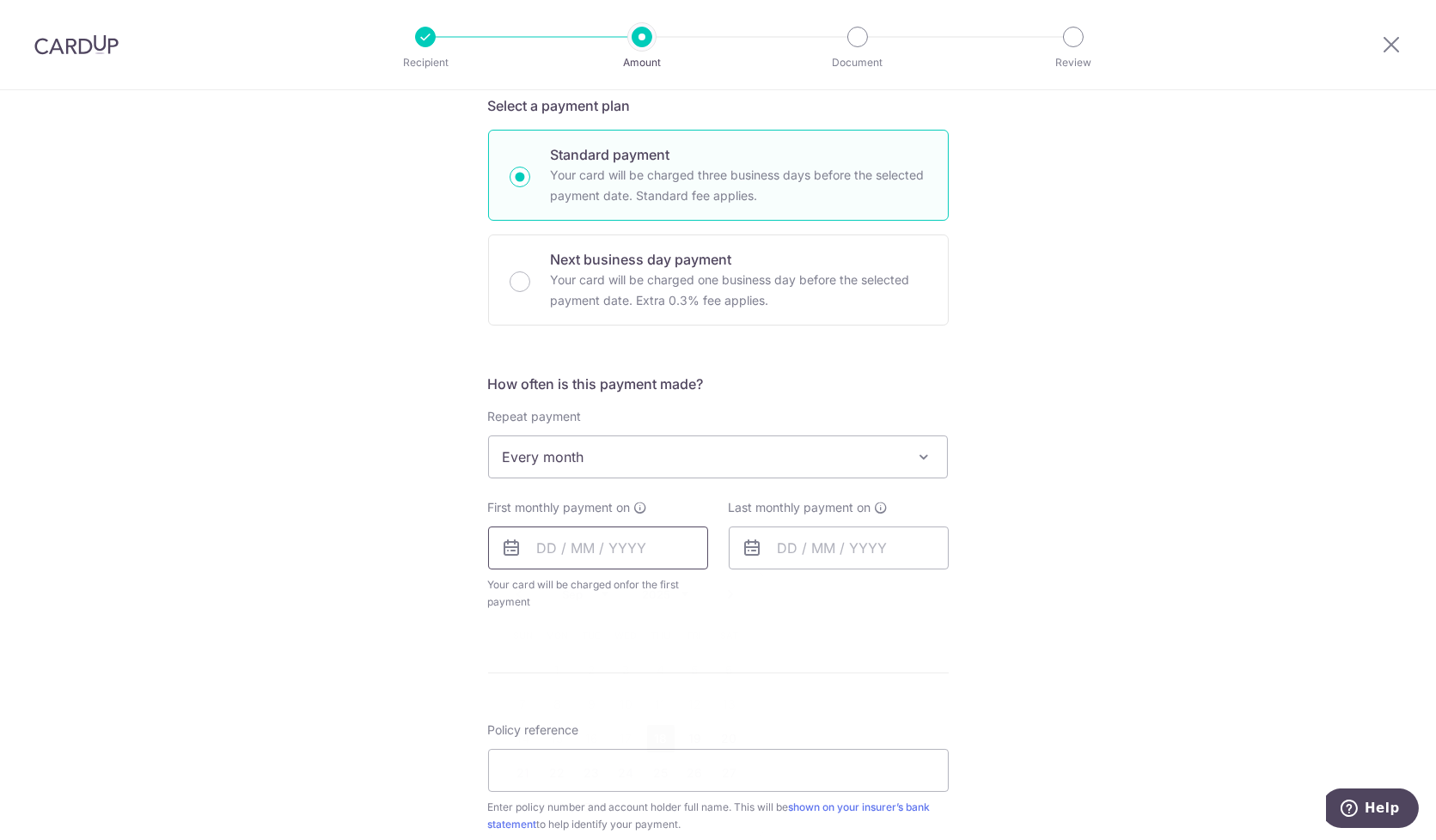
click at [551, 554] on input "text" at bounding box center [598, 548] width 220 height 43
click at [729, 593] on link "Next" at bounding box center [732, 595] width 21 height 21
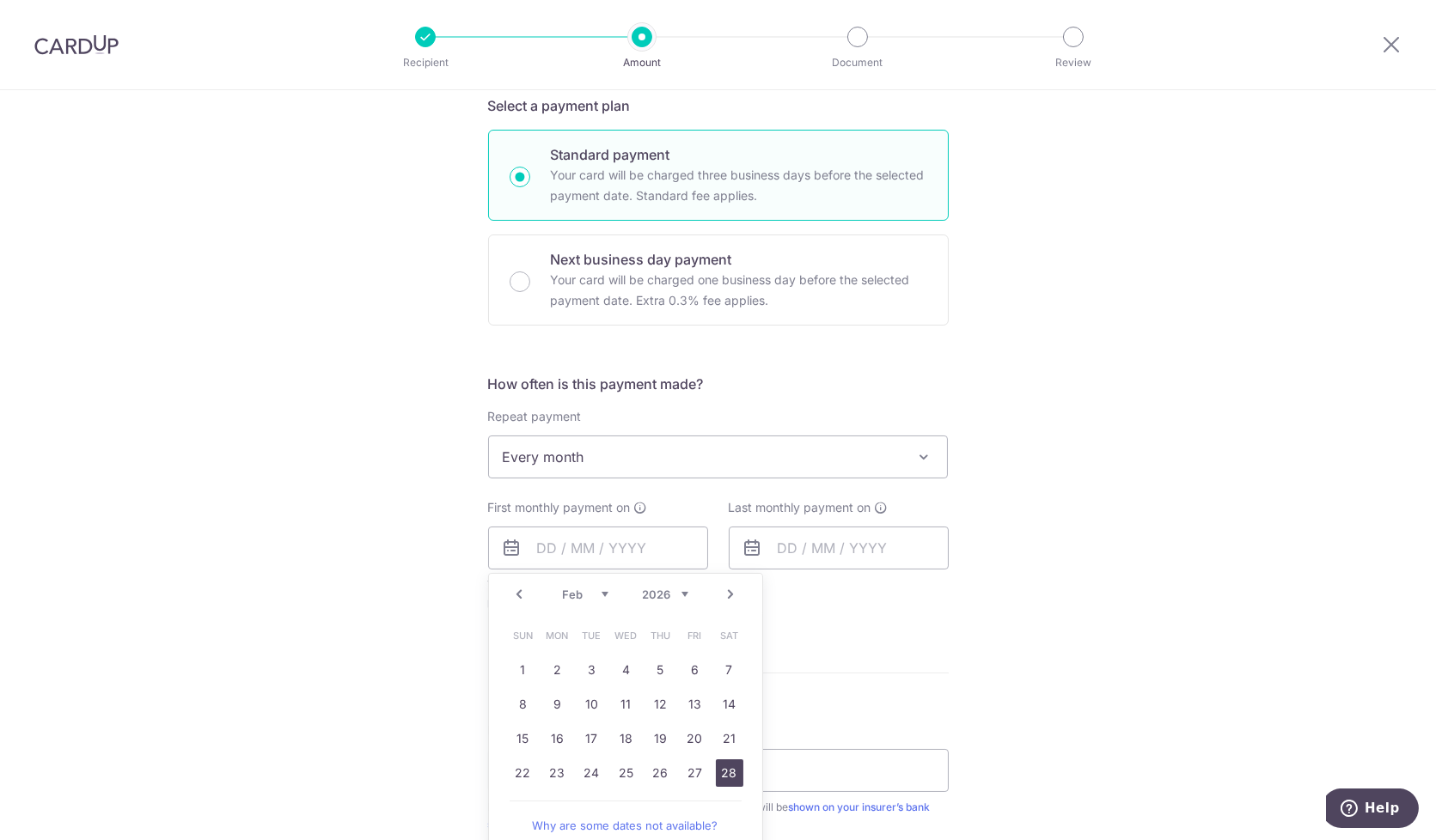
click at [726, 761] on link "28" at bounding box center [729, 773] width 28 height 28
type input "28/02/2026"
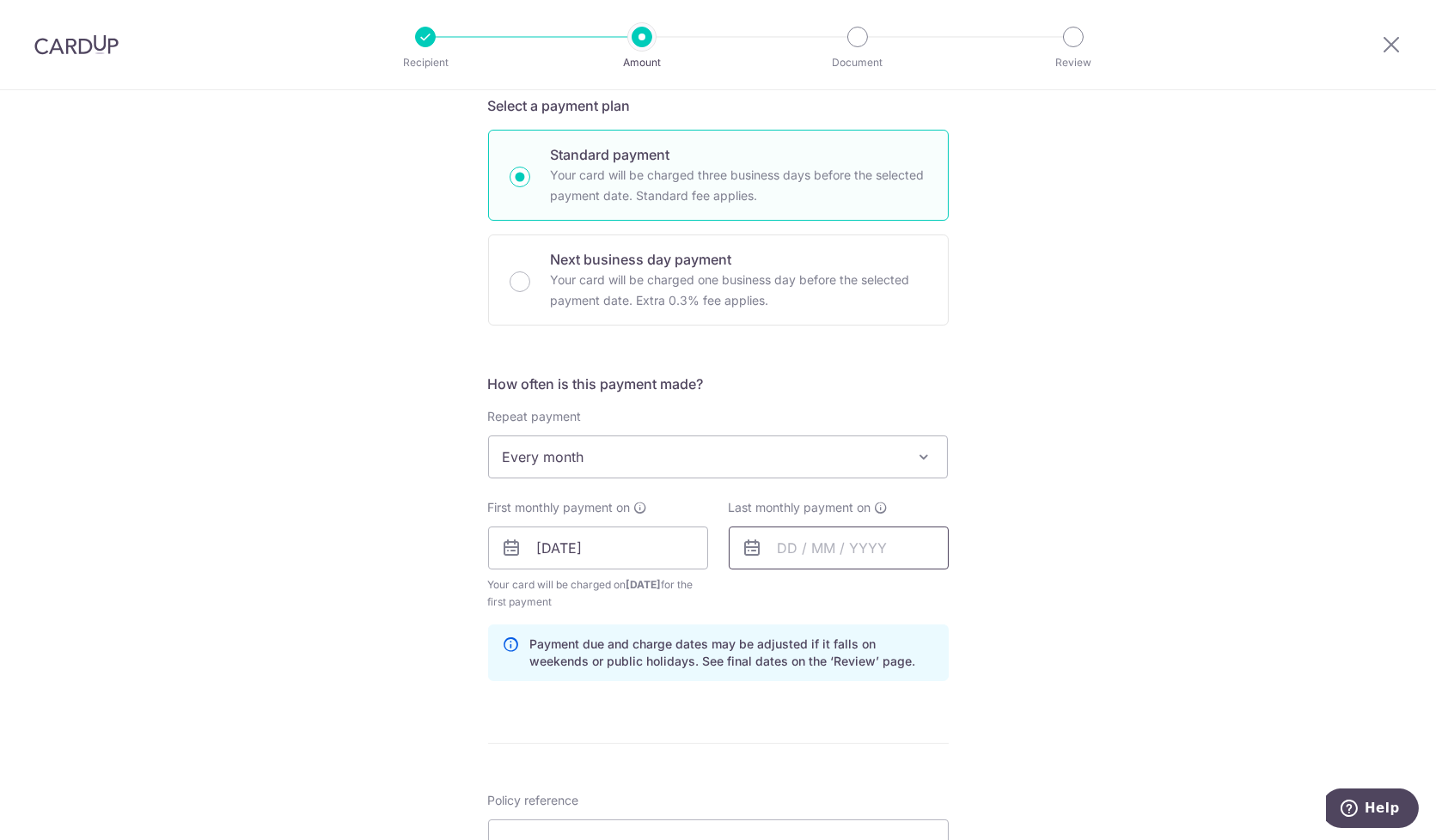
click at [777, 547] on input "text" at bounding box center [839, 548] width 220 height 43
click at [844, 592] on div "Feb Mar Apr May Jun Jul Aug Sep Oct Nov Dec 2026 2027 2028 2029 2030 2031 2032 …" at bounding box center [867, 594] width 125 height 14
click at [836, 592] on select "Feb Mar Apr May Jun Jul Aug Sep Oct Nov Dec" at bounding box center [827, 594] width 46 height 13
click at [918, 588] on select "2026 2027 2028 2029 2030 2031 2032 2033 2034 2035" at bounding box center [906, 594] width 46 height 13
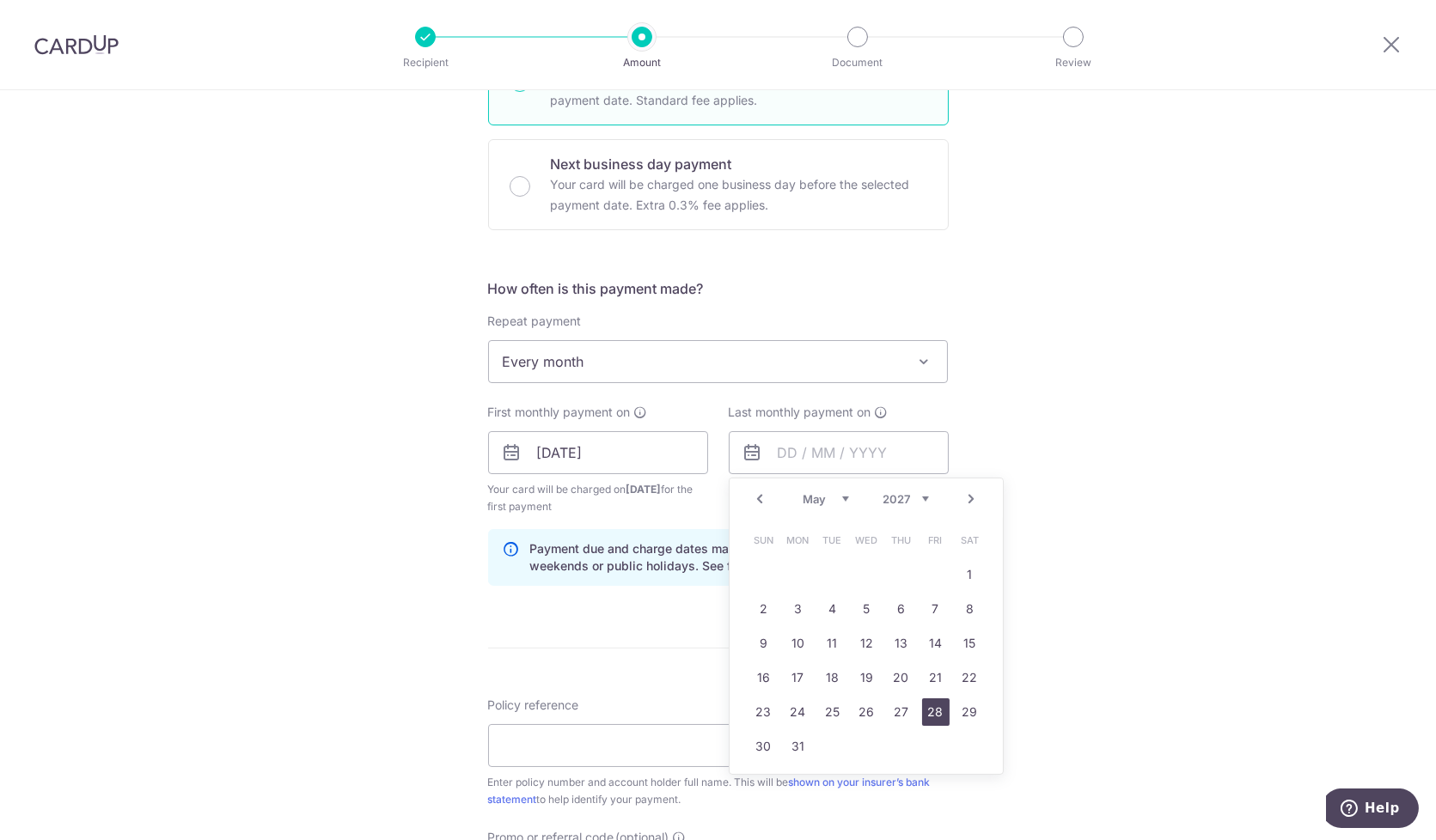
click at [938, 715] on link "28" at bounding box center [935, 712] width 28 height 28
type input "28/05/2027"
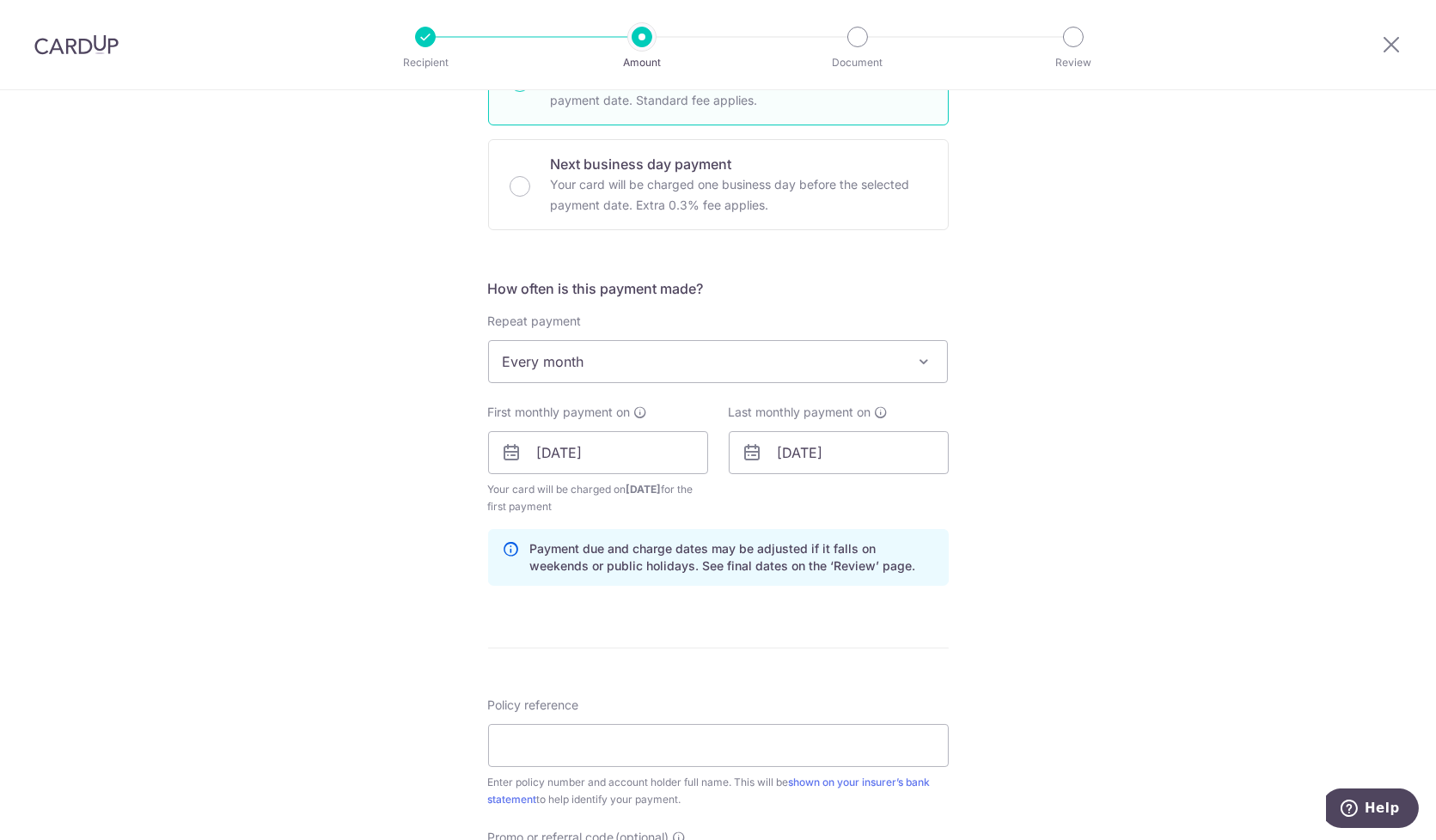
scroll to position [667, 0]
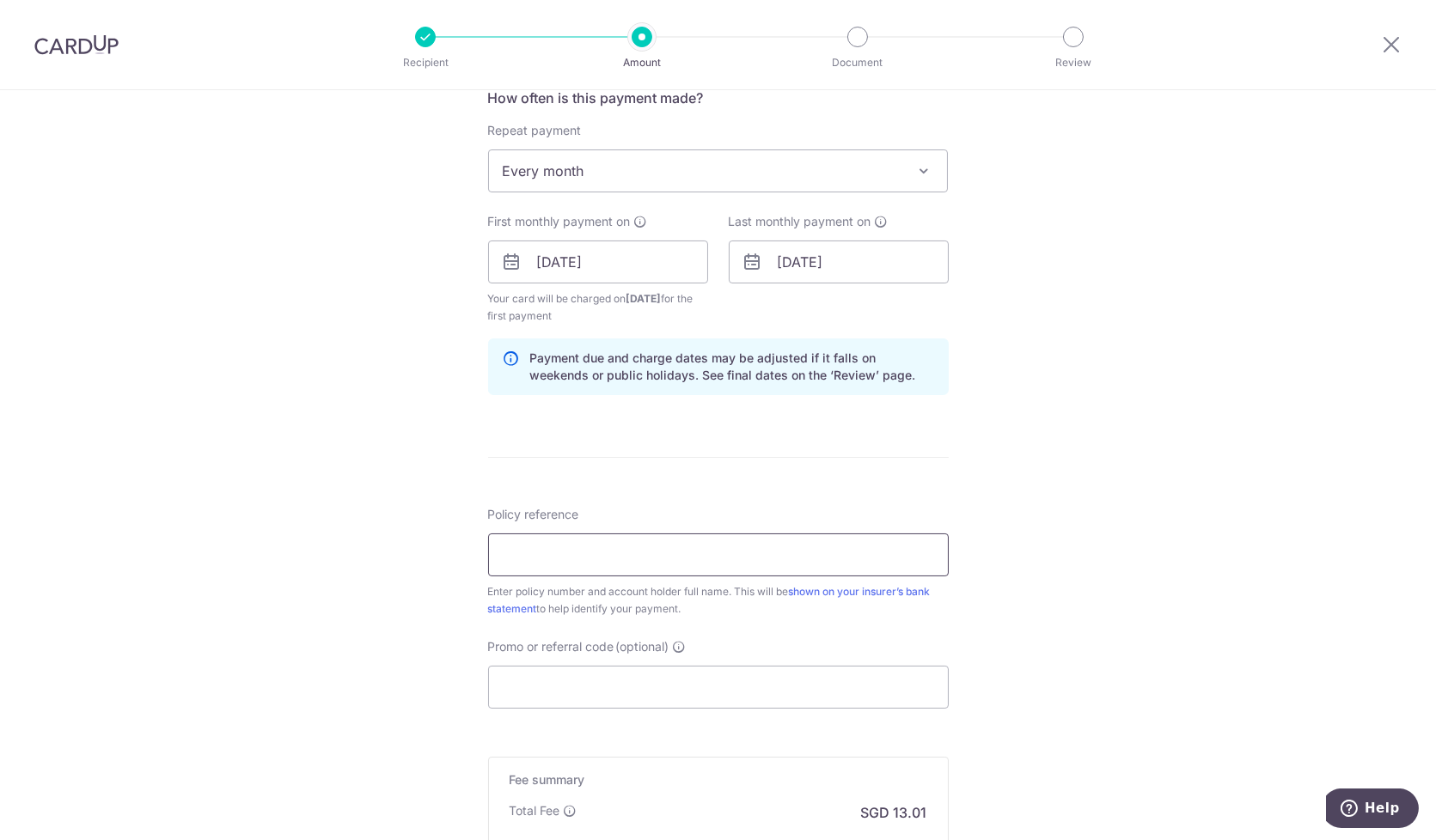
click at [661, 560] on input "Policy reference" at bounding box center [718, 554] width 460 height 43
paste input "3490828583"
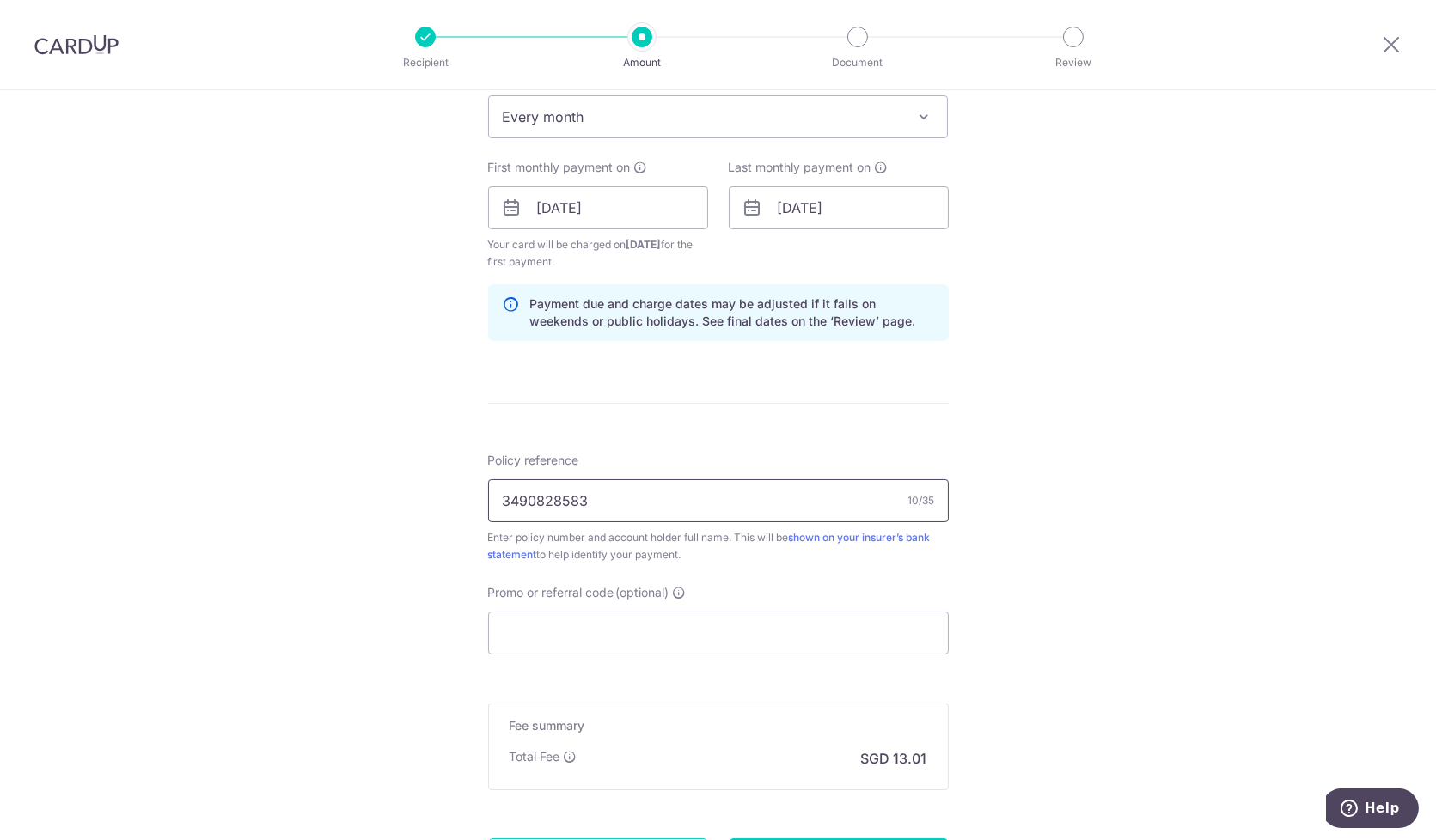
scroll to position [763, 0]
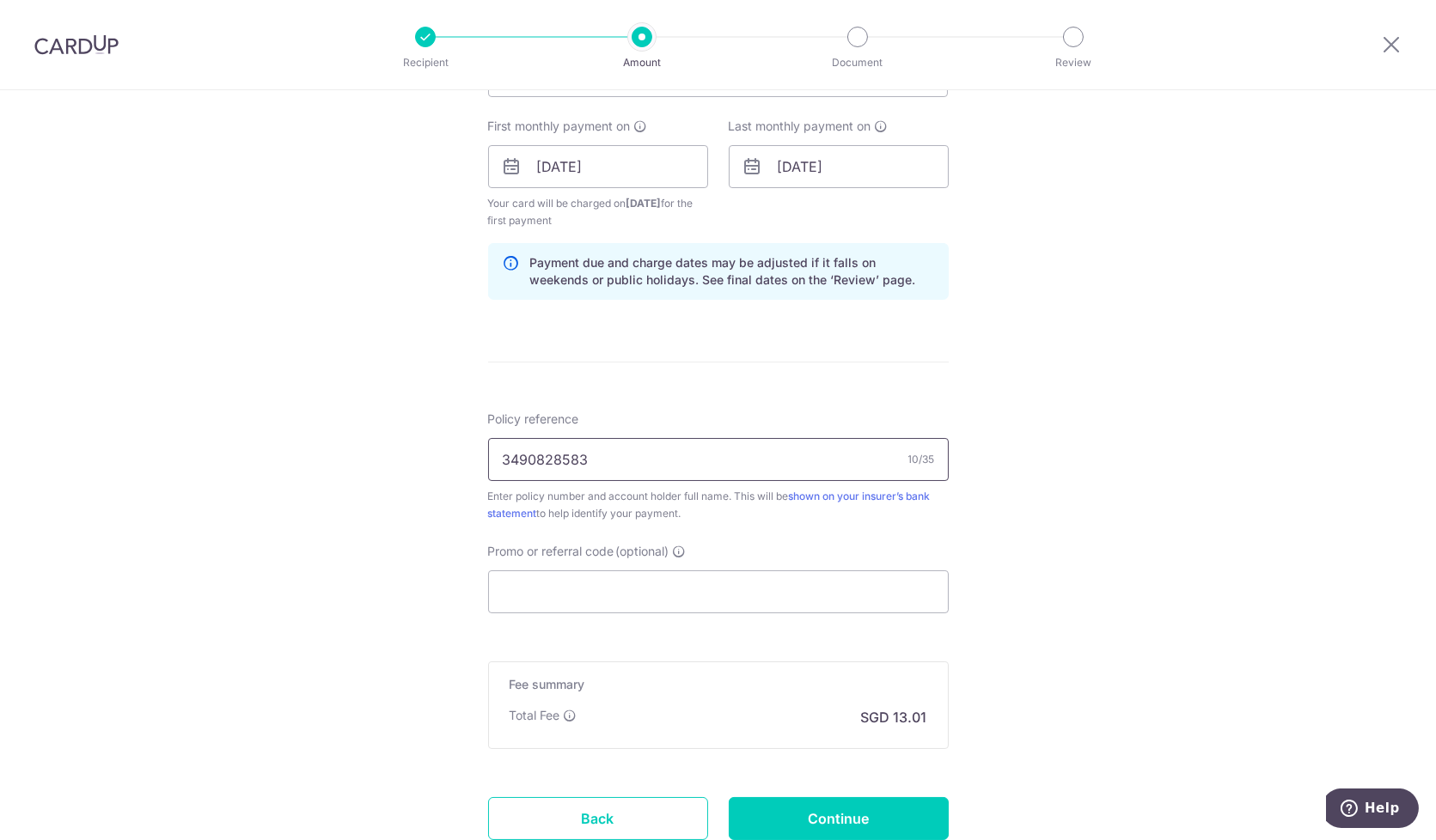
type input "3490828583"
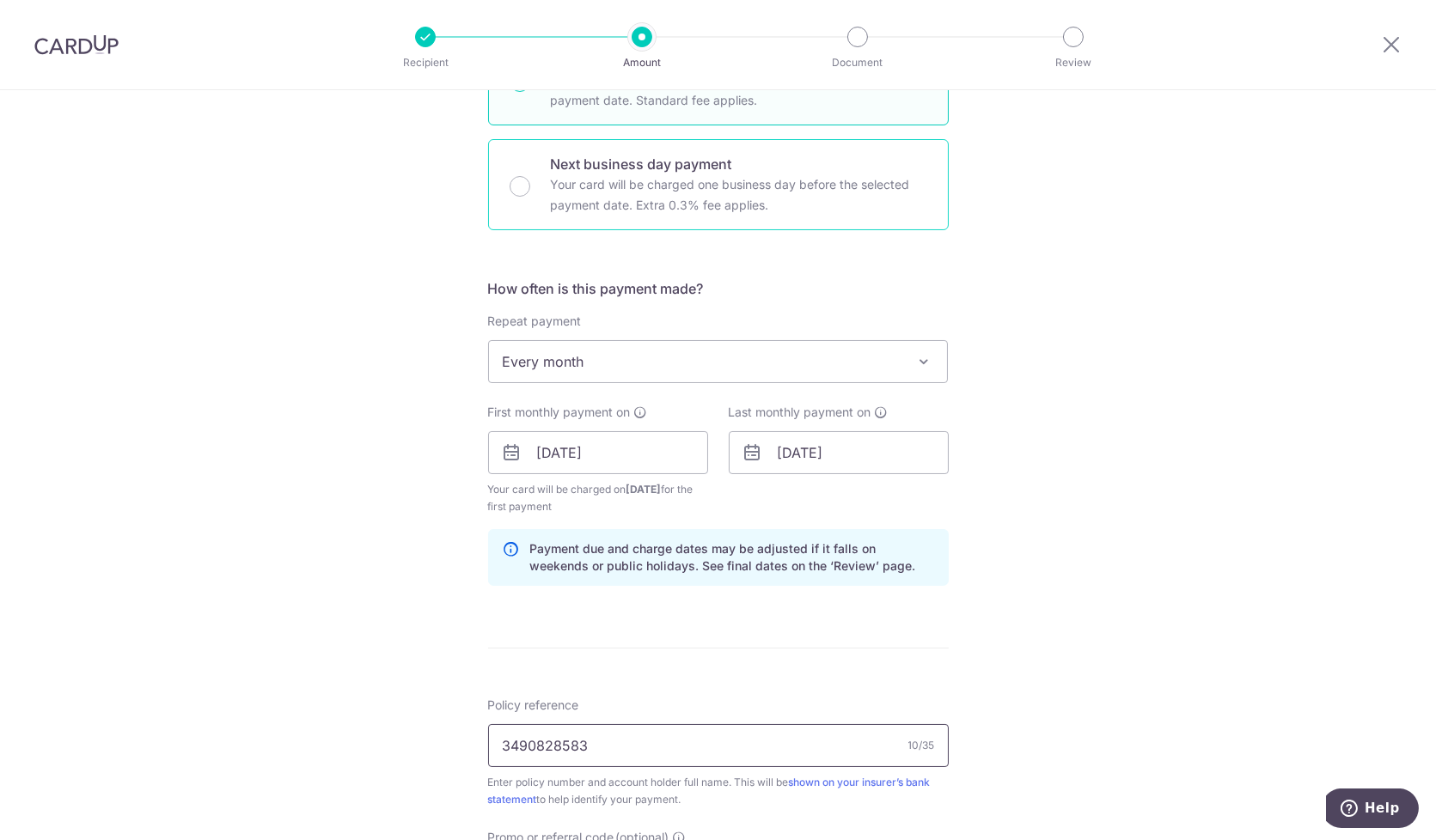
scroll to position [0, 0]
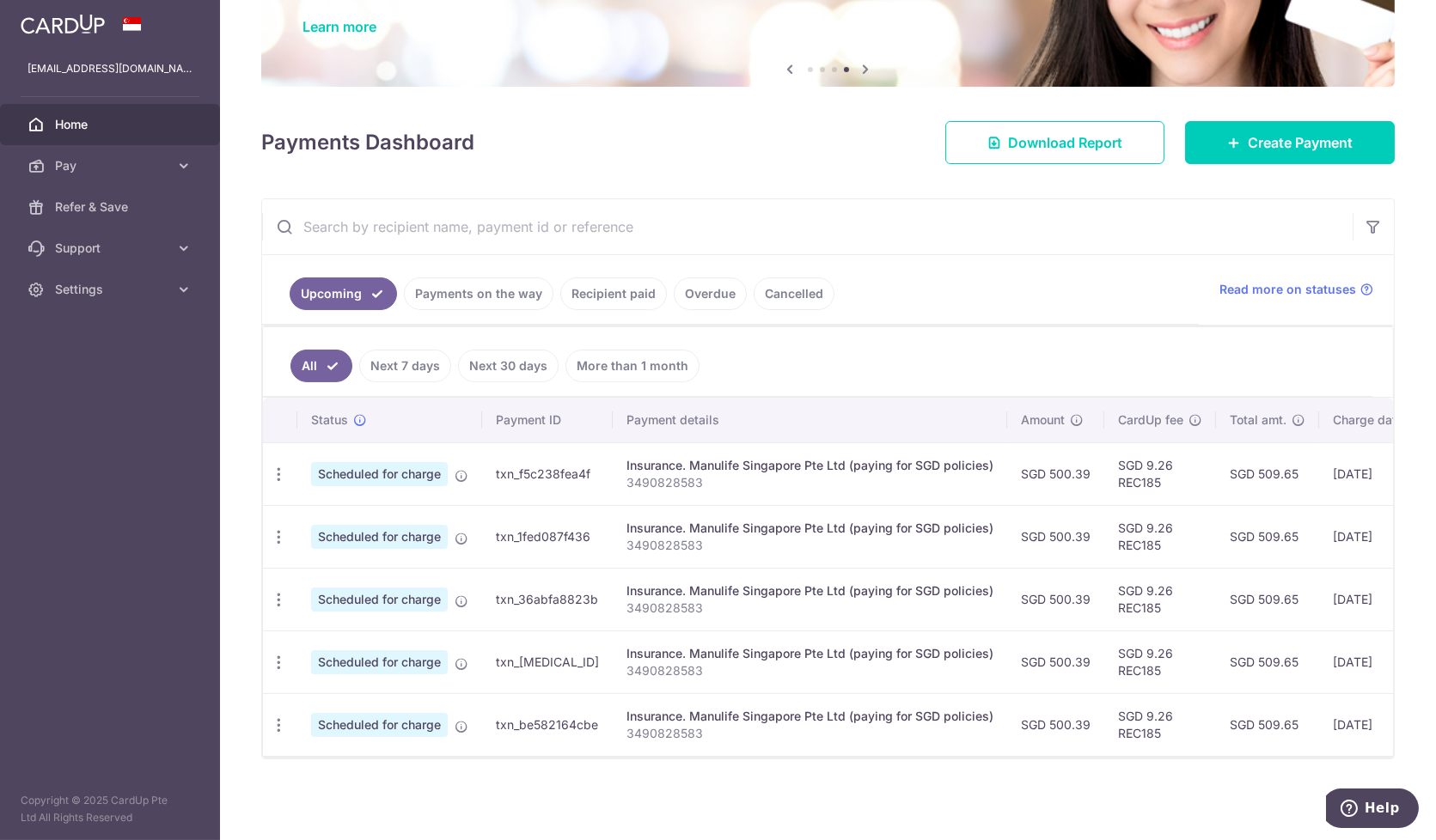
click at [119, 533] on aside "jaspert796@gmail.com Home Pay Payments Recipients Cards Refer & Save Support FA…" at bounding box center [110, 420] width 220 height 840
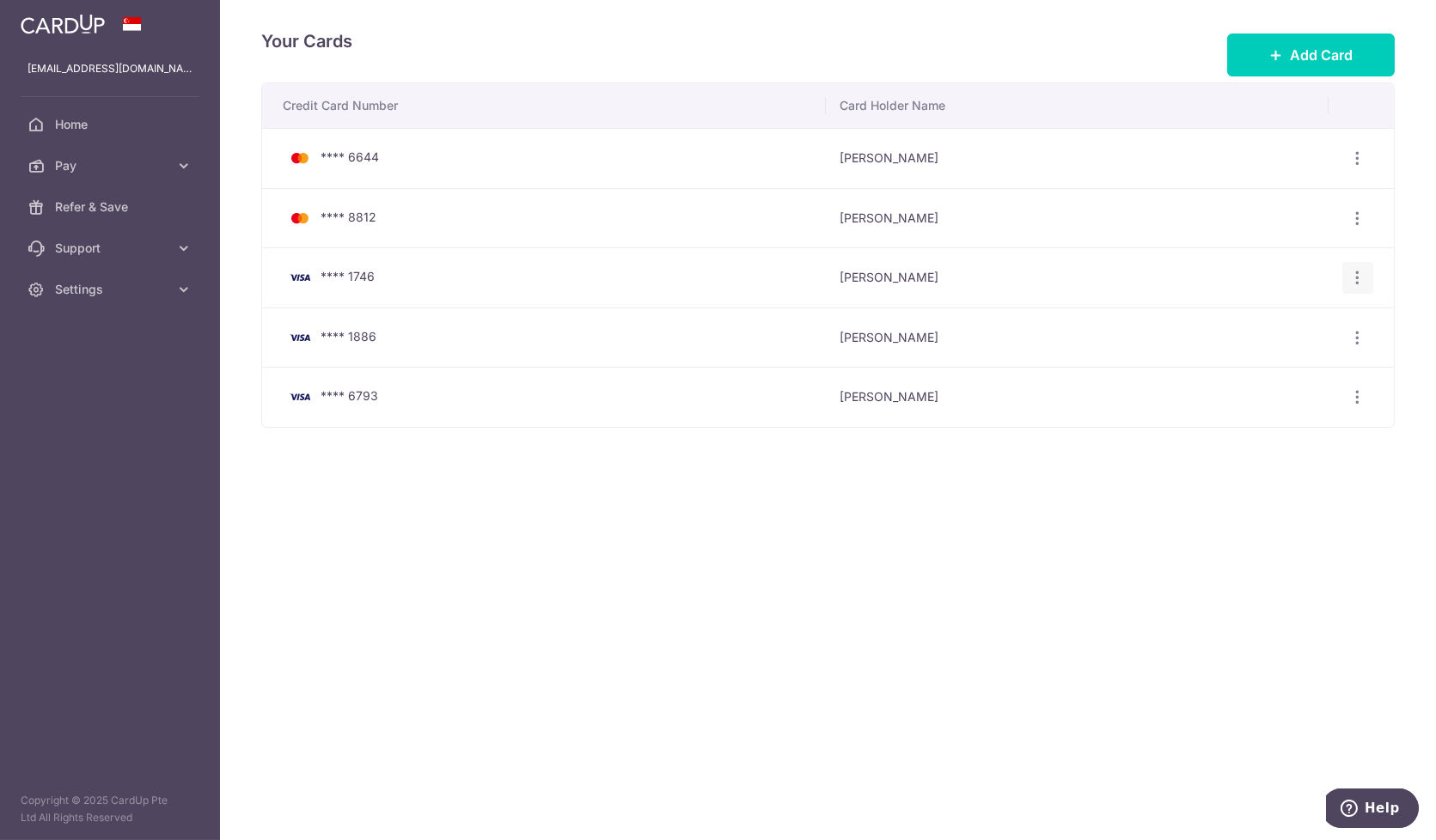
click at [1362, 284] on icon "button" at bounding box center [1357, 277] width 18 height 18
click at [1274, 364] on span "Delete" at bounding box center [1299, 367] width 117 height 21
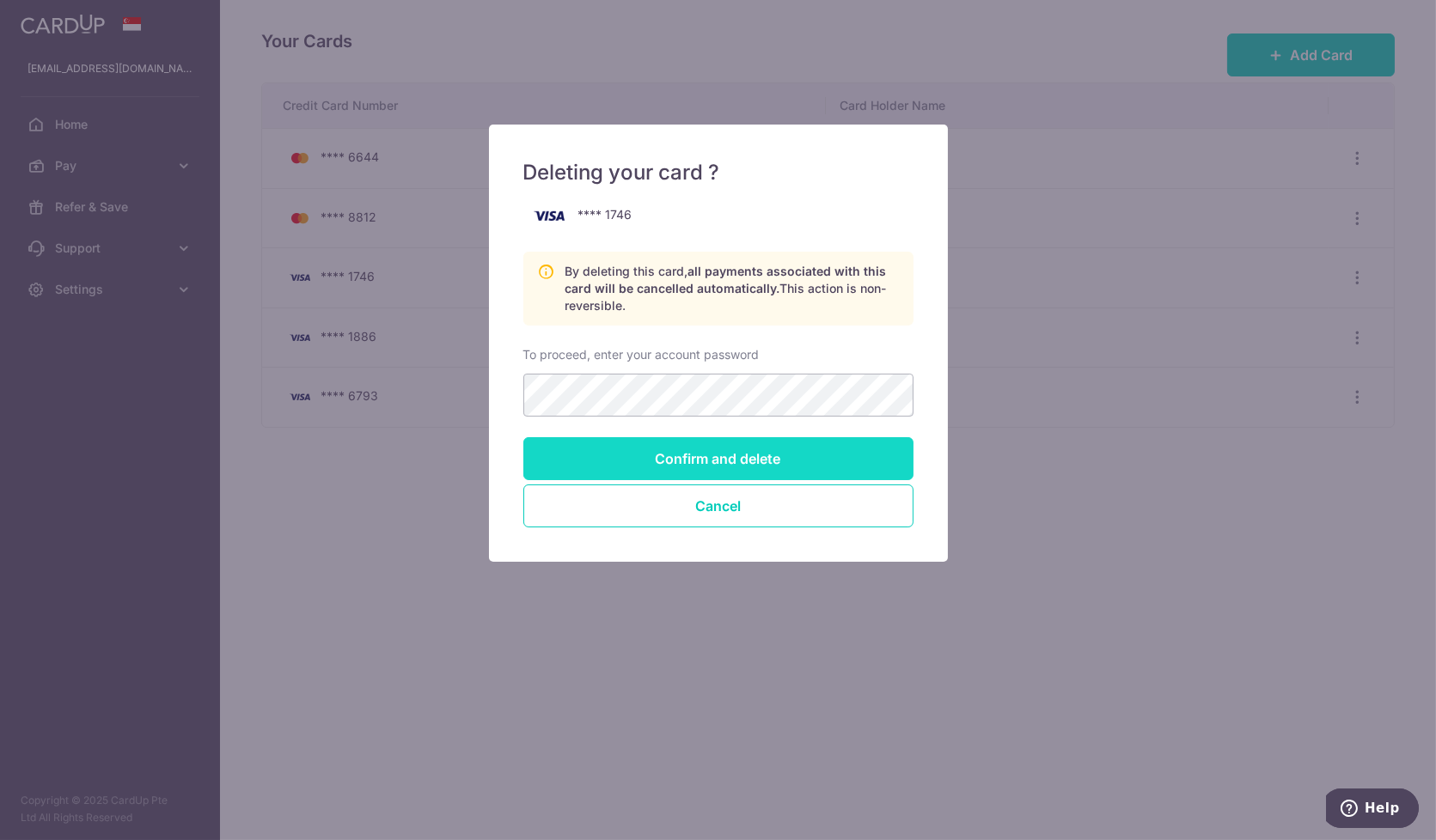
click at [627, 453] on input "Confirm and delete" at bounding box center [718, 458] width 390 height 43
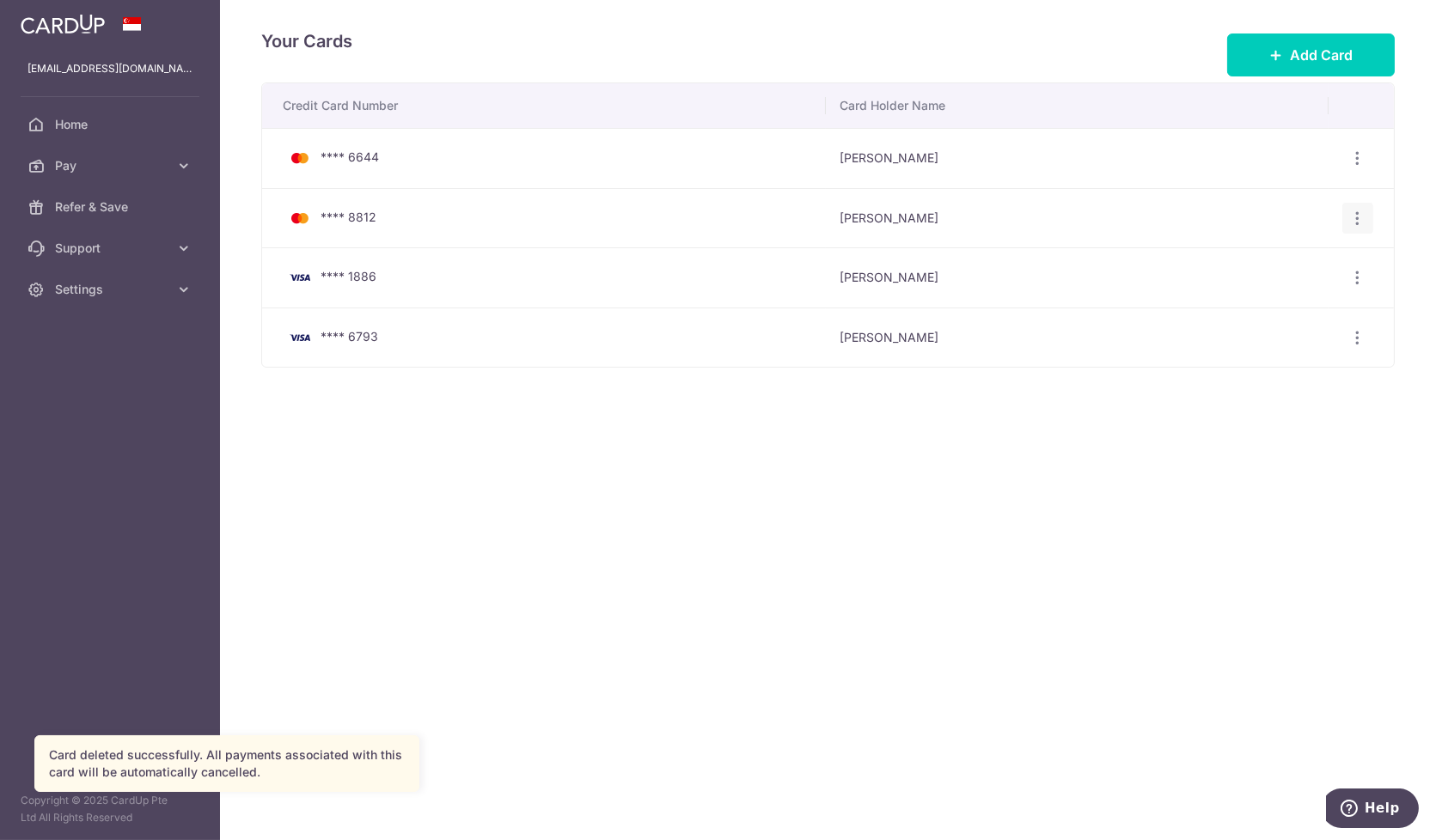
click at [1367, 216] on icon "button" at bounding box center [1357, 218] width 18 height 18
click at [1274, 305] on span "Delete" at bounding box center [1299, 307] width 117 height 21
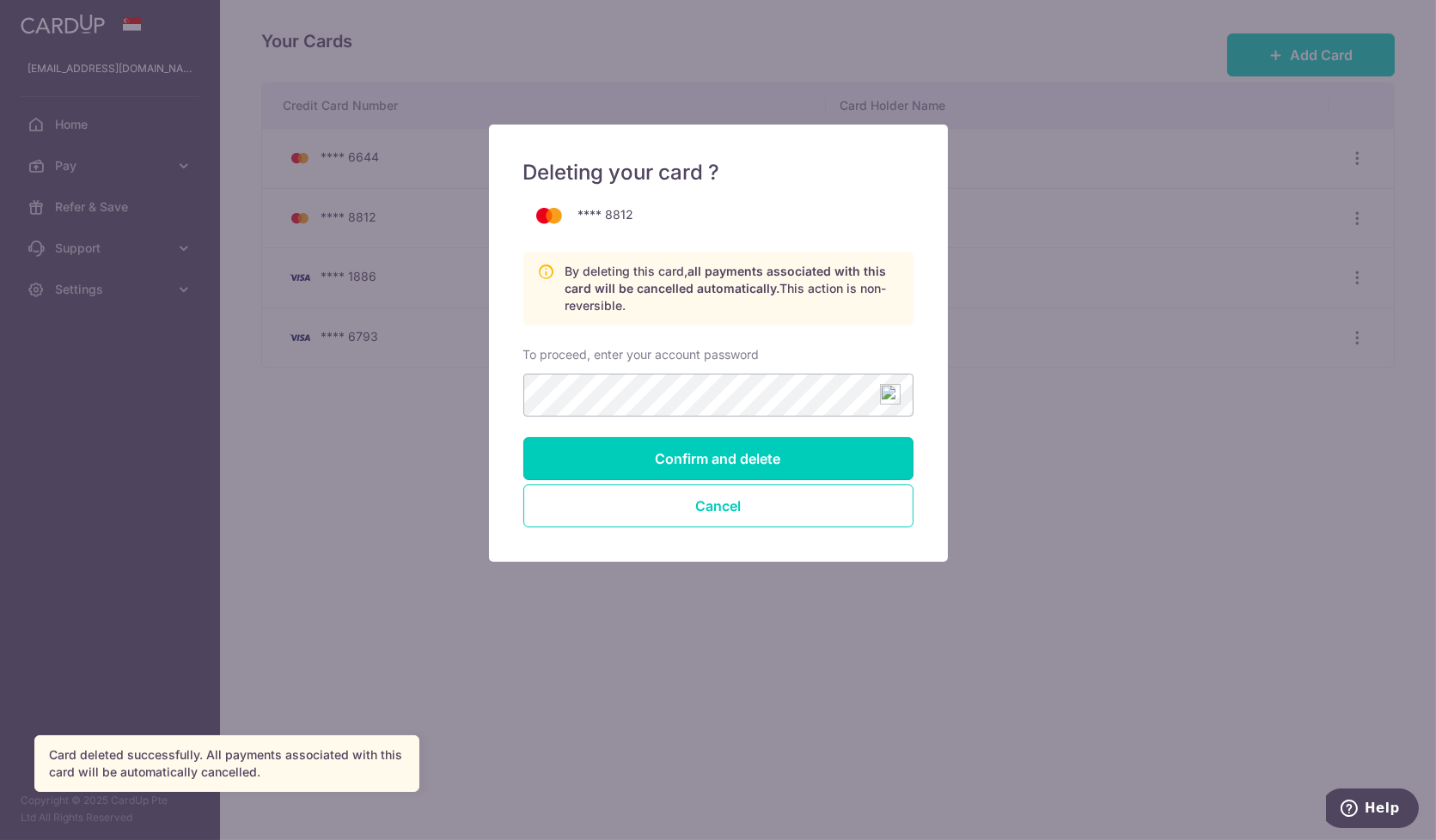
click at [690, 458] on input "Confirm and delete" at bounding box center [718, 458] width 390 height 43
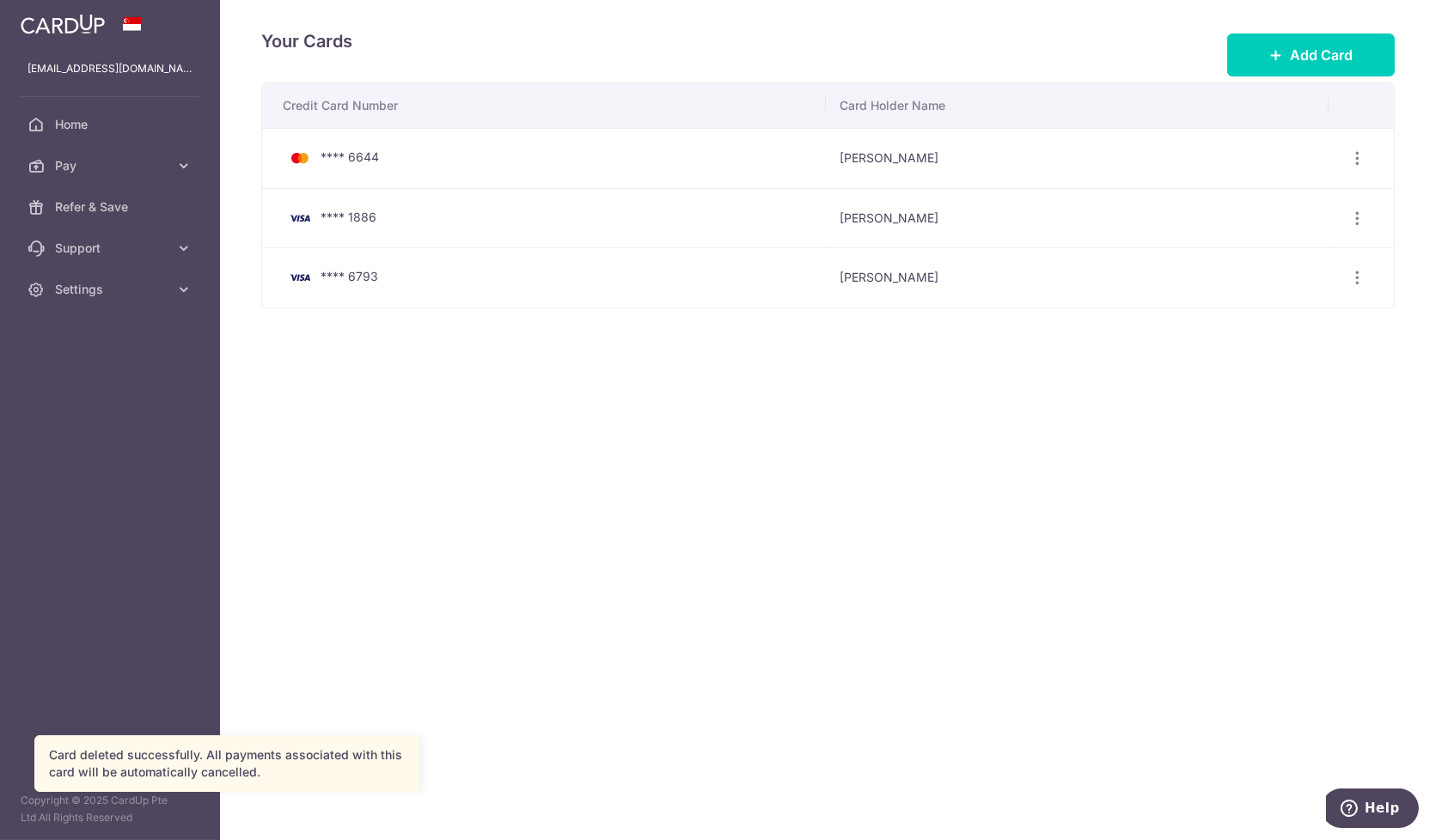
click at [1370, 160] on div "View/Edit Delete" at bounding box center [1357, 158] width 31 height 31
click at [1359, 157] on icon "button" at bounding box center [1357, 159] width 18 height 18
click at [1277, 250] on span "Delete" at bounding box center [1299, 248] width 117 height 21
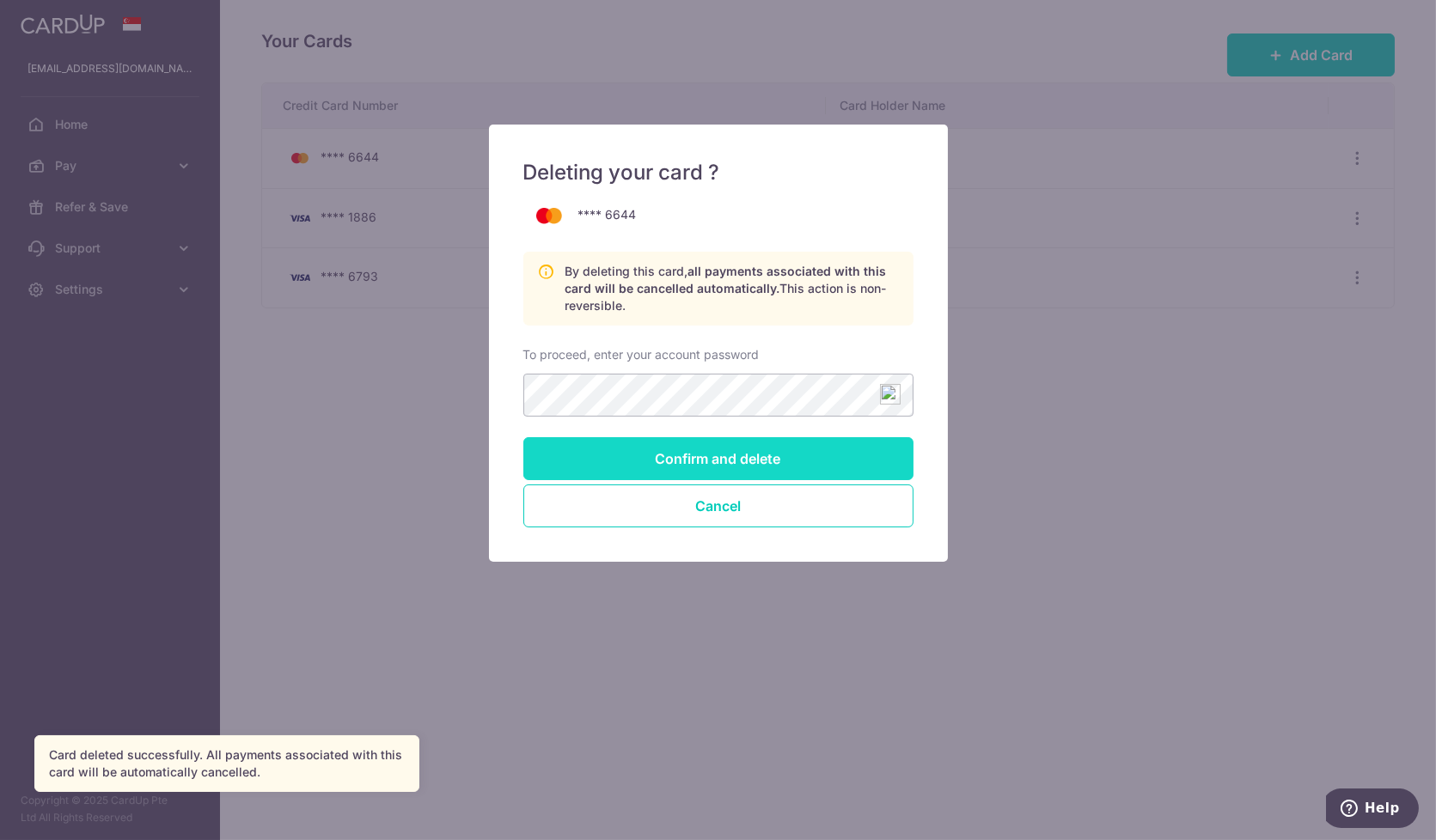
click at [592, 461] on input "Confirm and delete" at bounding box center [718, 458] width 390 height 43
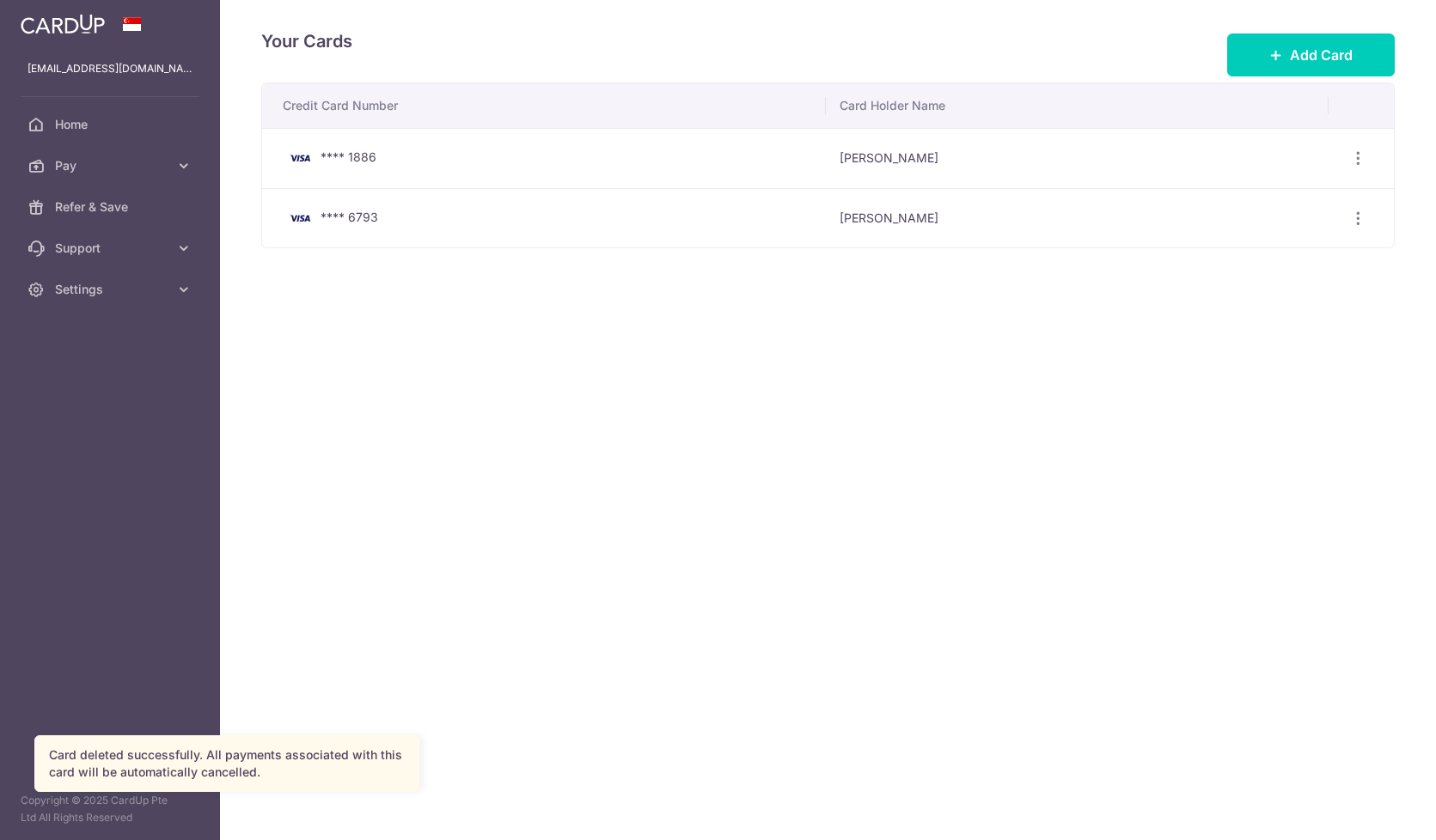
click at [57, 110] on link "Home" at bounding box center [110, 124] width 220 height 41
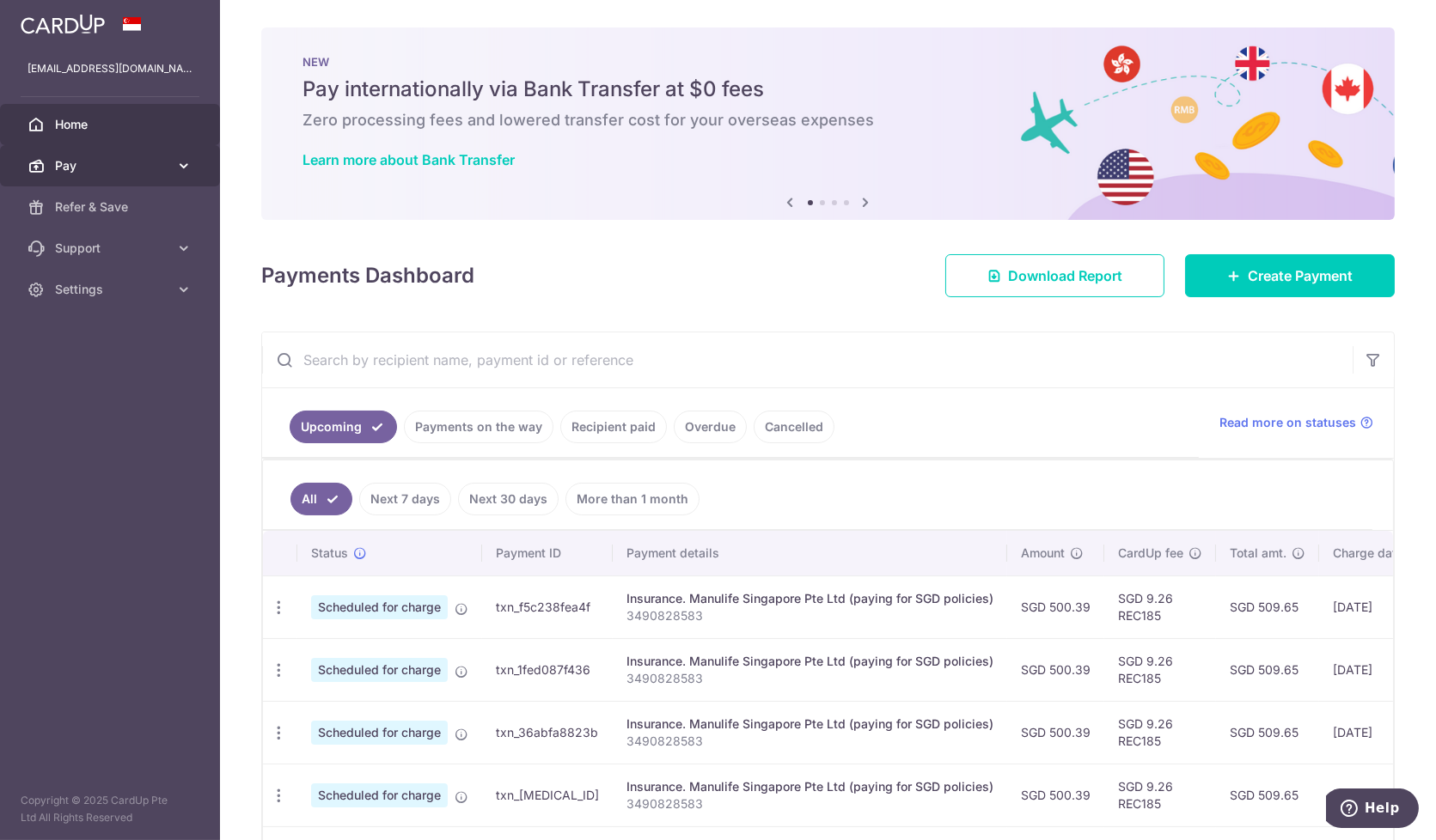
click at [108, 169] on span "Pay" at bounding box center [112, 166] width 114 height 17
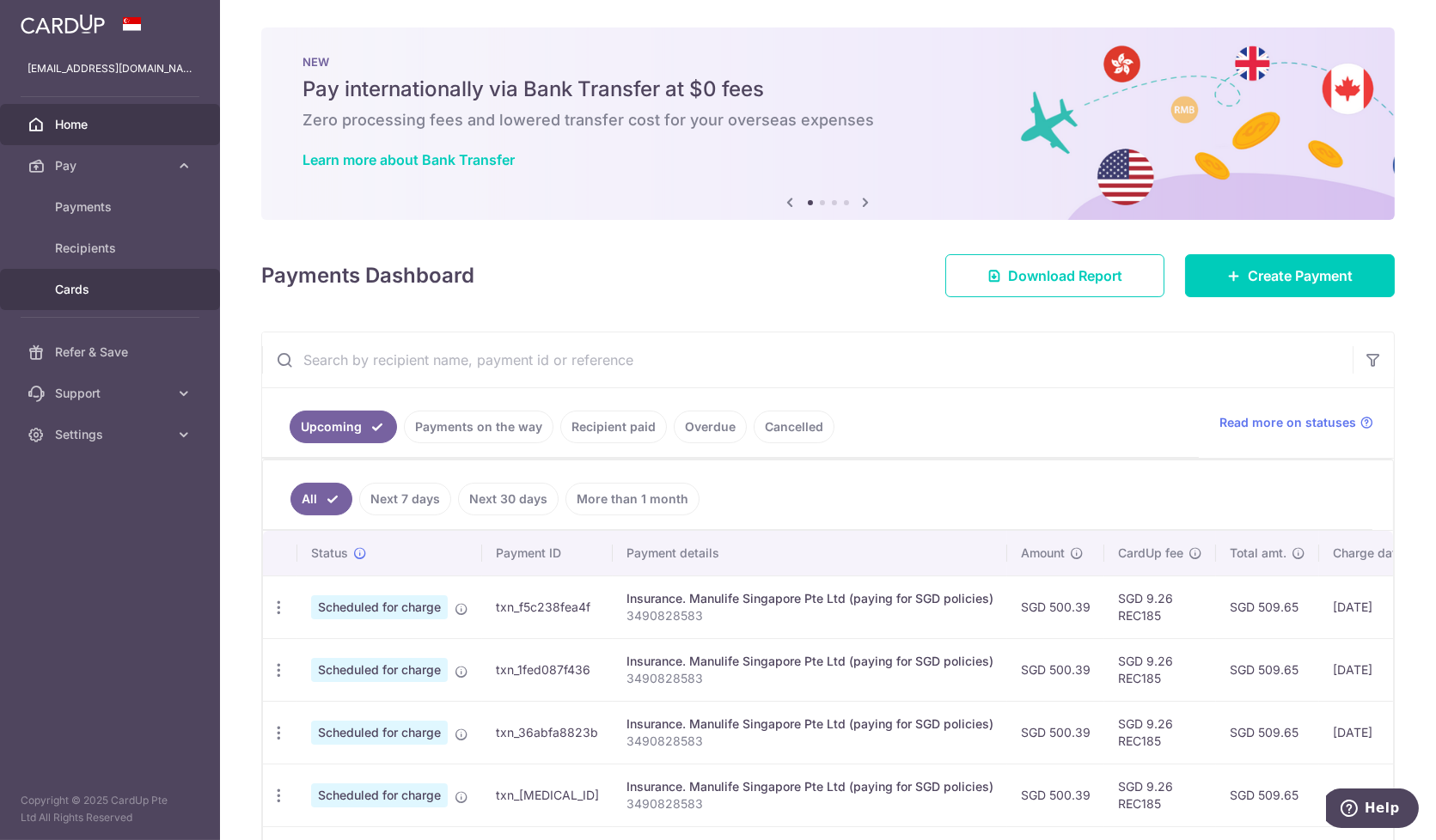
click at [110, 290] on span "Cards" at bounding box center [112, 289] width 114 height 17
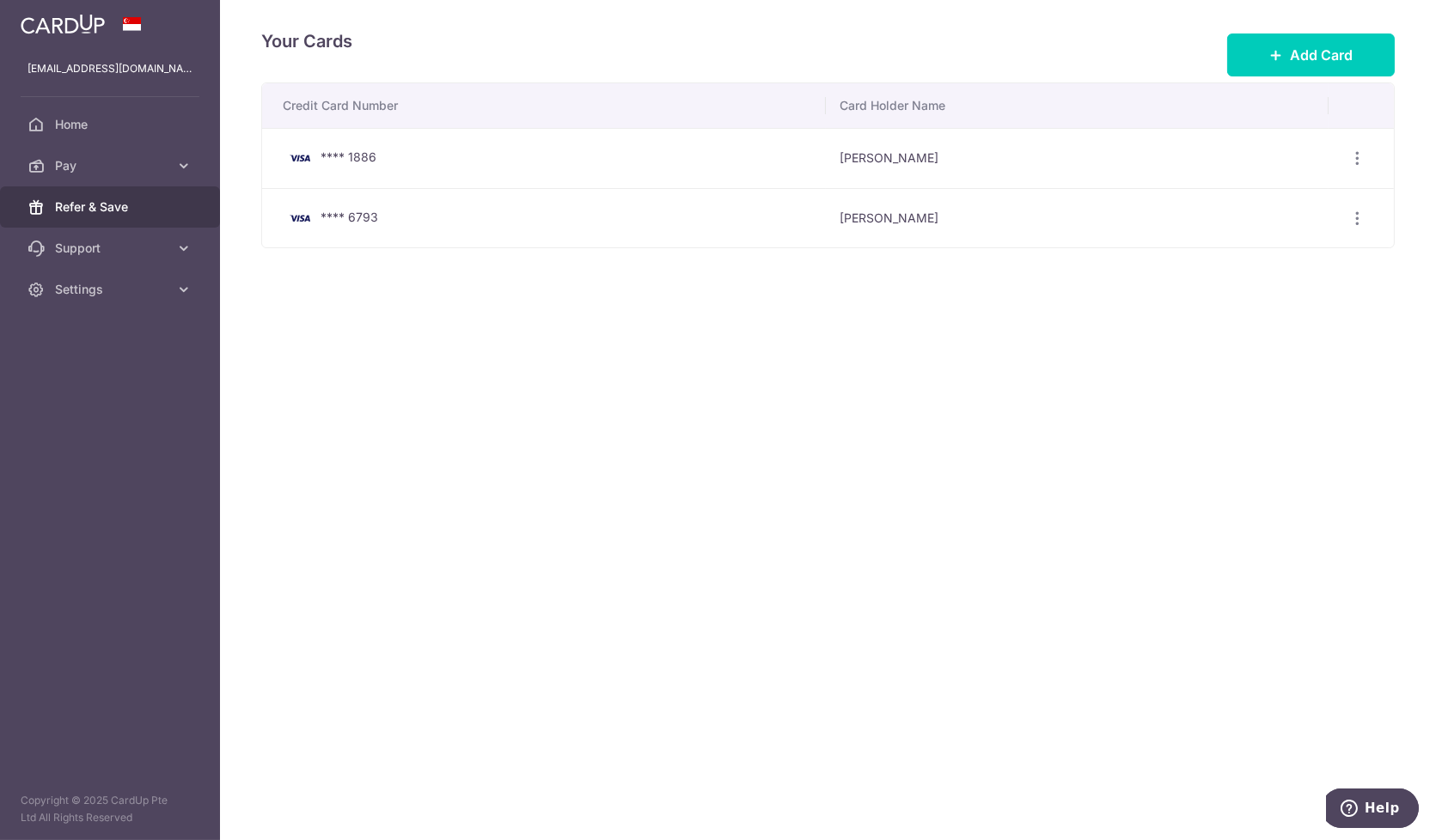
click at [117, 196] on link "Refer & Save" at bounding box center [110, 206] width 220 height 41
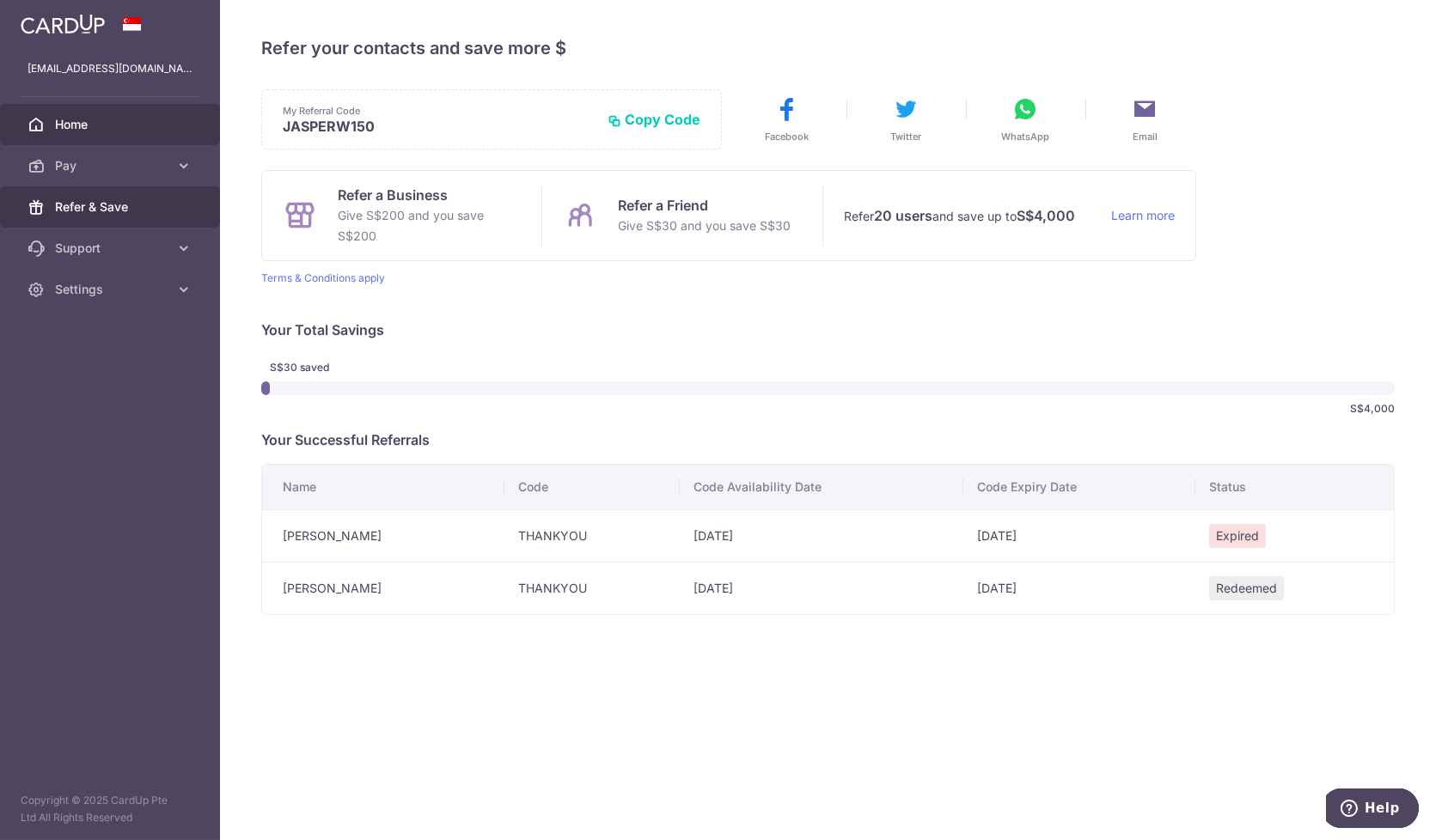
click at [114, 131] on span "Home" at bounding box center [112, 124] width 114 height 17
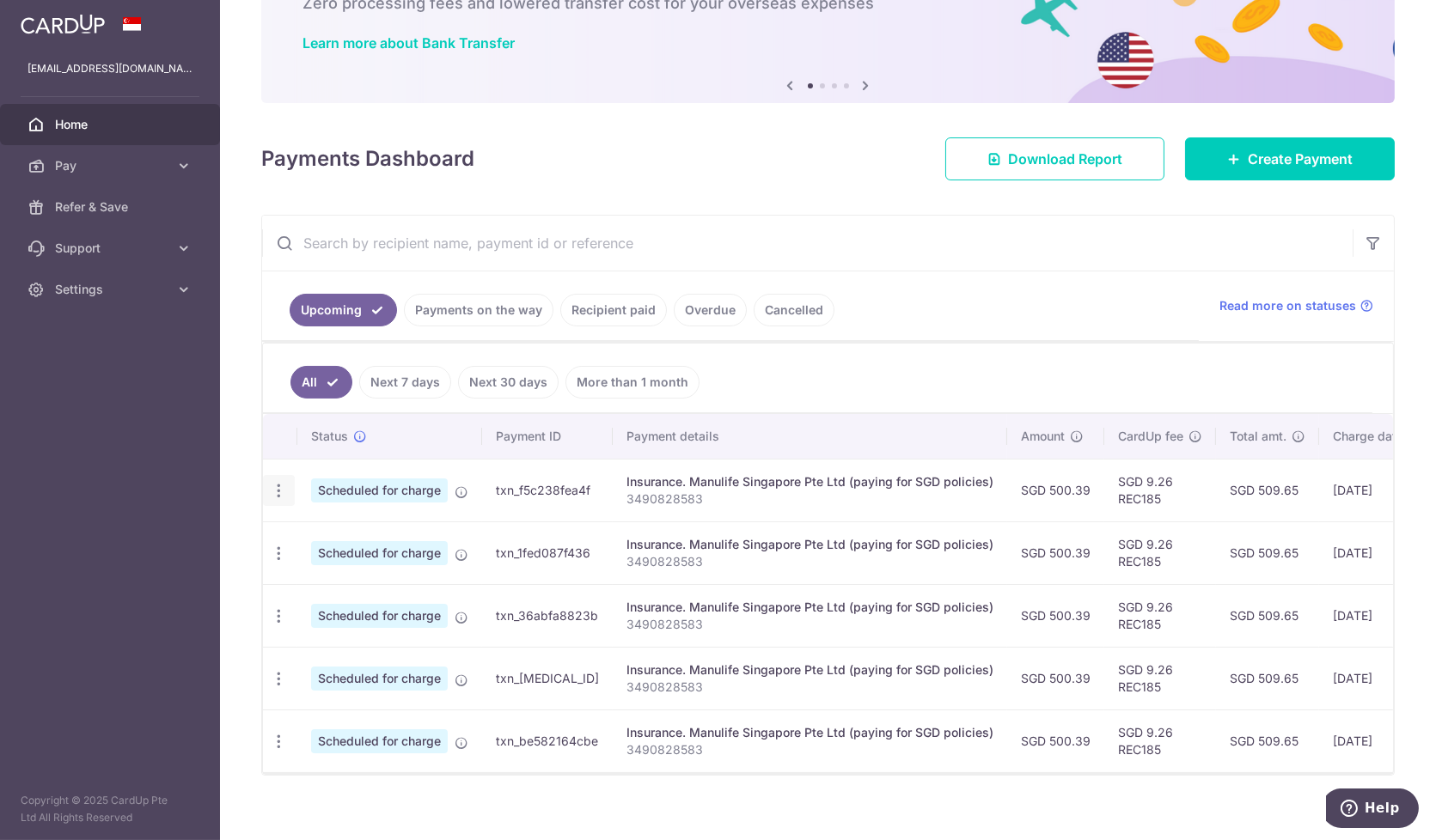
click at [282, 487] on icon "button" at bounding box center [278, 491] width 18 height 18
click at [457, 490] on icon at bounding box center [461, 493] width 13 height 13
click at [460, 490] on icon at bounding box center [461, 493] width 13 height 13
click at [278, 484] on icon "button" at bounding box center [278, 491] width 18 height 18
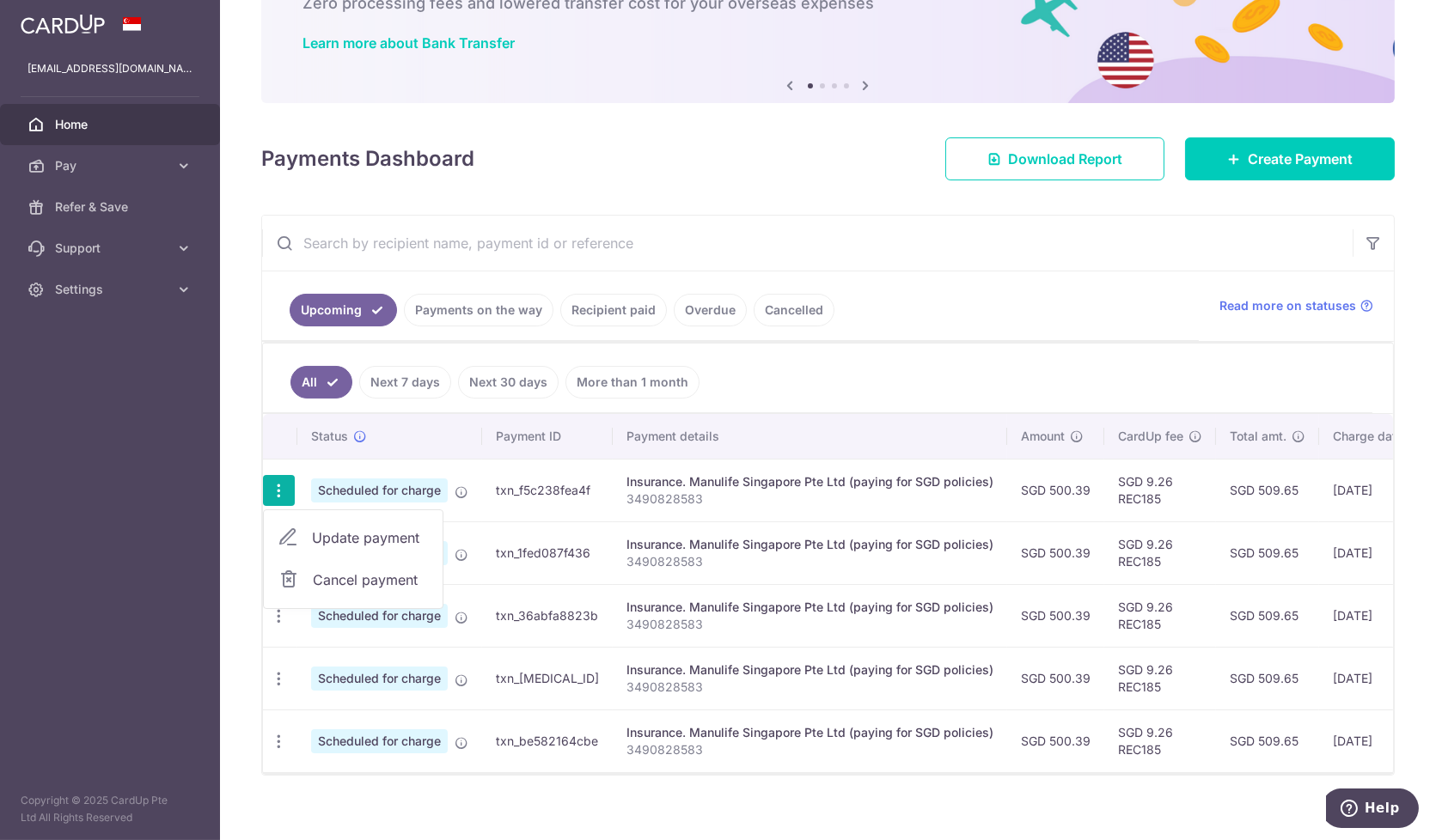
click at [345, 528] on span "Update payment" at bounding box center [370, 538] width 117 height 21
radio input "true"
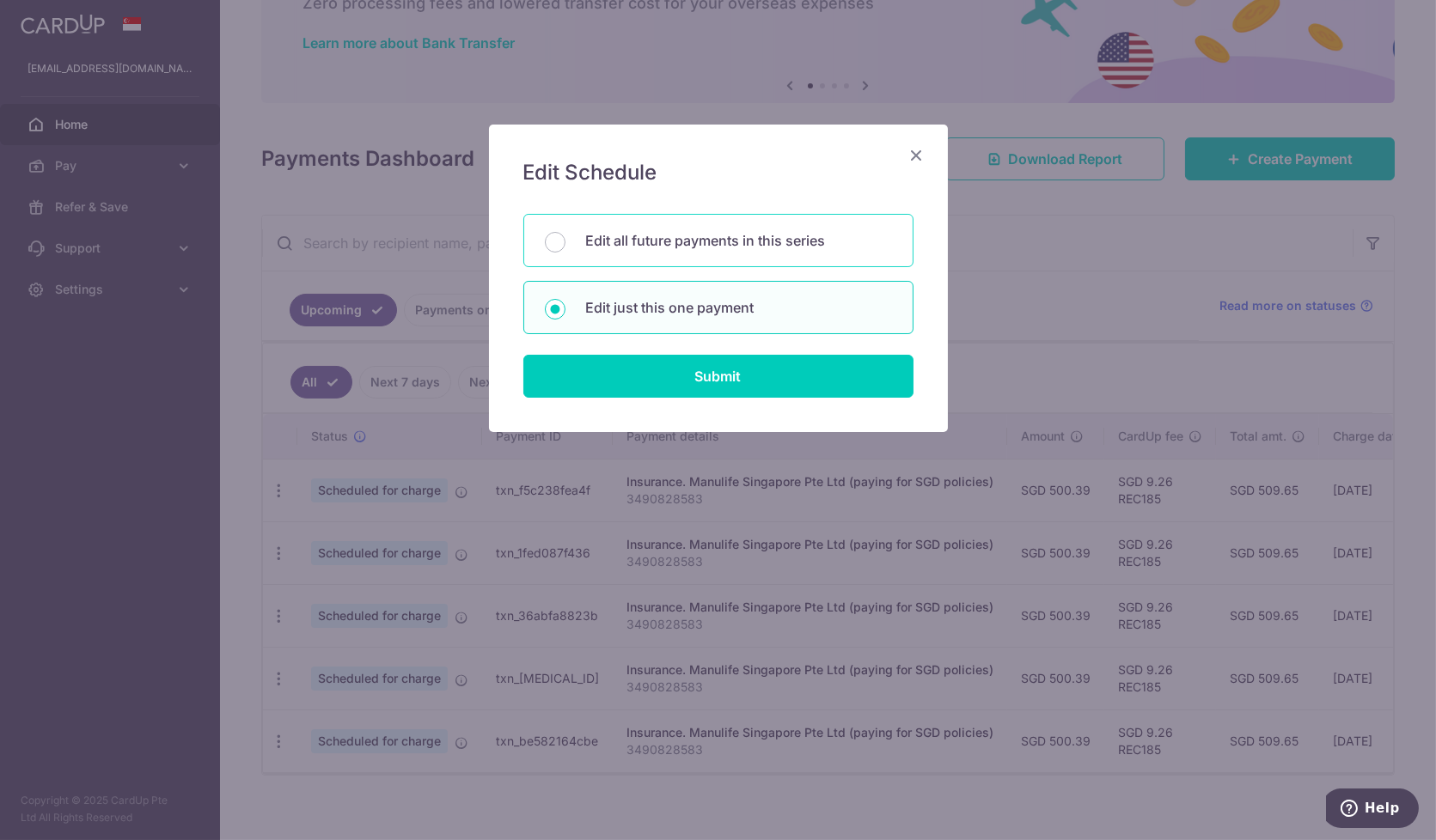
click at [699, 231] on p "Edit all future payments in this series" at bounding box center [738, 241] width 306 height 21
click at [566, 232] on input "Edit all future payments in this series" at bounding box center [555, 242] width 21 height 21
radio input "true"
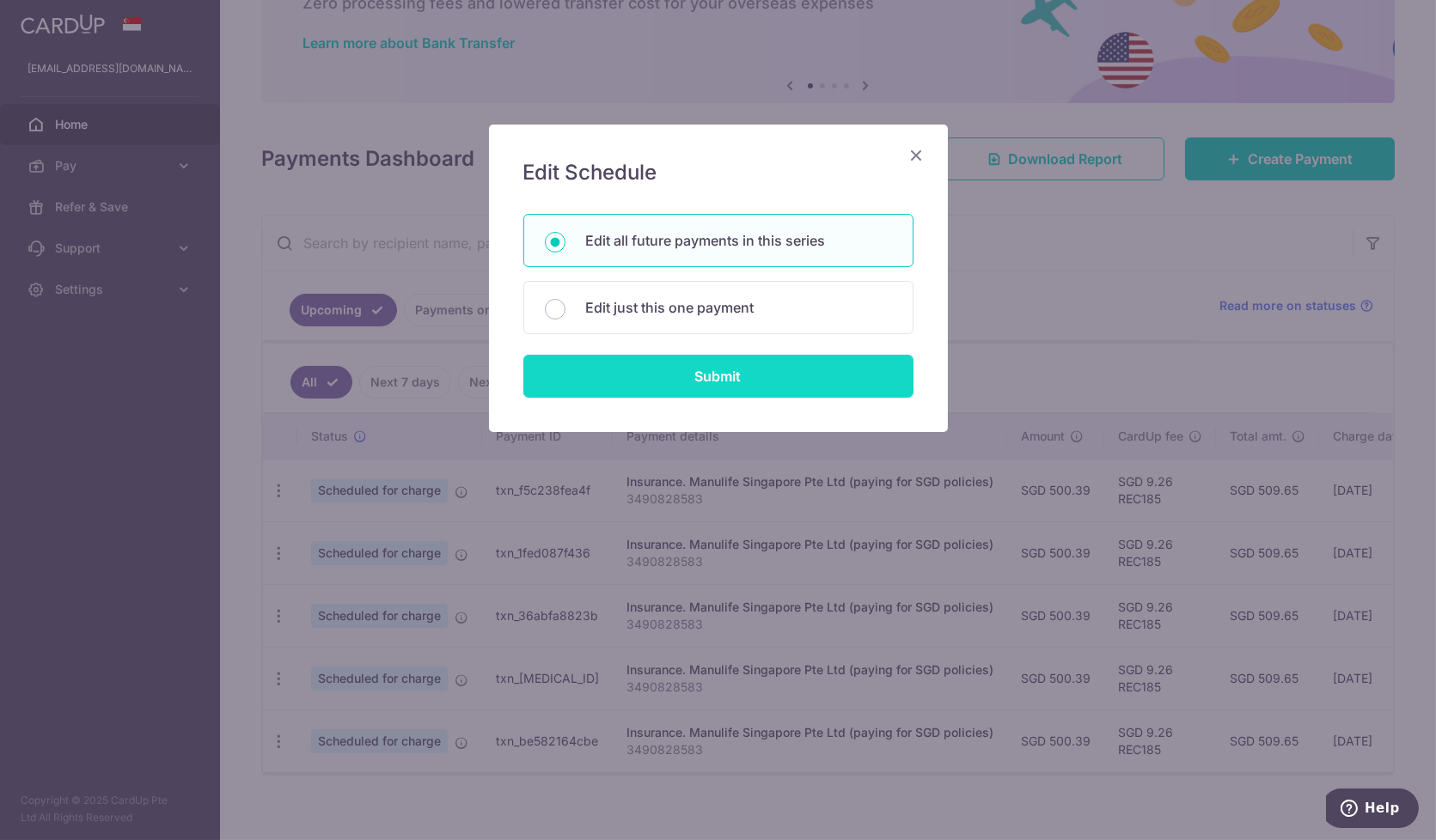
click at [716, 365] on input "Submit" at bounding box center [718, 376] width 390 height 43
radio input "true"
type input "500.39"
type input "3490828583"
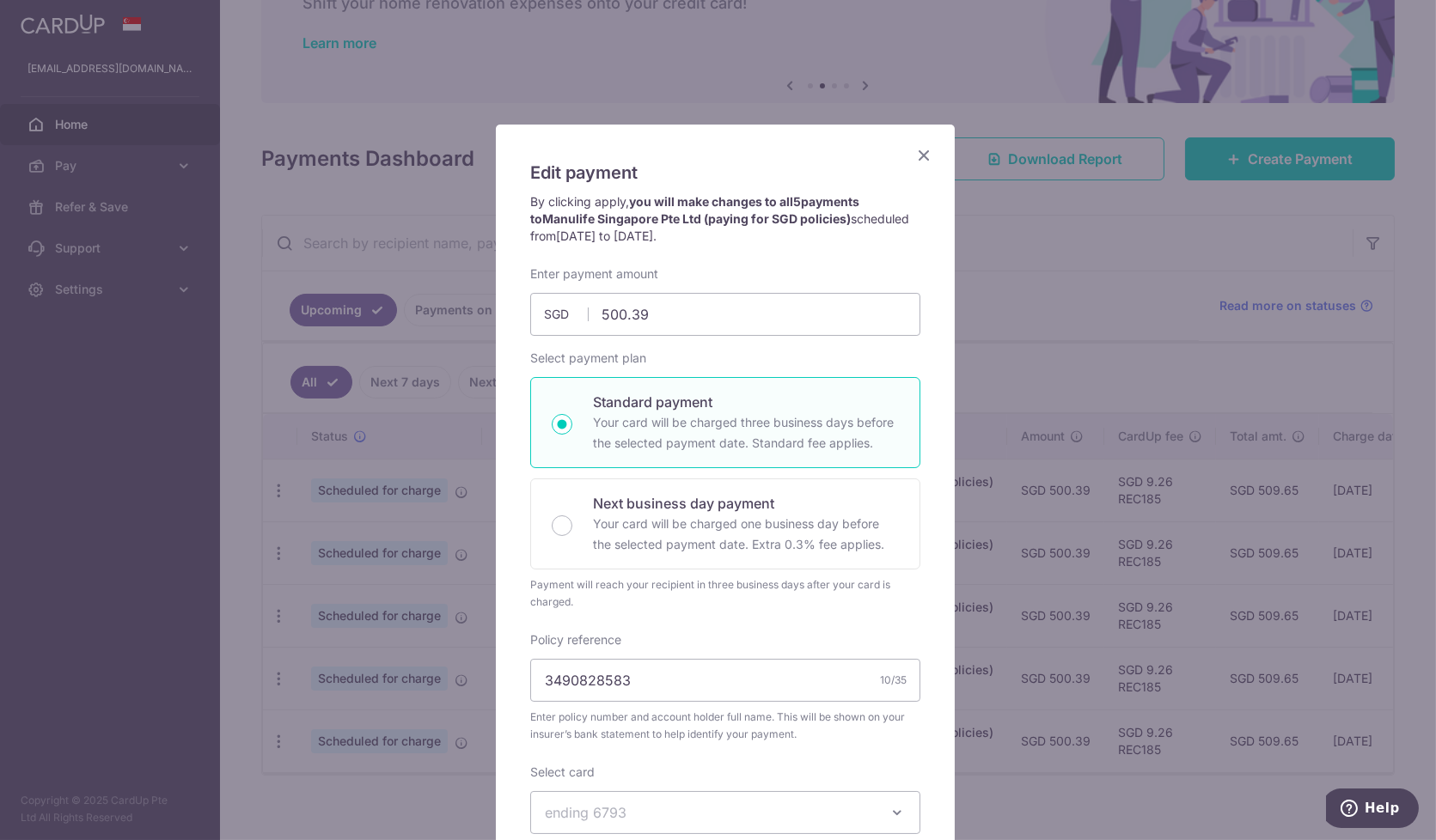
click at [913, 144] on icon "Close" at bounding box center [923, 155] width 21 height 22
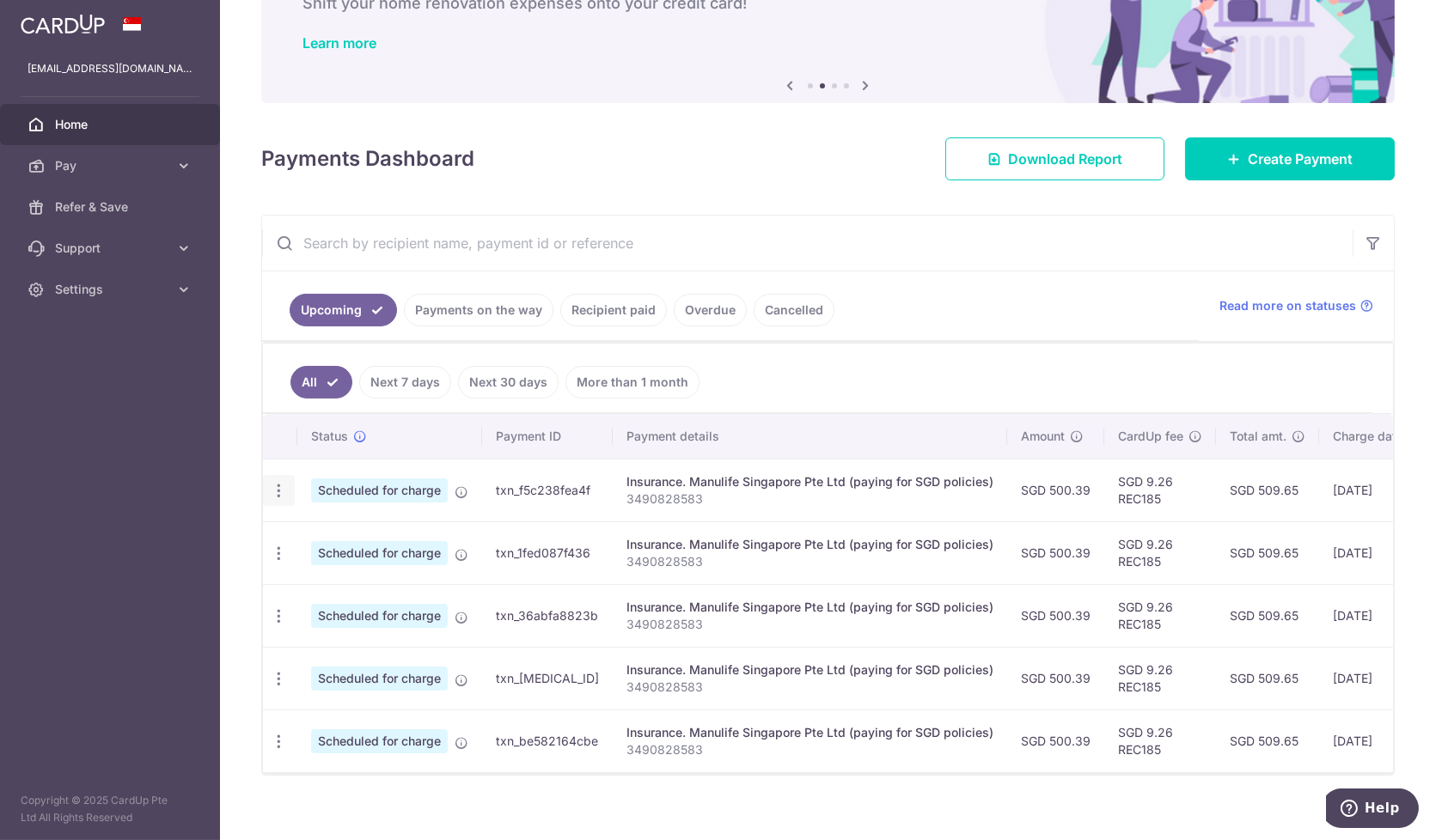
click at [279, 485] on icon "button" at bounding box center [278, 491] width 18 height 18
click at [351, 533] on span "Update payment" at bounding box center [370, 538] width 117 height 21
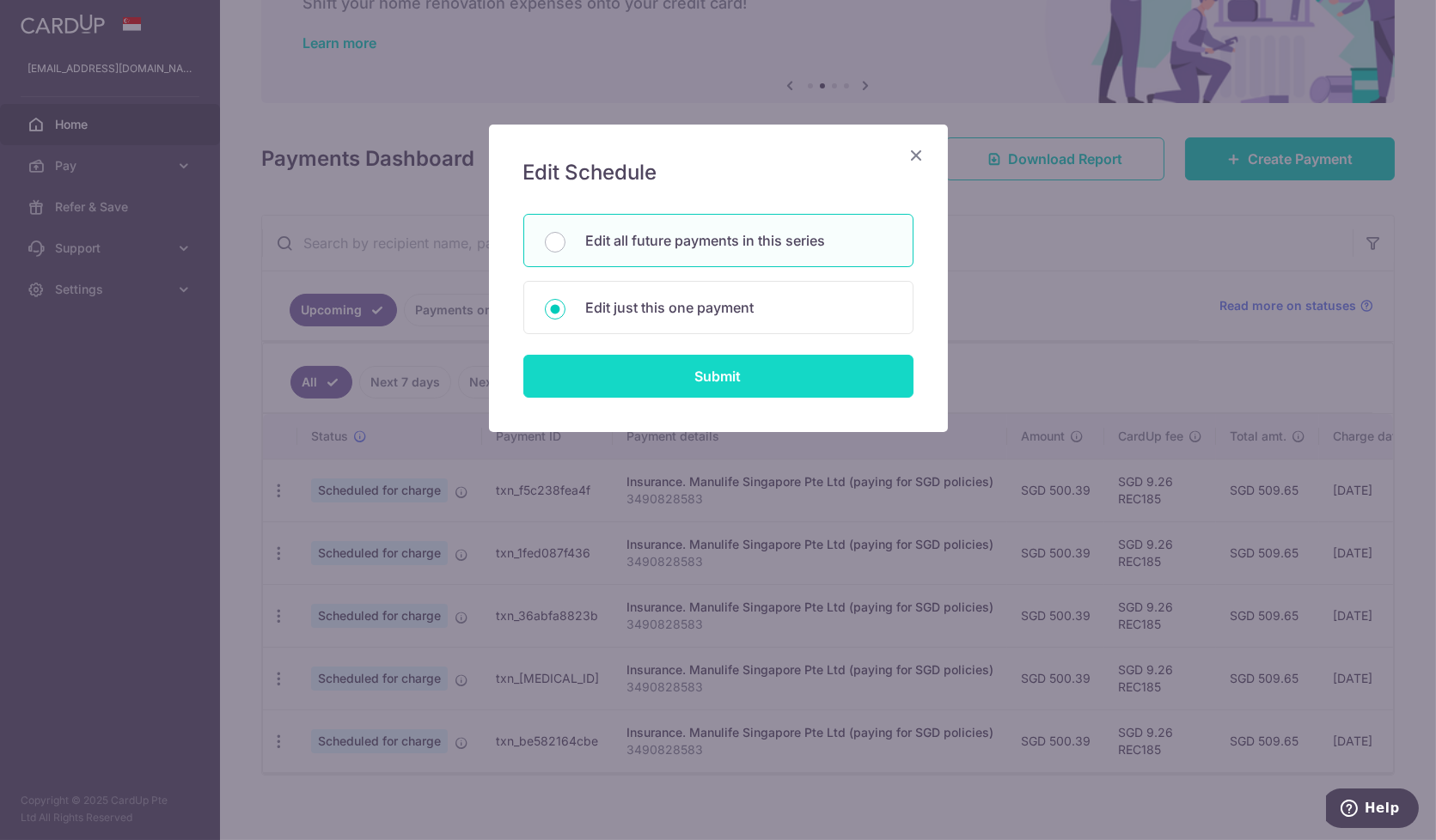
click at [673, 366] on input "Submit" at bounding box center [718, 376] width 390 height 43
radio input "true"
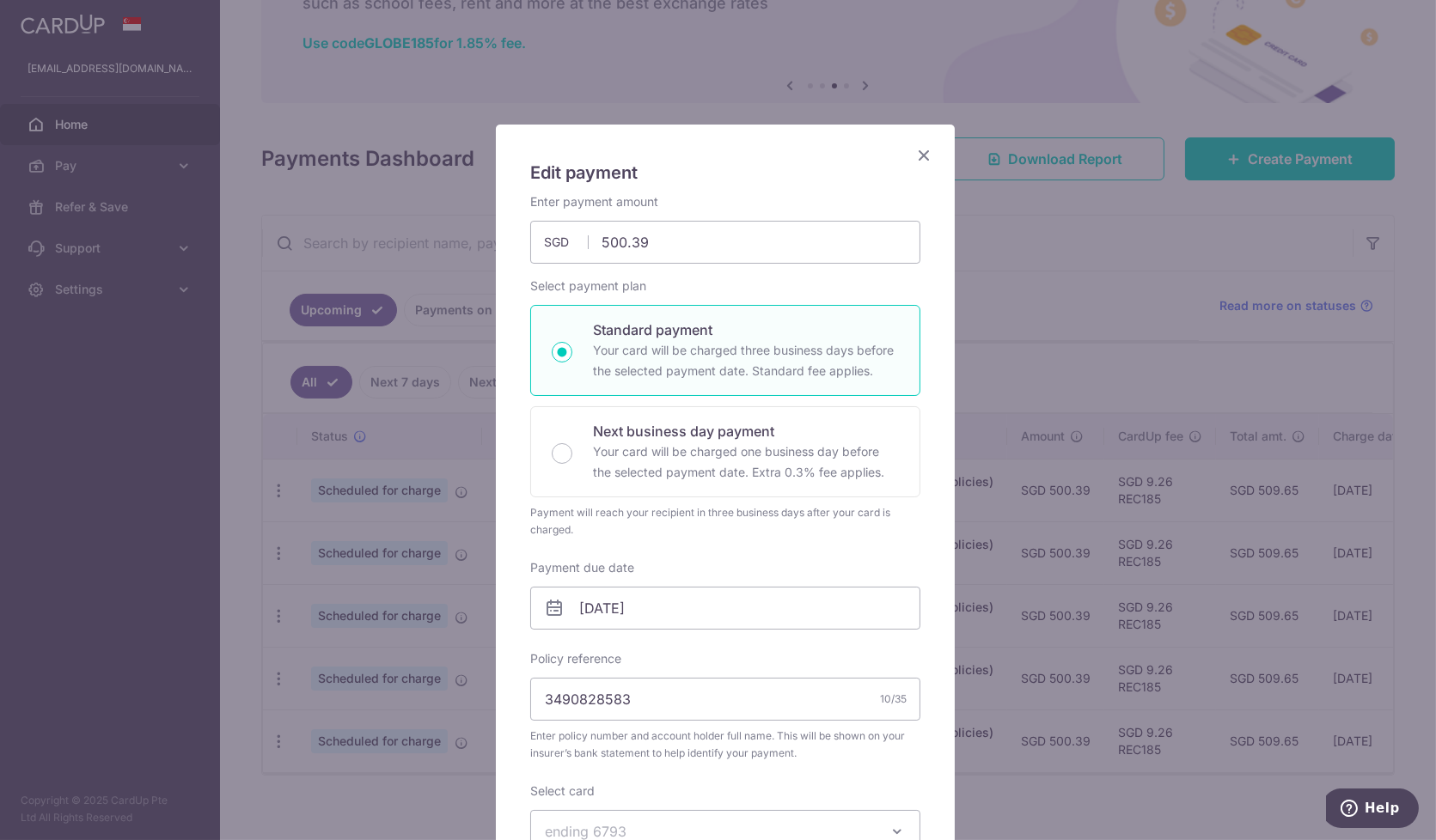
click at [916, 159] on icon "Close" at bounding box center [923, 155] width 21 height 22
